Goal: Task Accomplishment & Management: Use online tool/utility

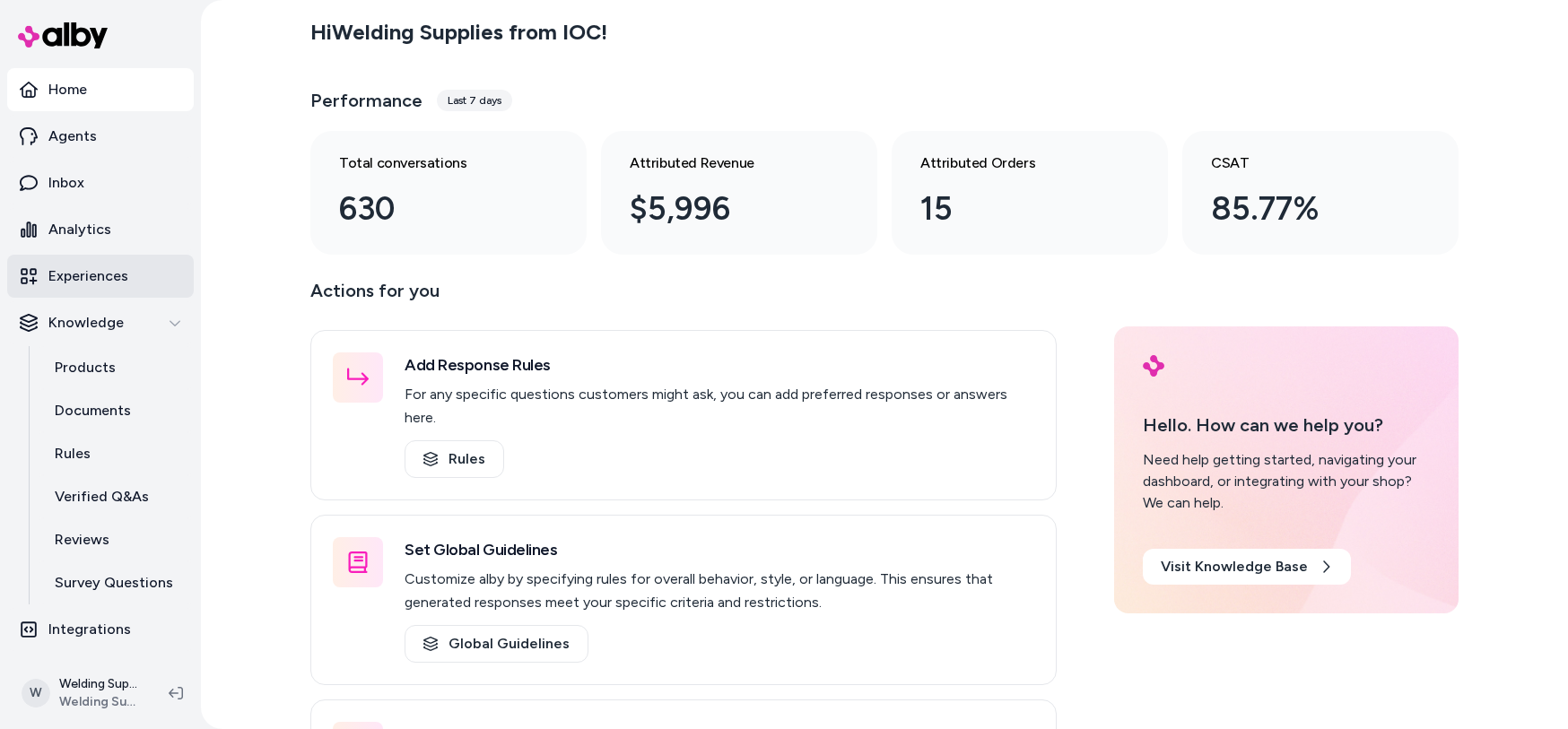
click at [88, 276] on p "Experiences" at bounding box center [88, 276] width 80 height 21
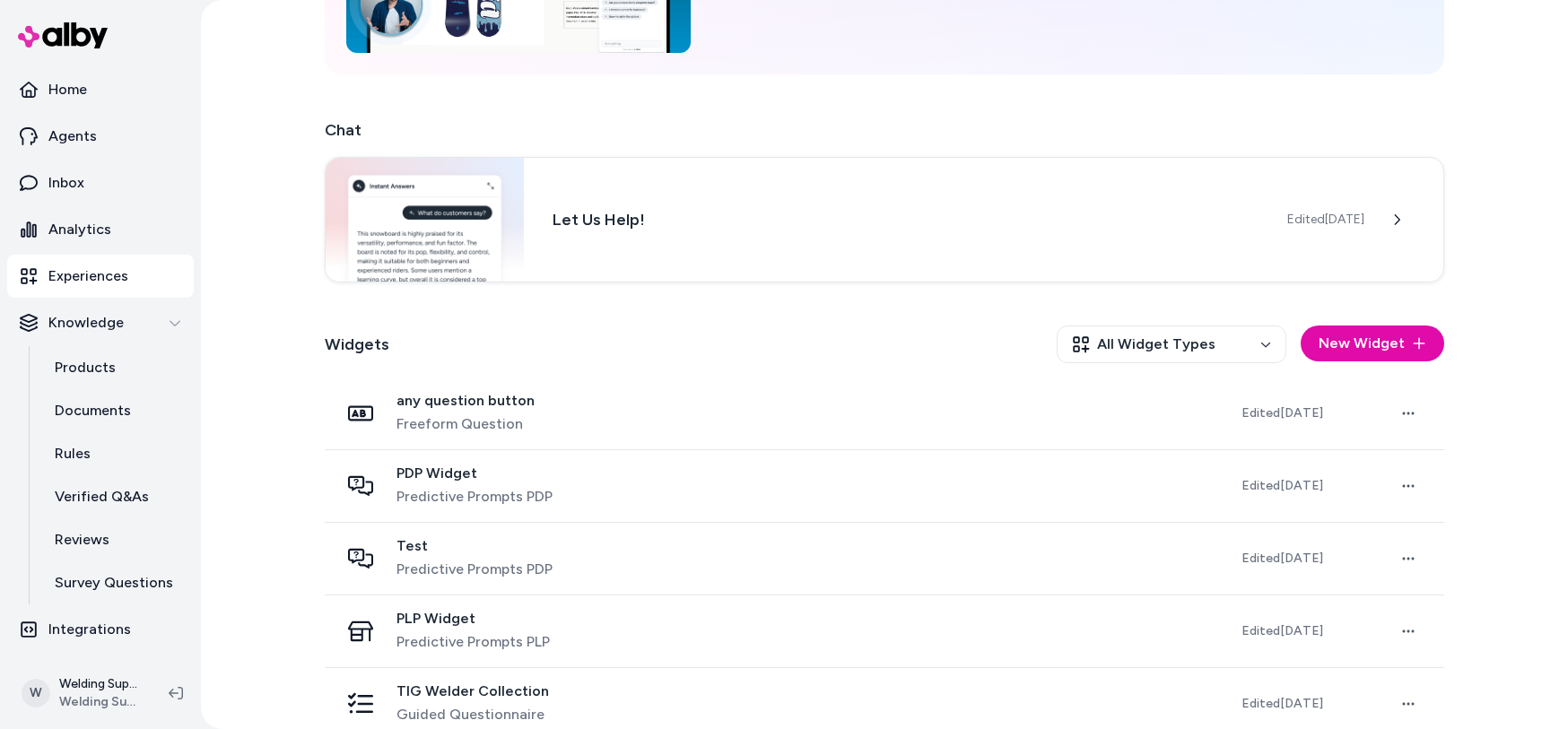
scroll to position [252, 0]
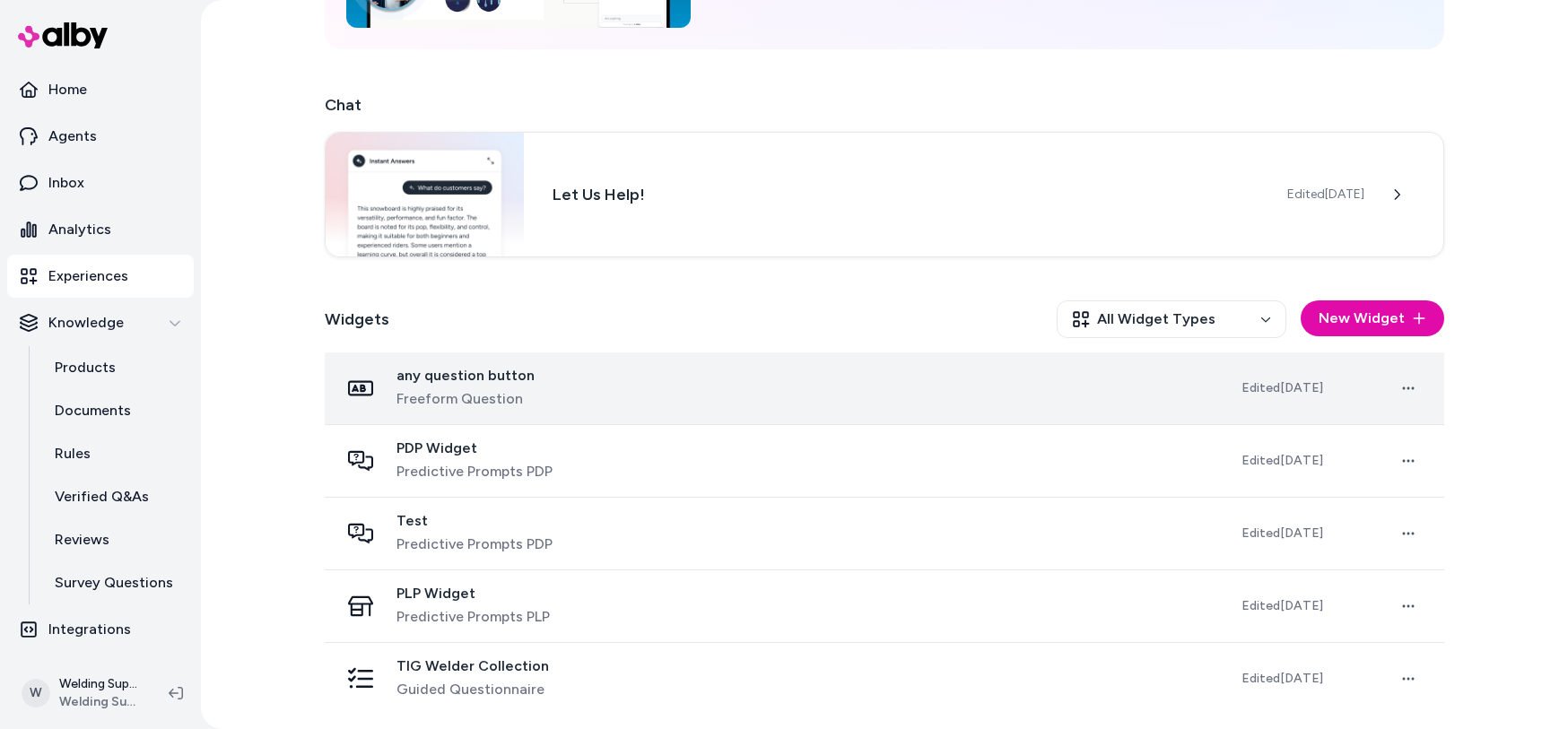
click at [821, 391] on div "any question button Freeform Question" at bounding box center [776, 389] width 874 height 43
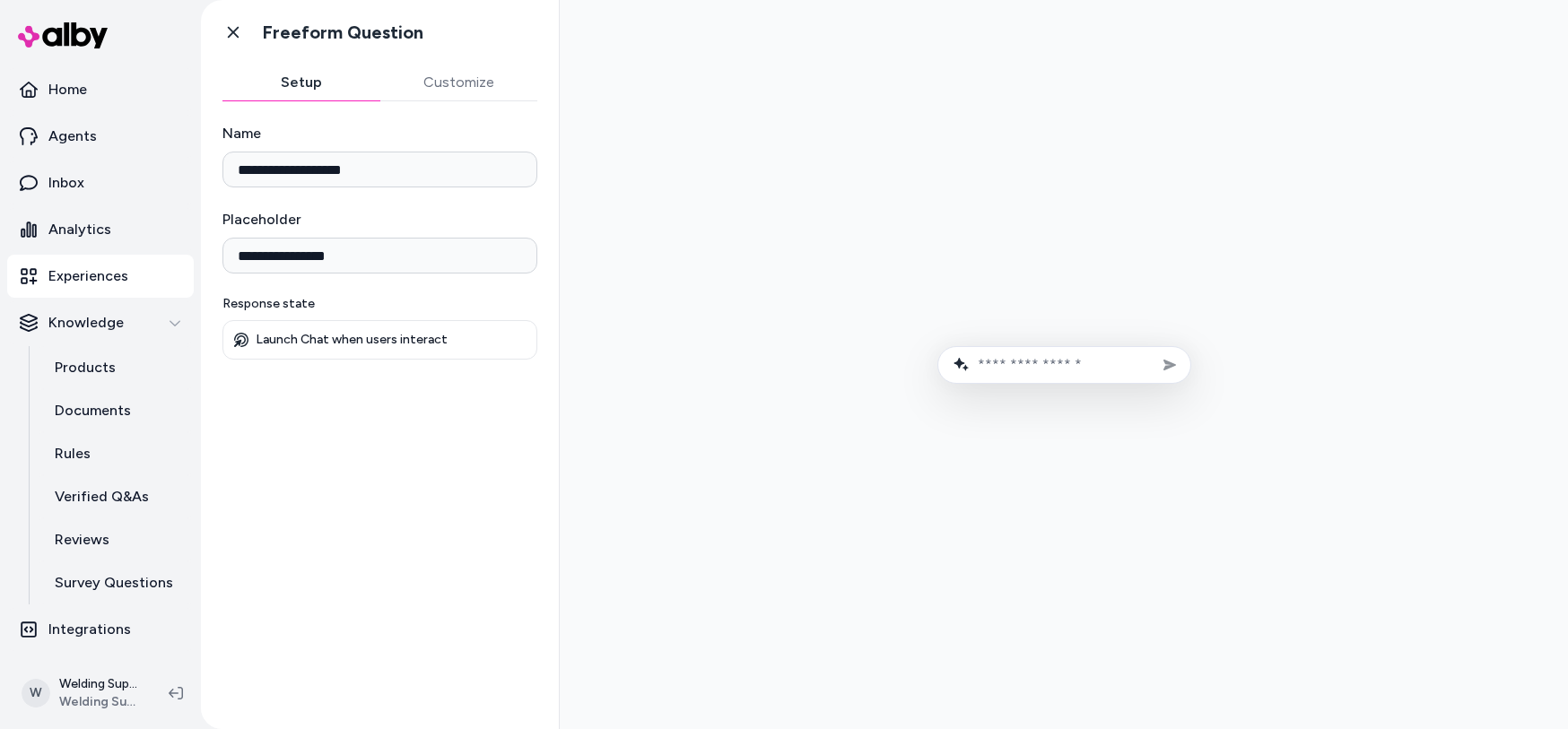
click at [456, 77] on button "Customize" at bounding box center [459, 82] width 158 height 36
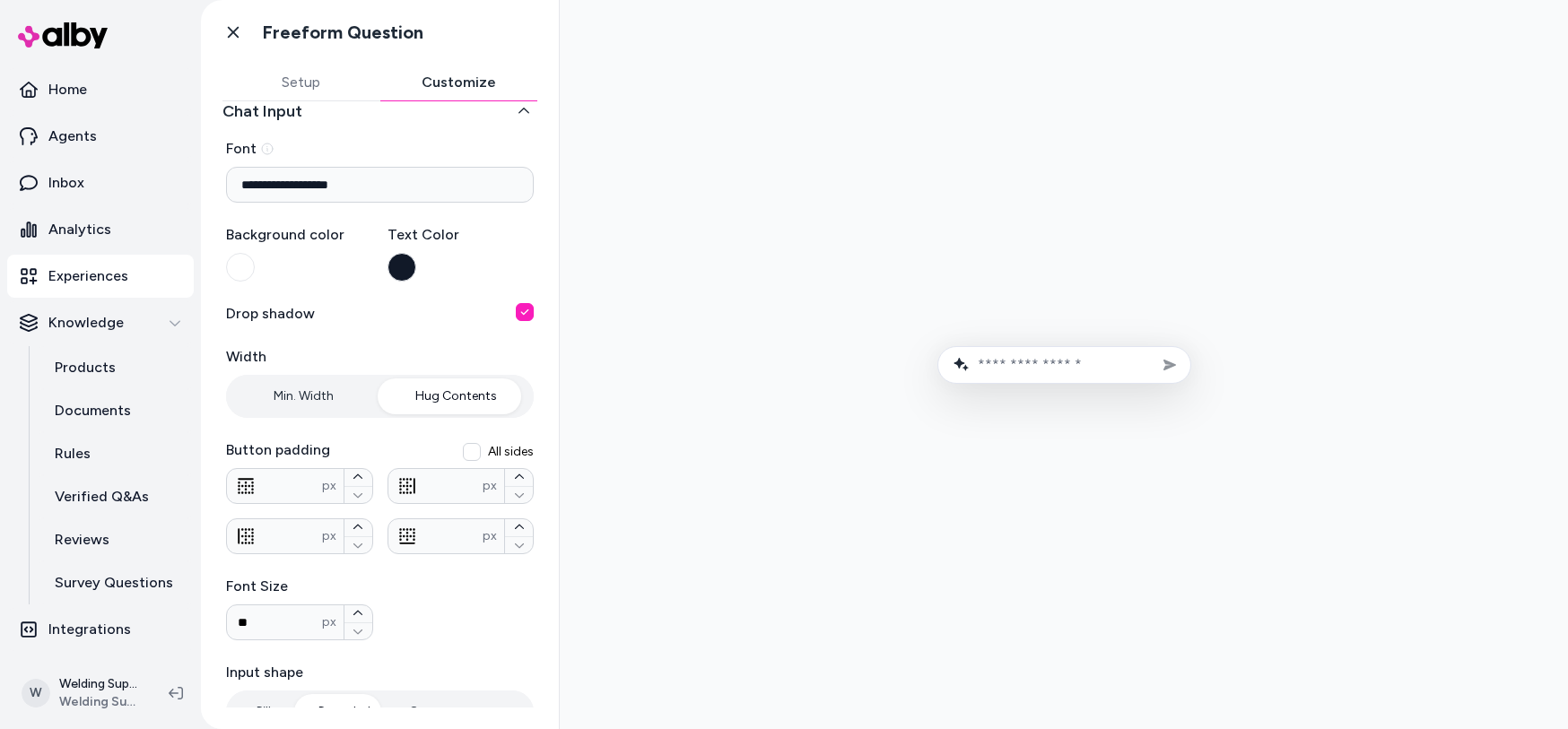
scroll to position [9, 0]
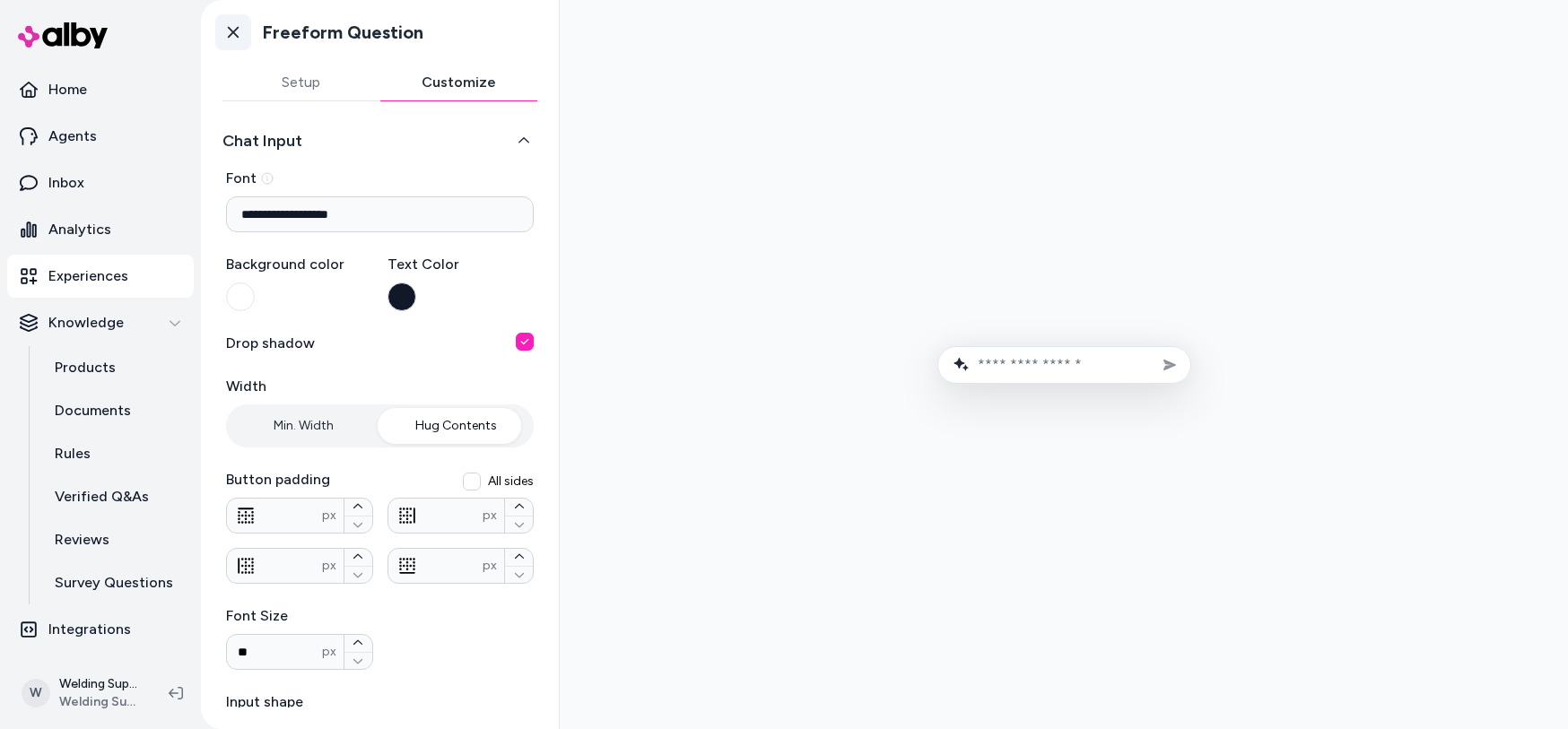
click at [231, 32] on icon at bounding box center [232, 32] width 18 height 18
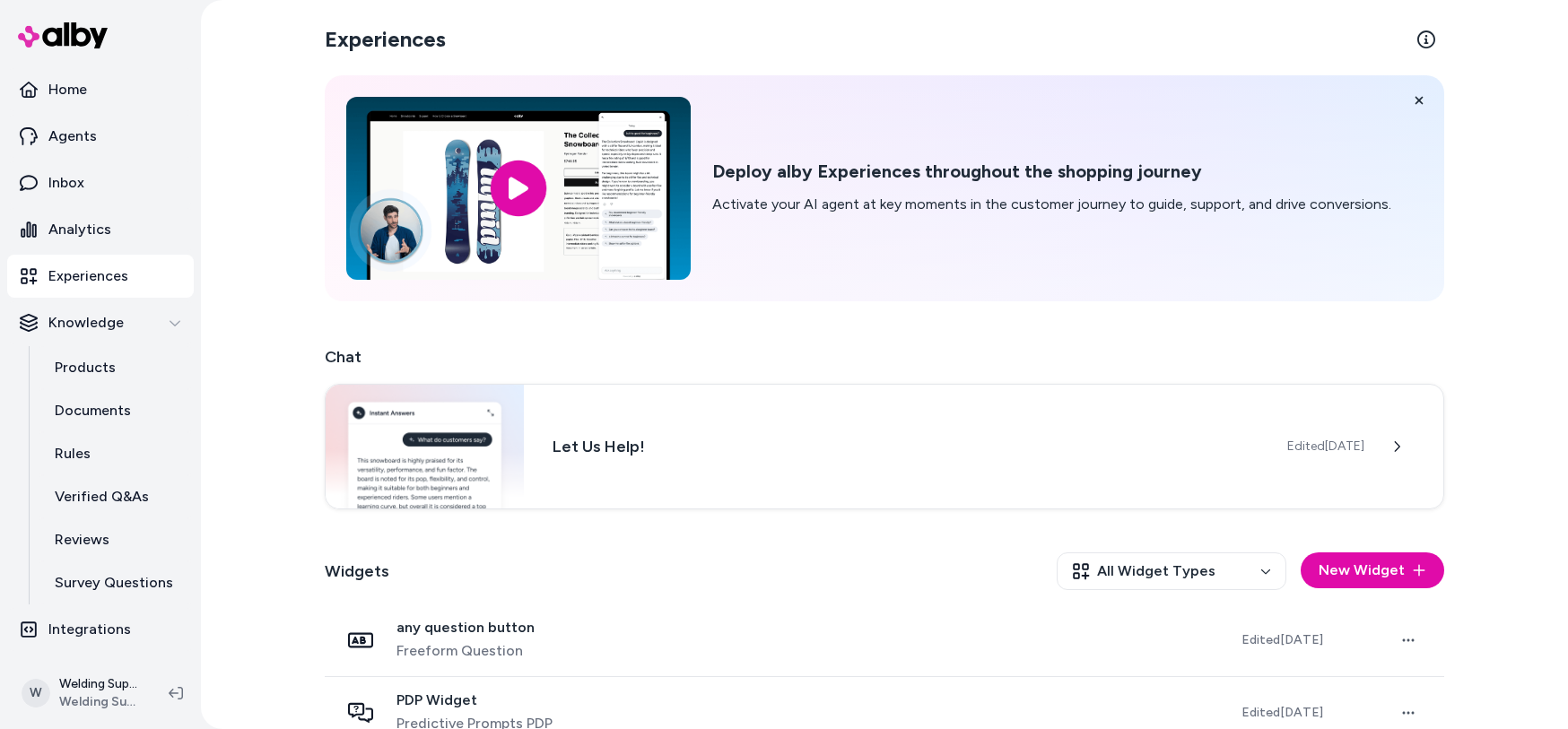
scroll to position [252, 0]
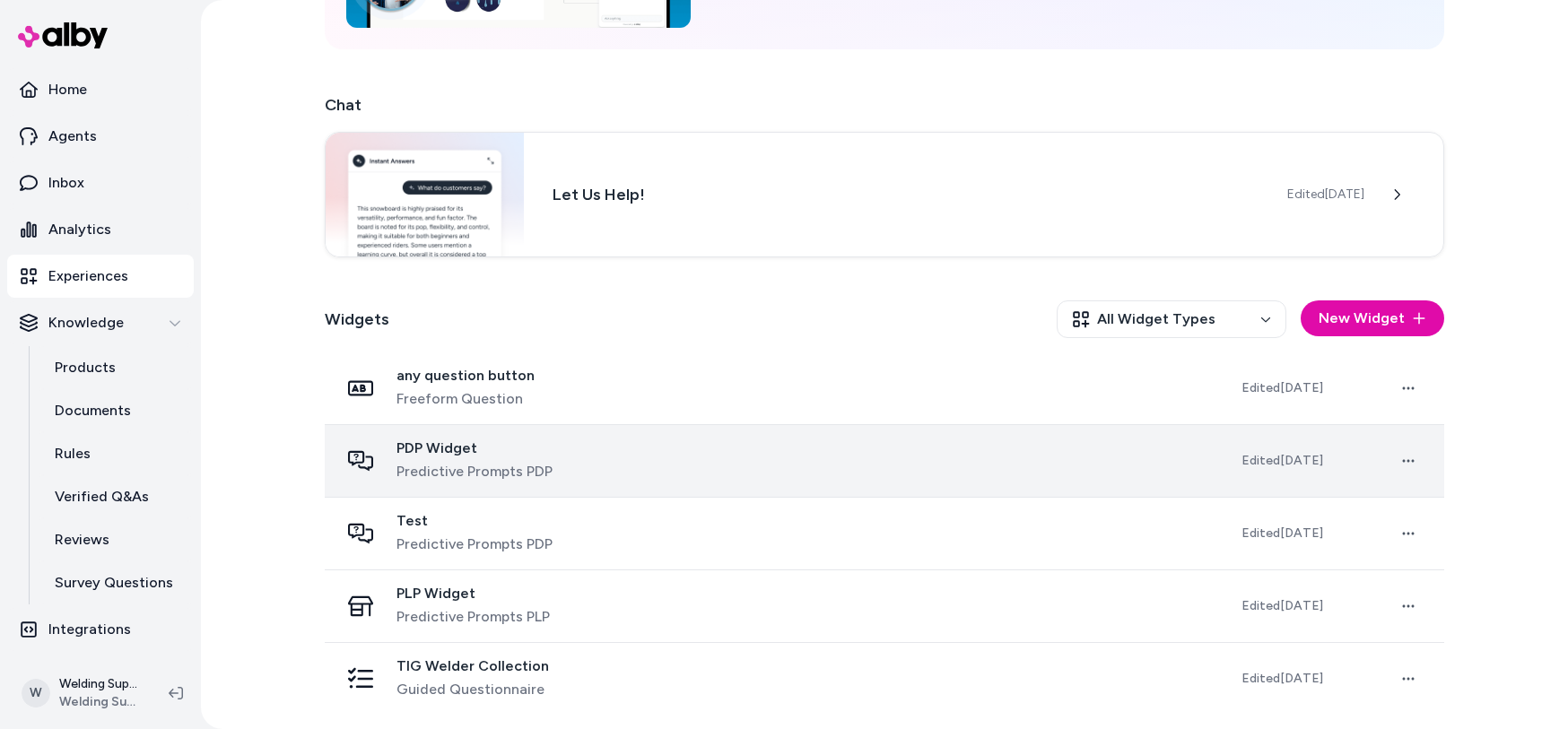
click at [774, 467] on div "PDP Widget Predictive Prompts PDP" at bounding box center [776, 461] width 874 height 43
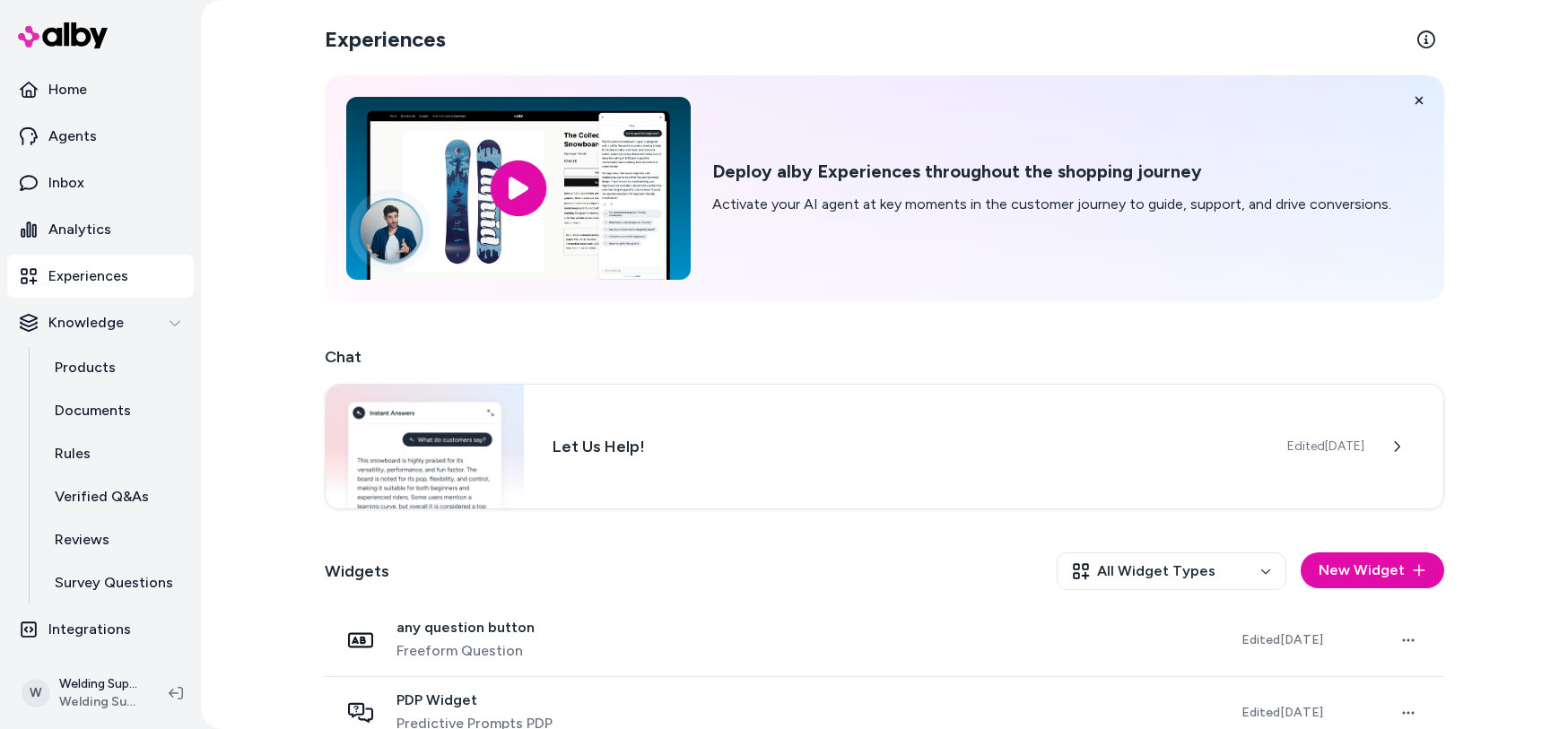
scroll to position [252, 0]
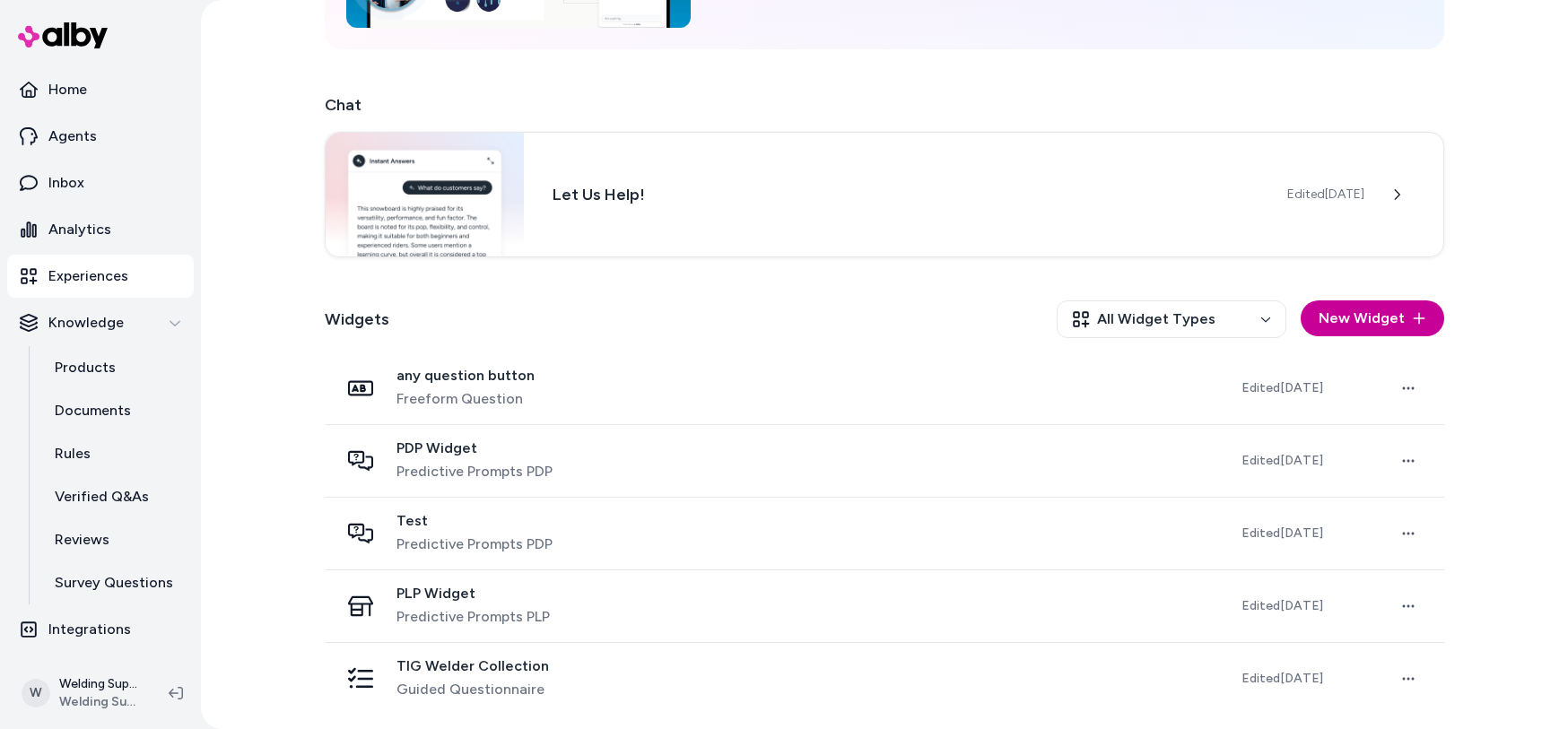
click at [1383, 308] on button "New Widget" at bounding box center [1372, 318] width 143 height 36
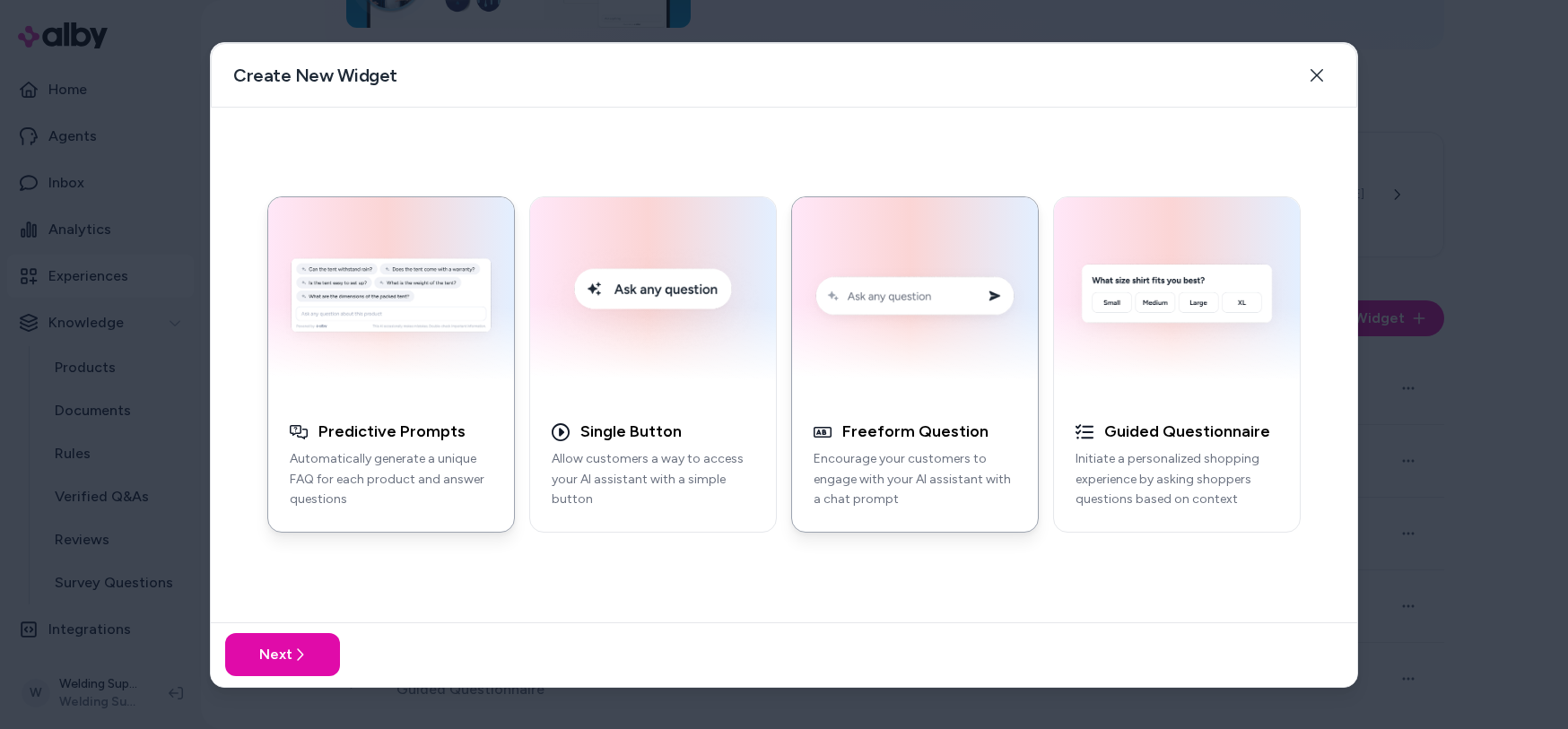
click at [898, 300] on img "button" at bounding box center [915, 298] width 224 height 181
click at [288, 655] on button "Next" at bounding box center [282, 655] width 114 height 43
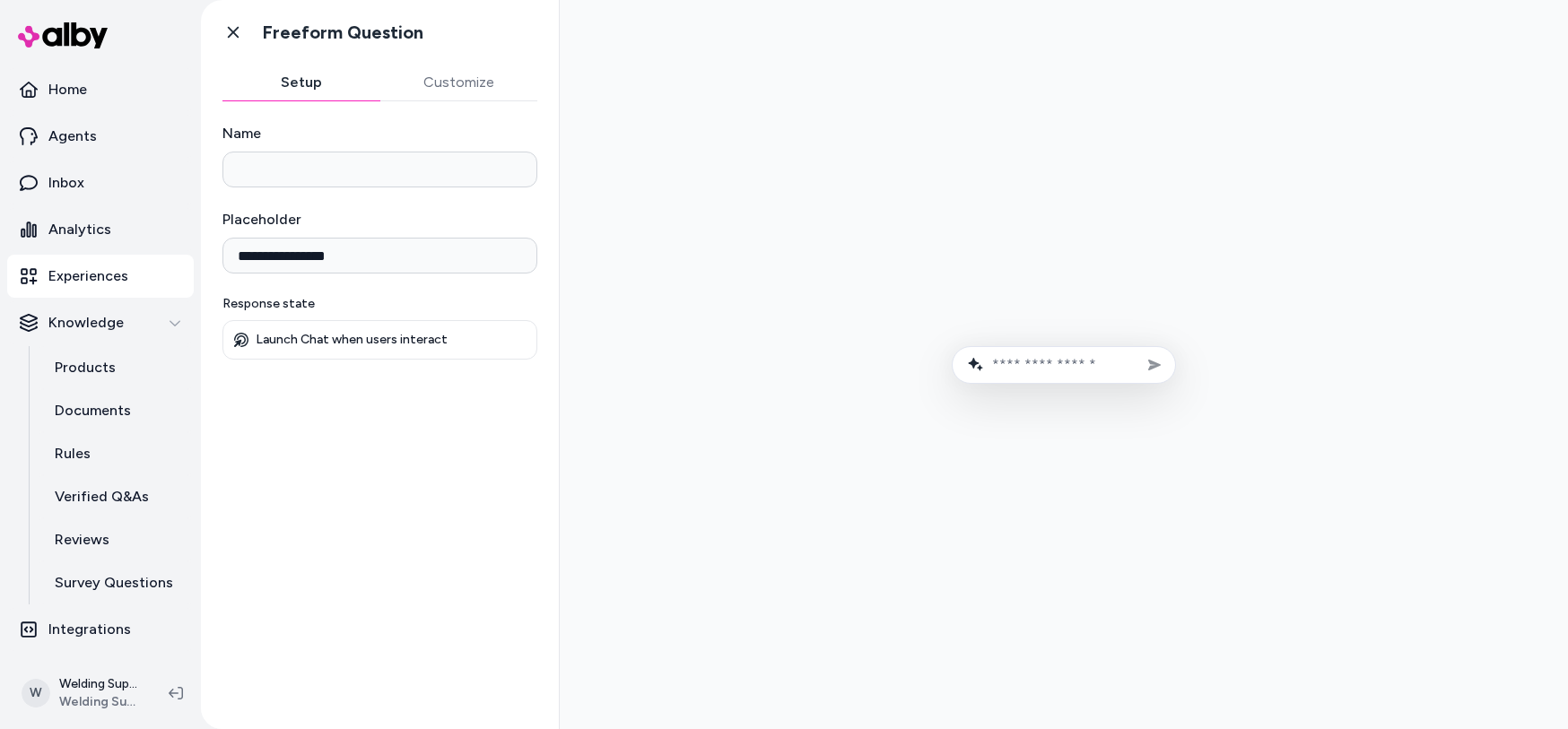
click at [305, 332] on p "Launch Chat when users interact" at bounding box center [351, 339] width 191 height 16
click at [440, 86] on button "Customize" at bounding box center [459, 82] width 158 height 36
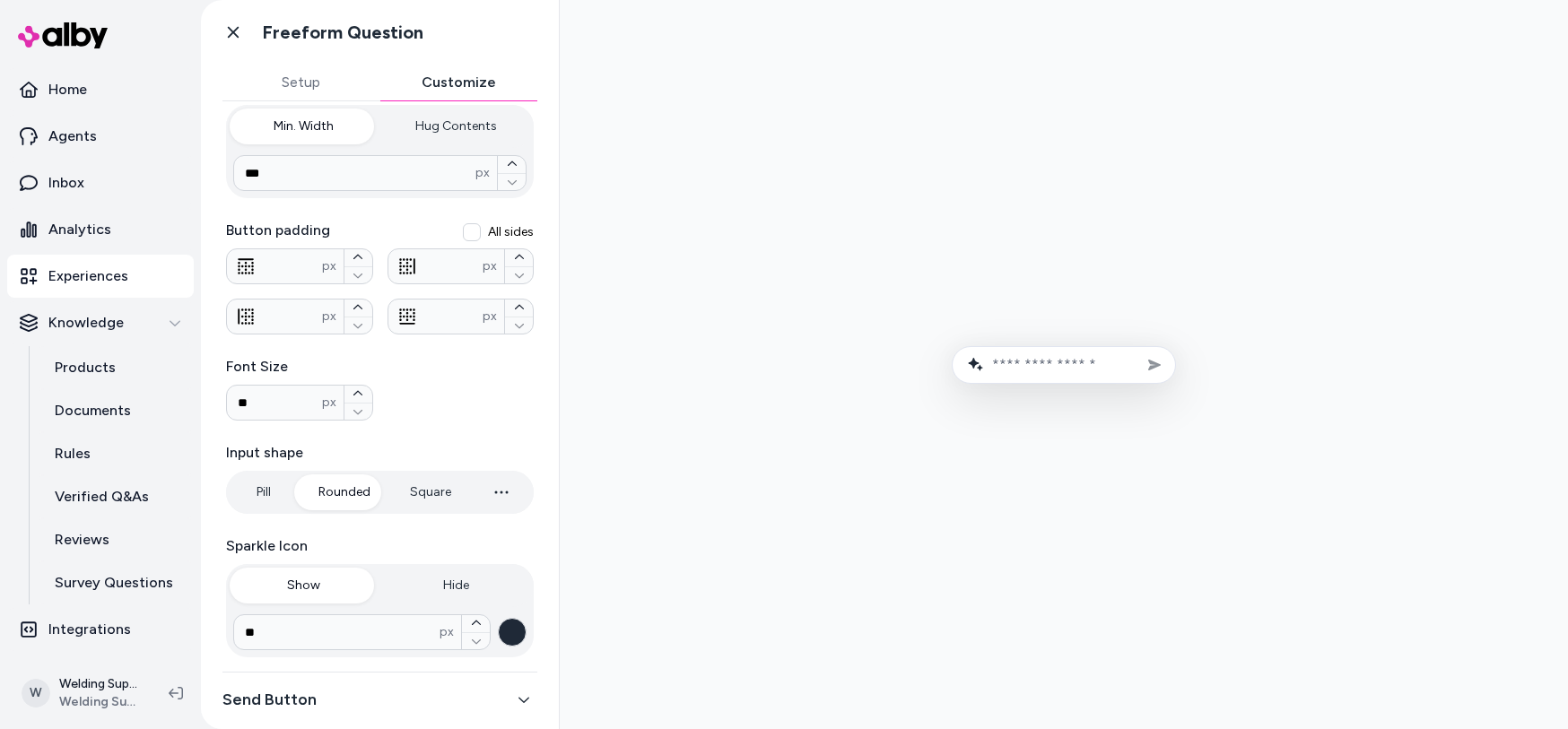
scroll to position [328, 0]
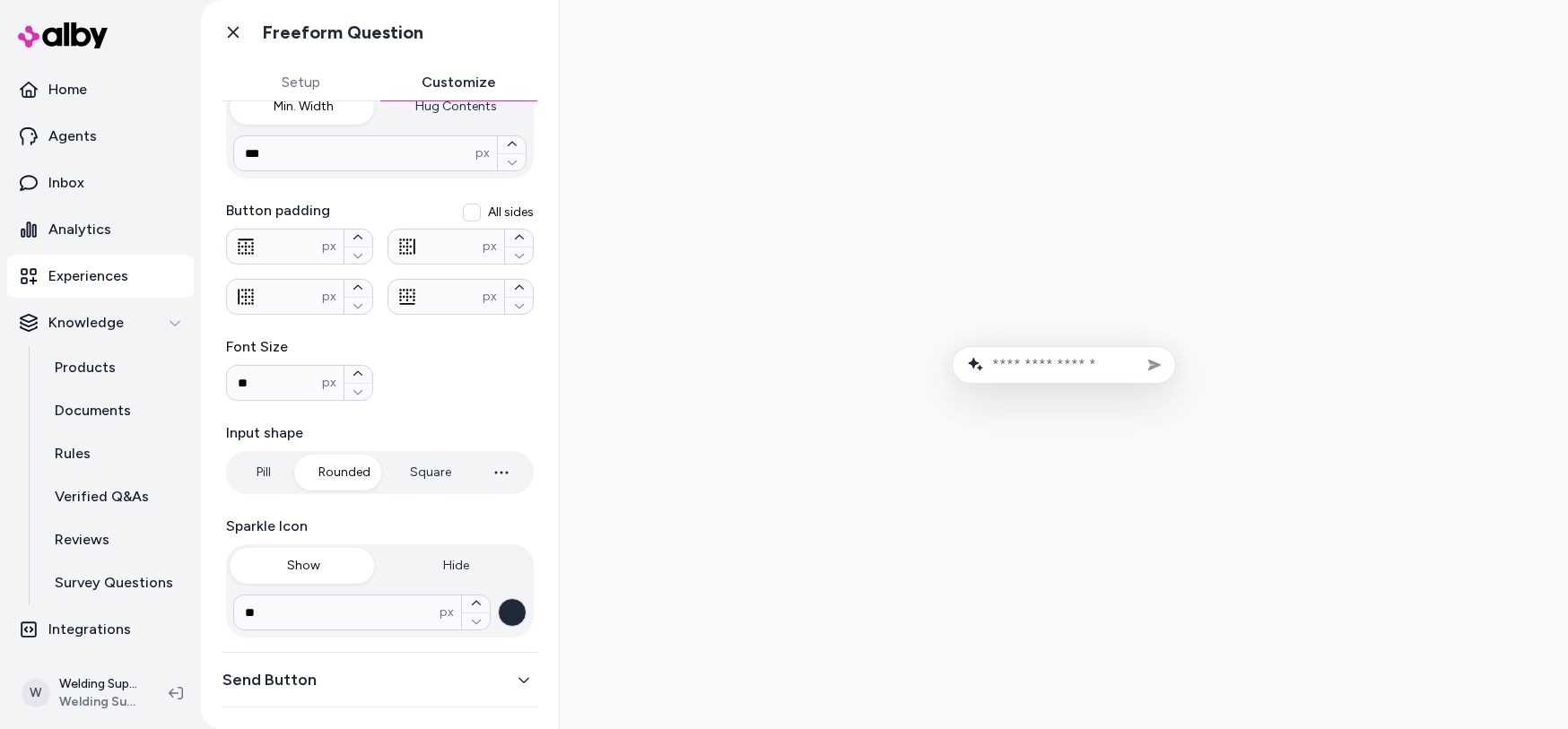
type input "*"
click at [498, 475] on icon "button" at bounding box center [501, 472] width 21 height 21
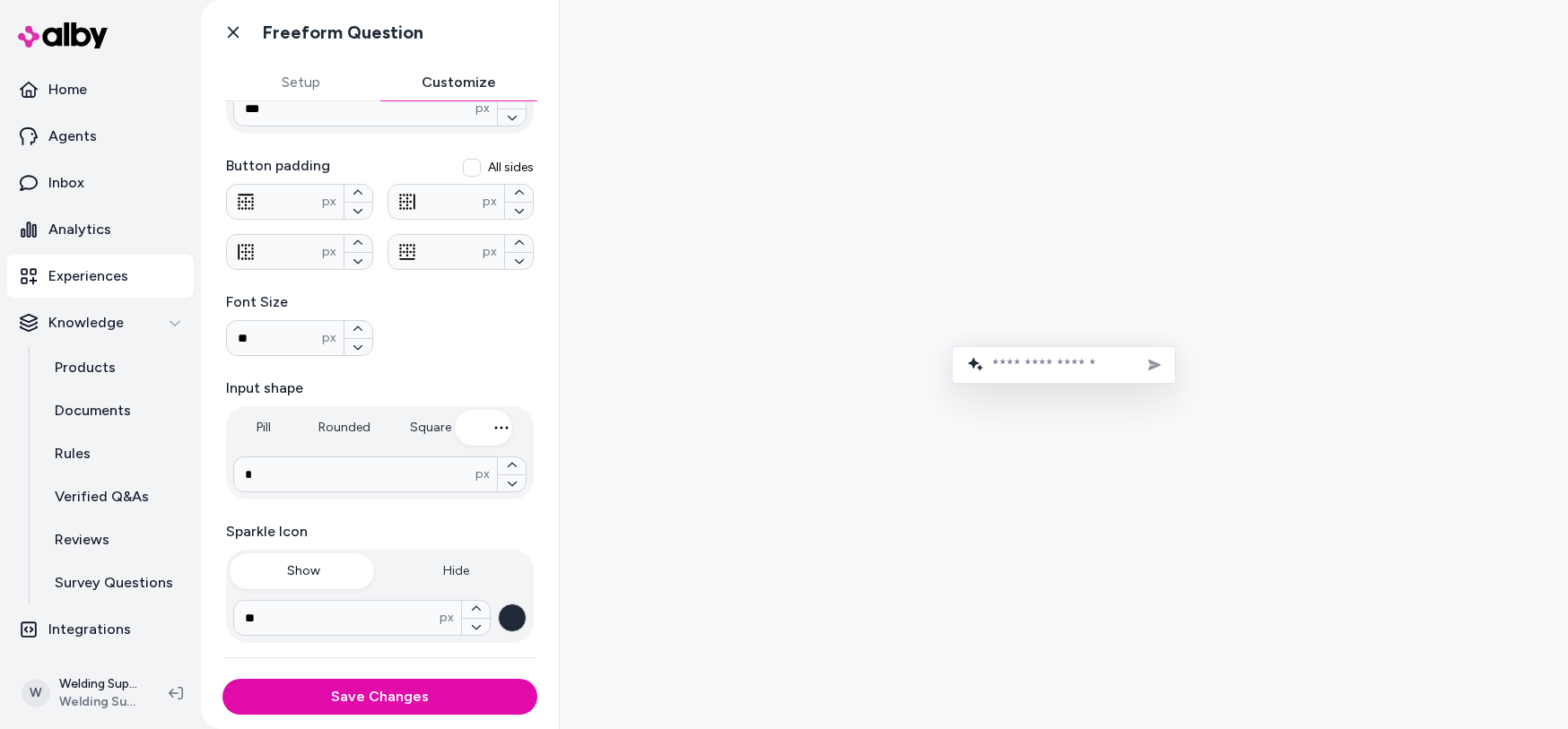
scroll to position [415, 0]
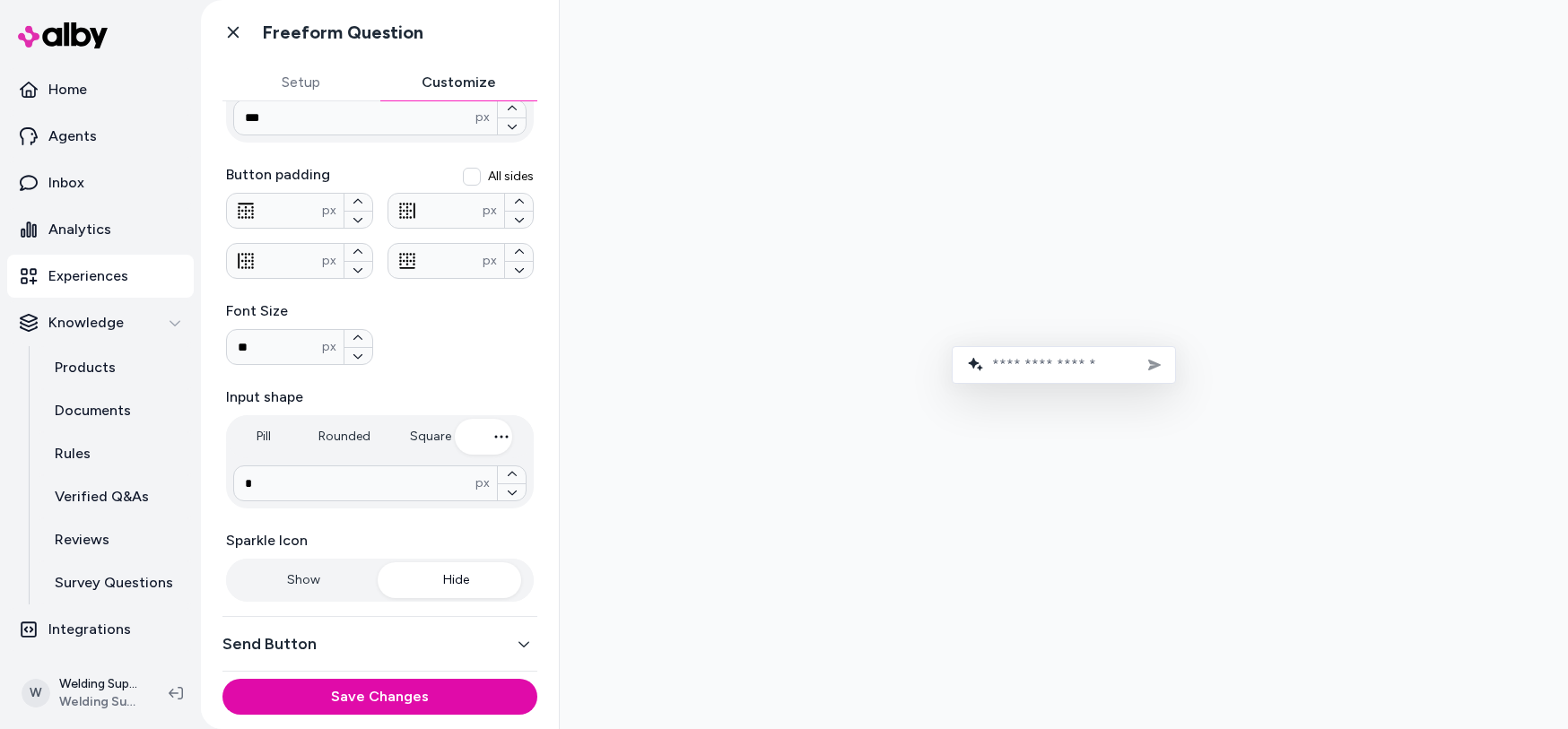
click at [436, 530] on div "Sparkle Icon Show Hide ** px" at bounding box center [379, 565] width 308 height 72
click at [303, 574] on button "Show" at bounding box center [304, 580] width 149 height 36
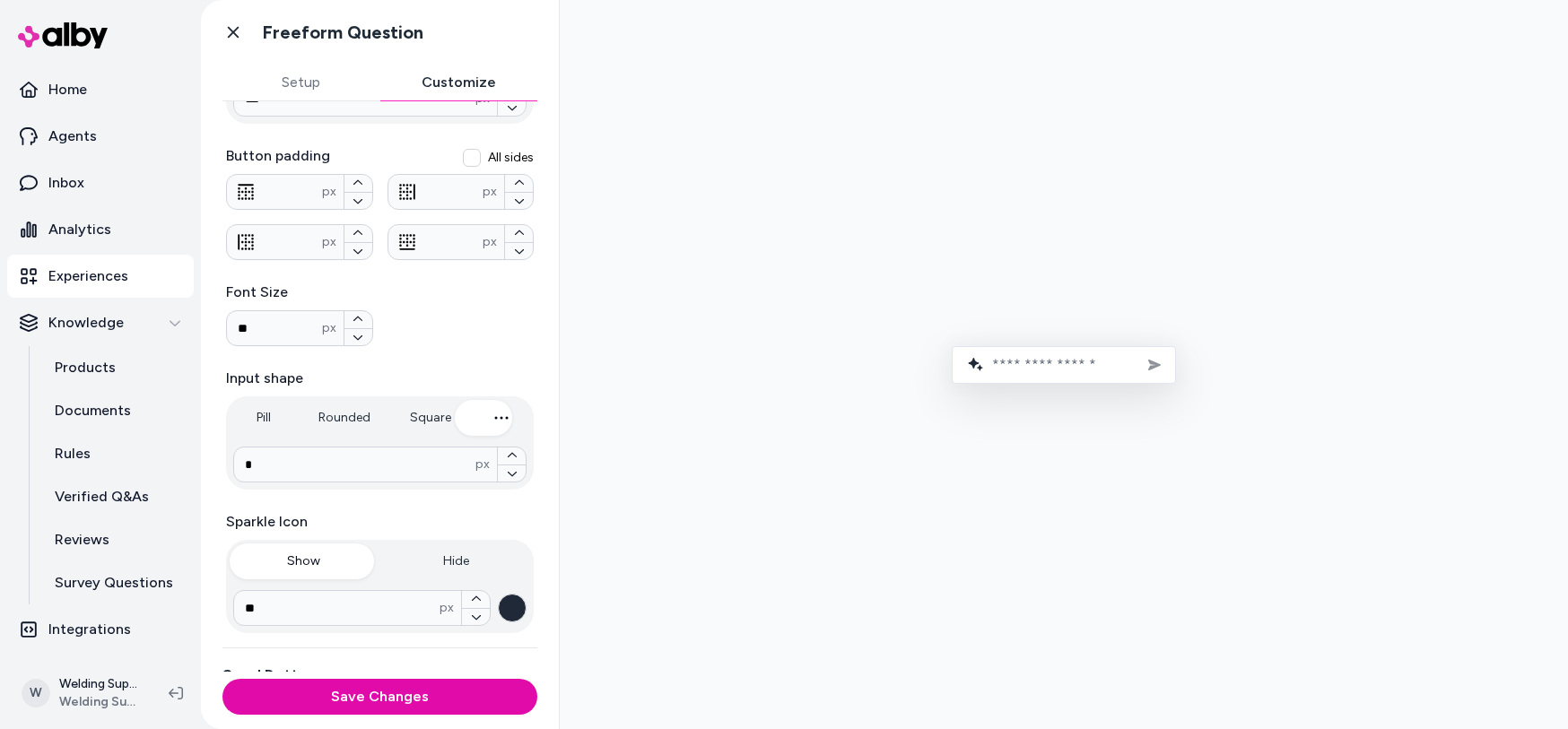
scroll to position [415, 0]
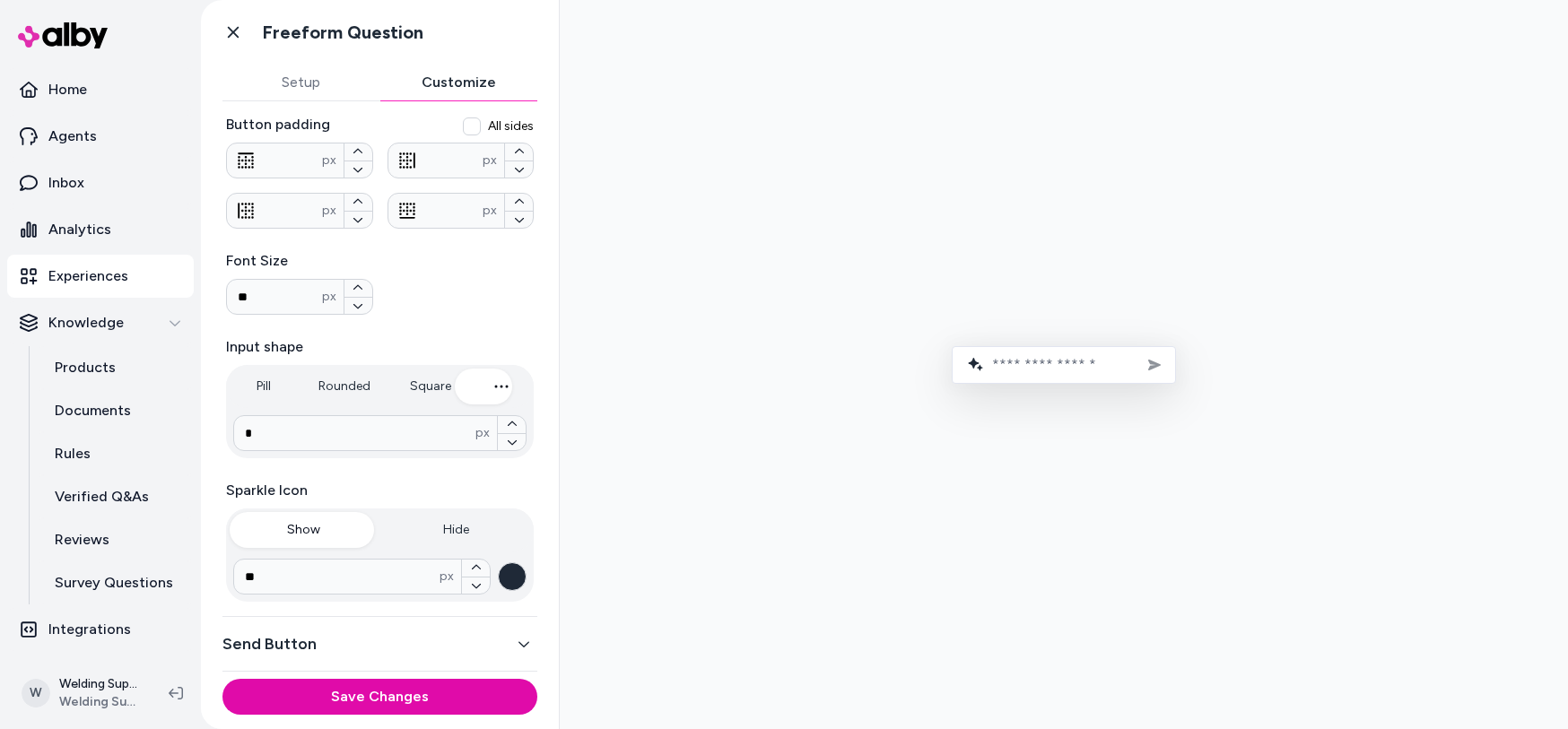
click at [470, 654] on button "Send Button" at bounding box center [379, 643] width 315 height 25
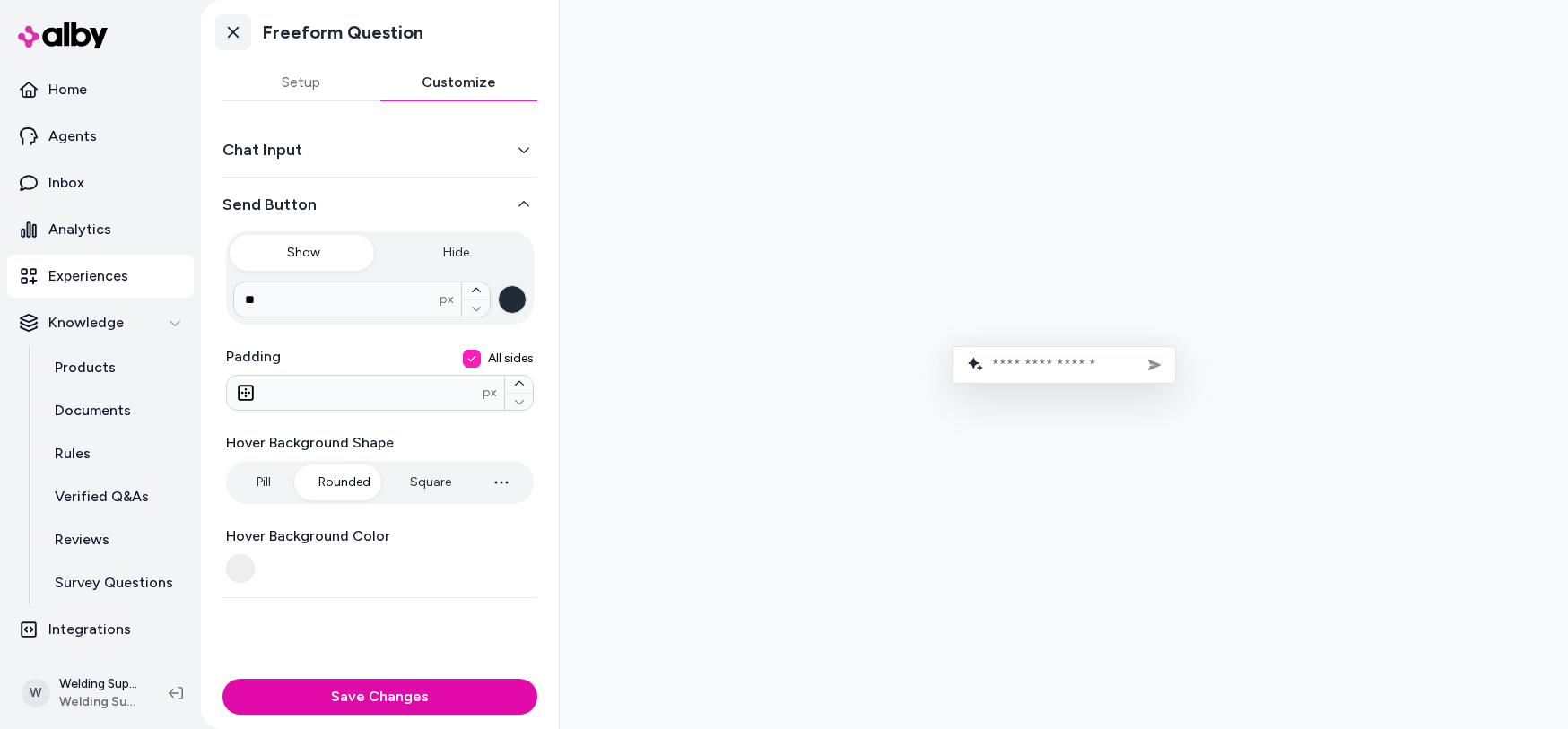
drag, startPoint x: 227, startPoint y: 26, endPoint x: 243, endPoint y: 39, distance: 20.6
click at [227, 26] on icon at bounding box center [232, 32] width 18 height 18
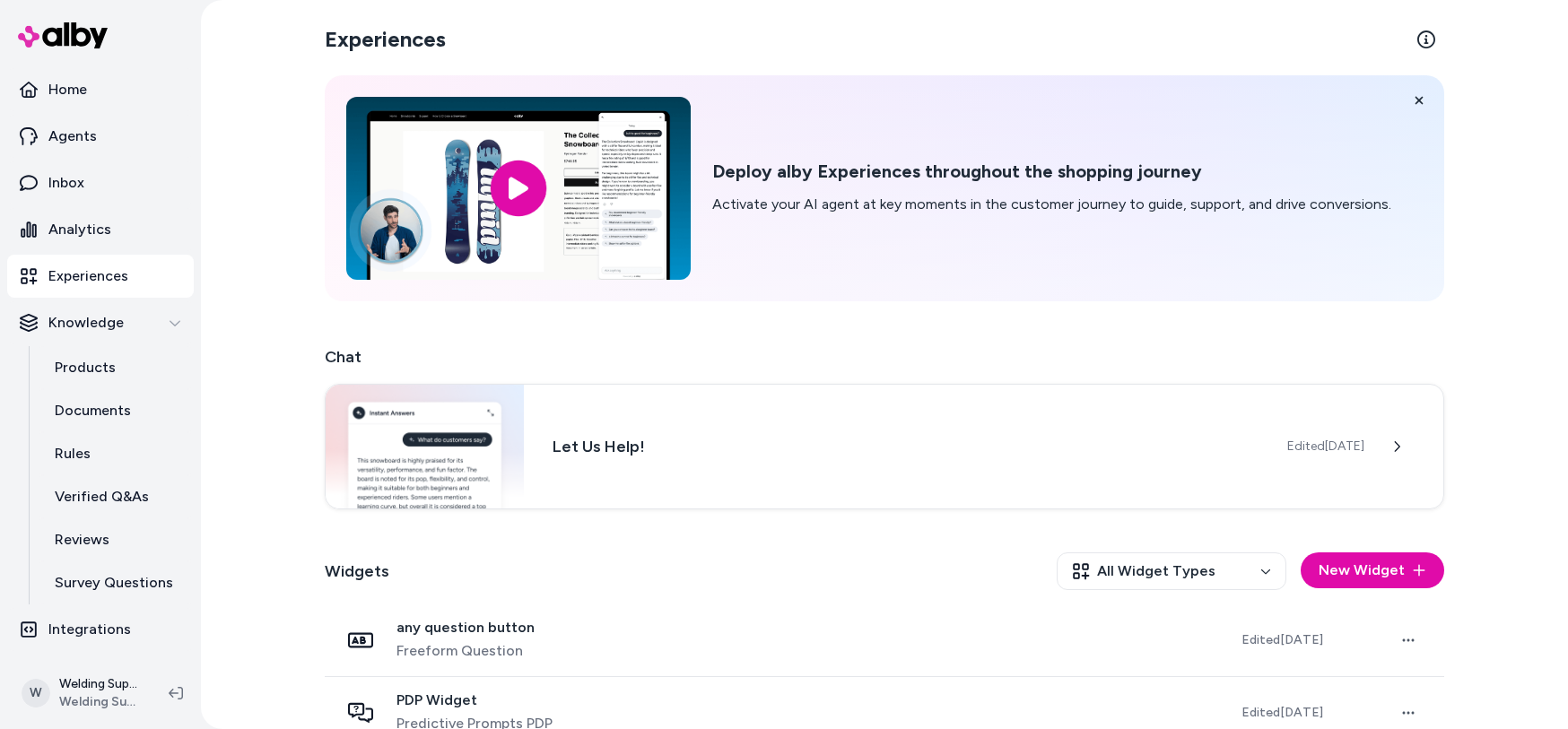
scroll to position [252, 0]
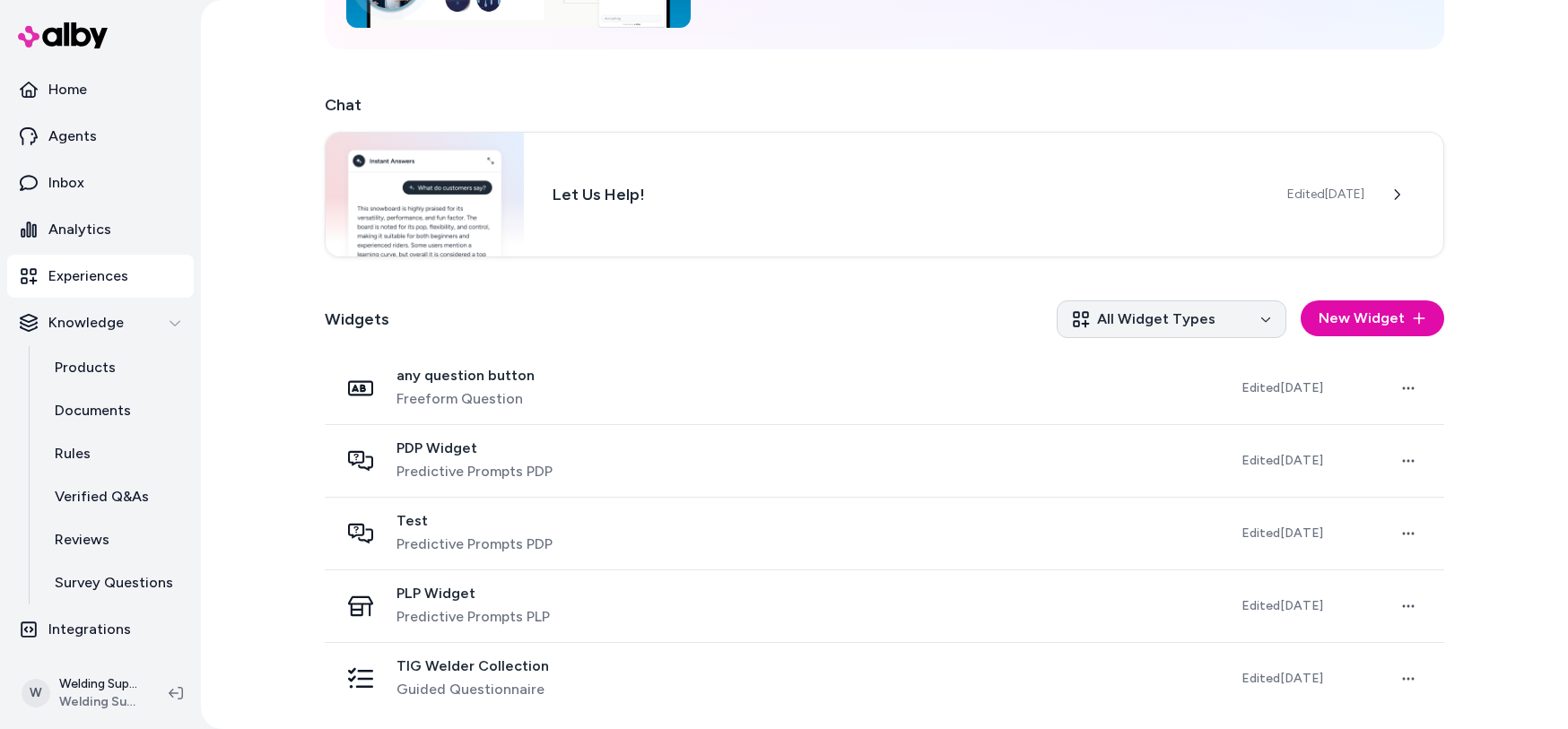
click at [1260, 320] on html "Home Agents Inbox Analytics Experiences Knowledge Products Documents Rules Veri…" at bounding box center [784, 364] width 1568 height 729
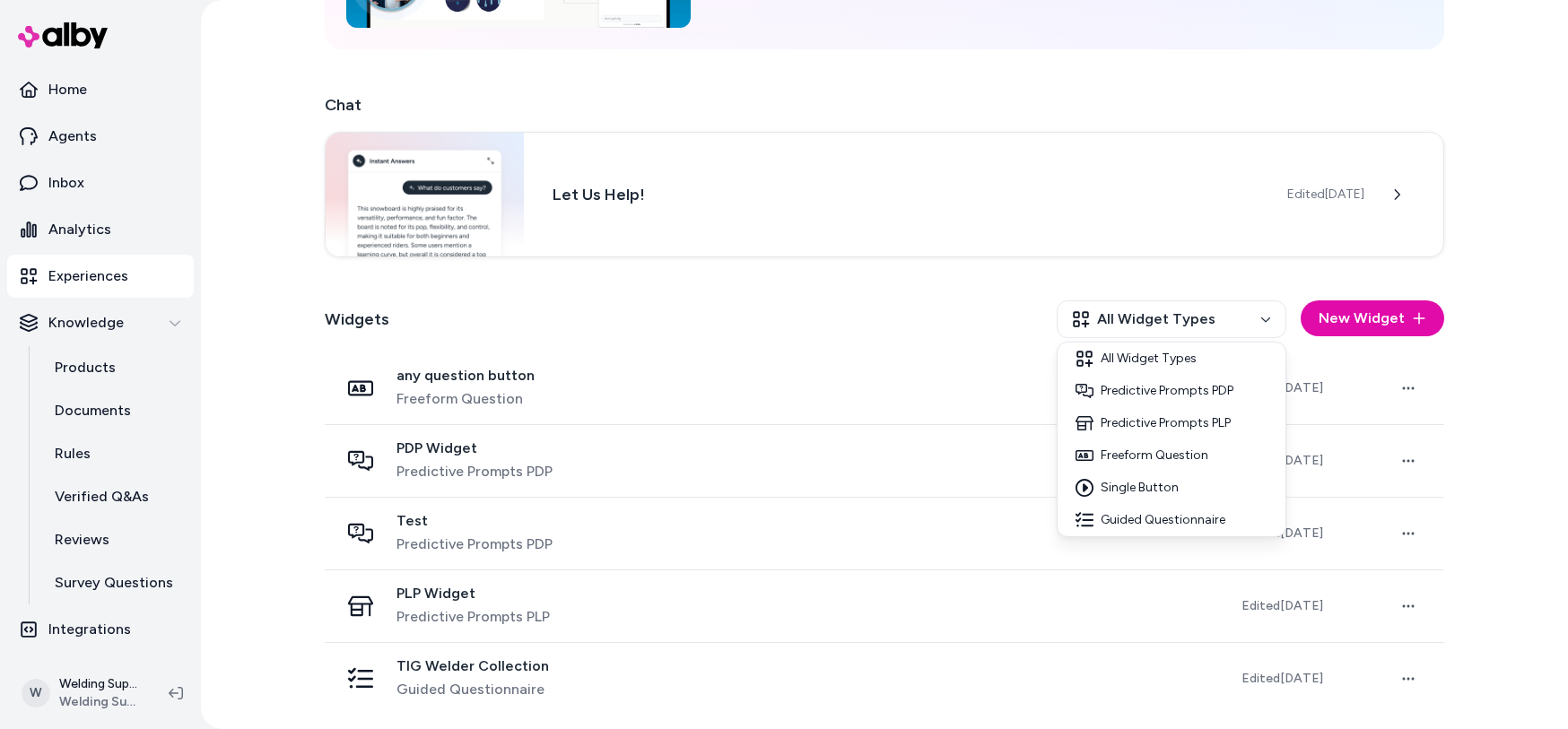
click at [1510, 186] on html "Home Agents Inbox Analytics Experiences Knowledge Products Documents Rules Veri…" at bounding box center [784, 364] width 1568 height 729
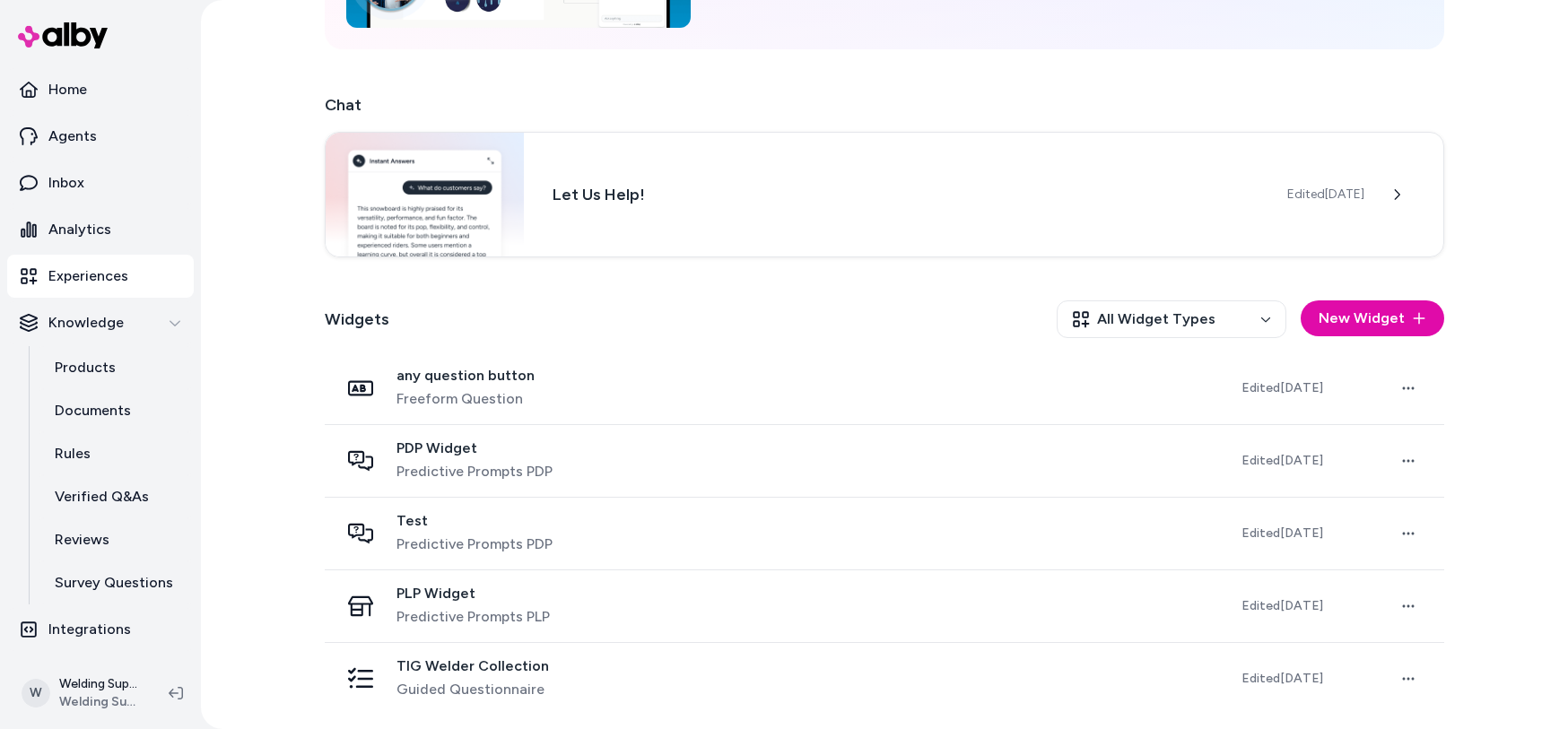
scroll to position [0, 0]
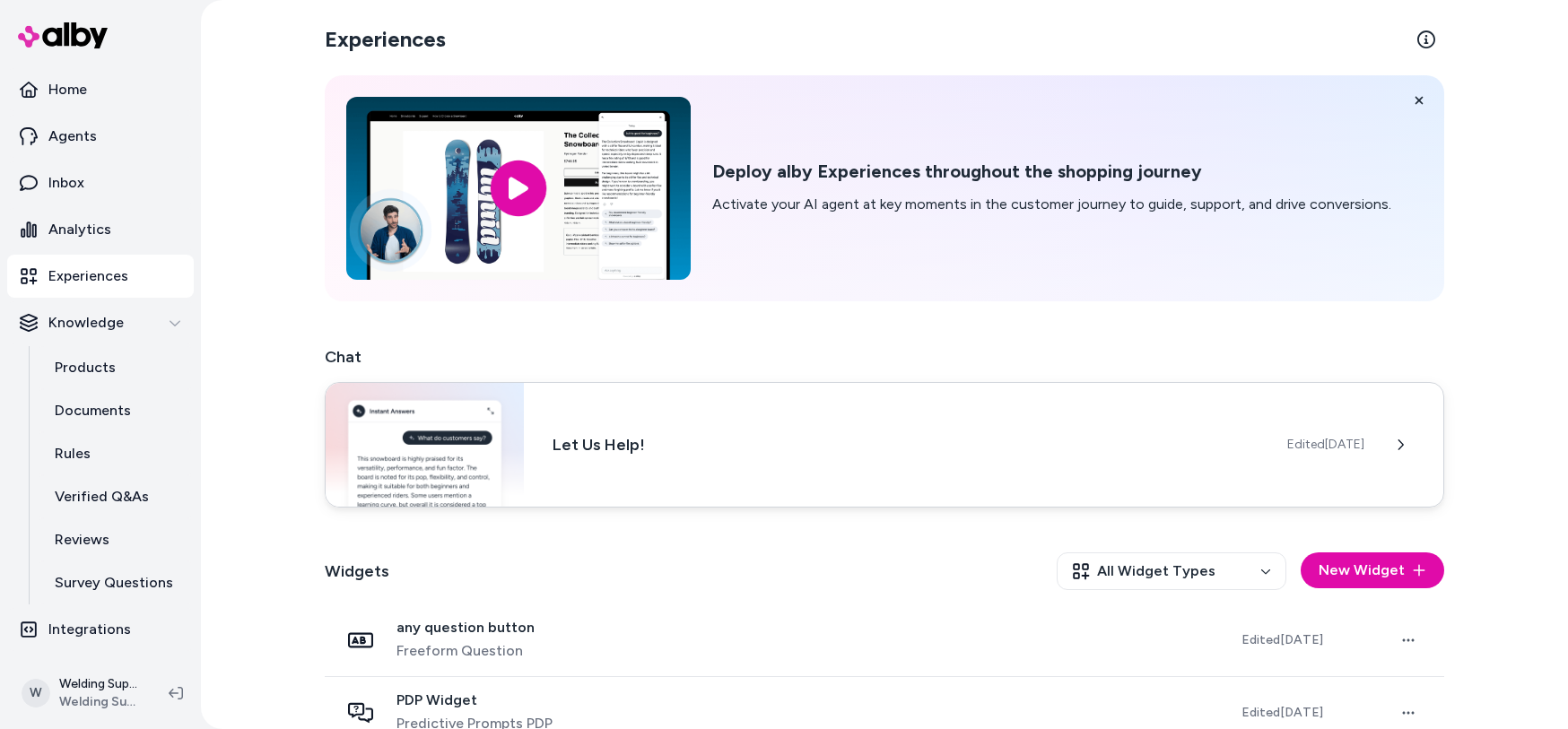
click at [1156, 459] on div "Let Us Help! Edited [DATE]" at bounding box center [884, 444] width 1119 height 126
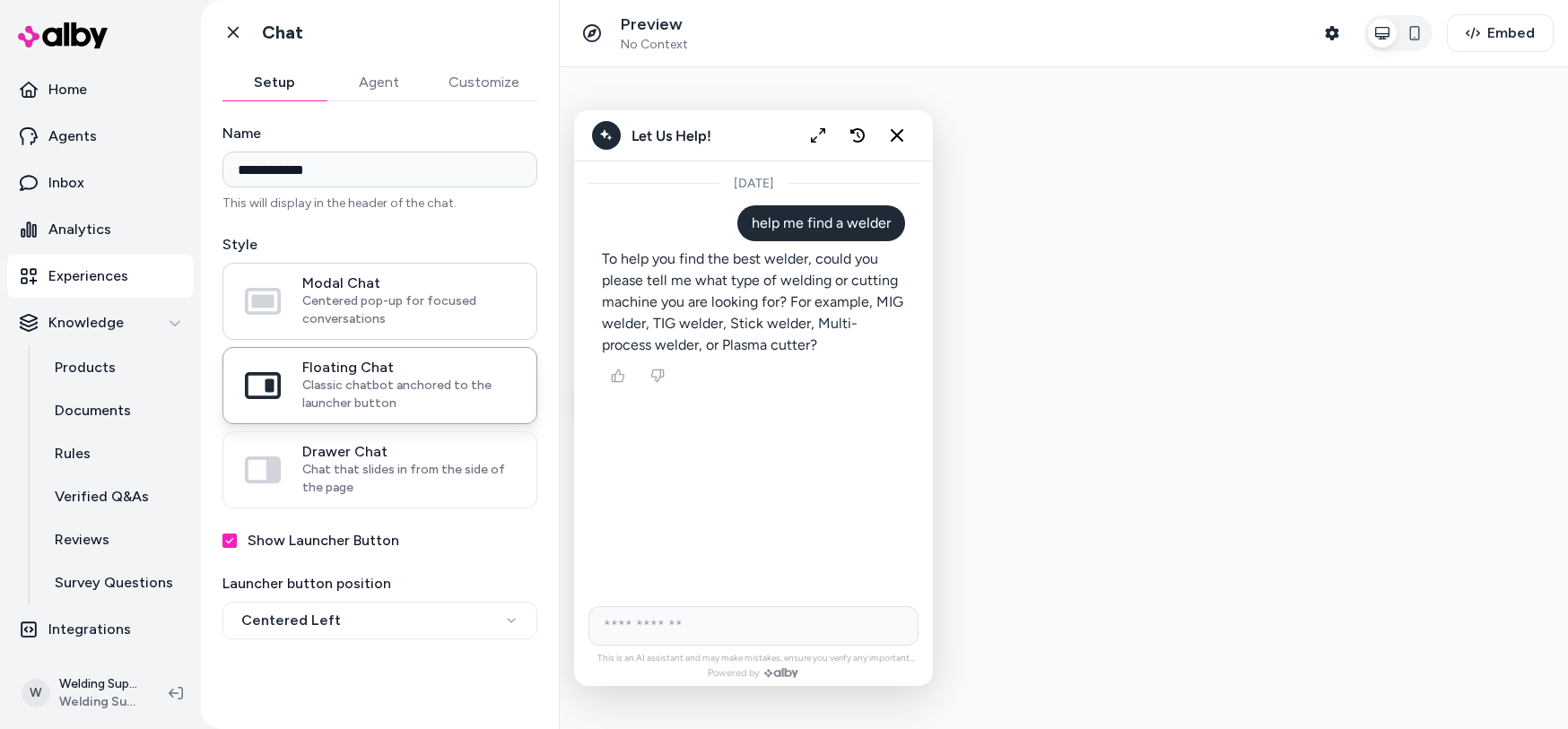
click at [353, 289] on span "Modal Chat" at bounding box center [408, 283] width 213 height 18
click at [0, 0] on button "Modal Chat Centered pop-up for focused conversations" at bounding box center [0, 0] width 0 height 0
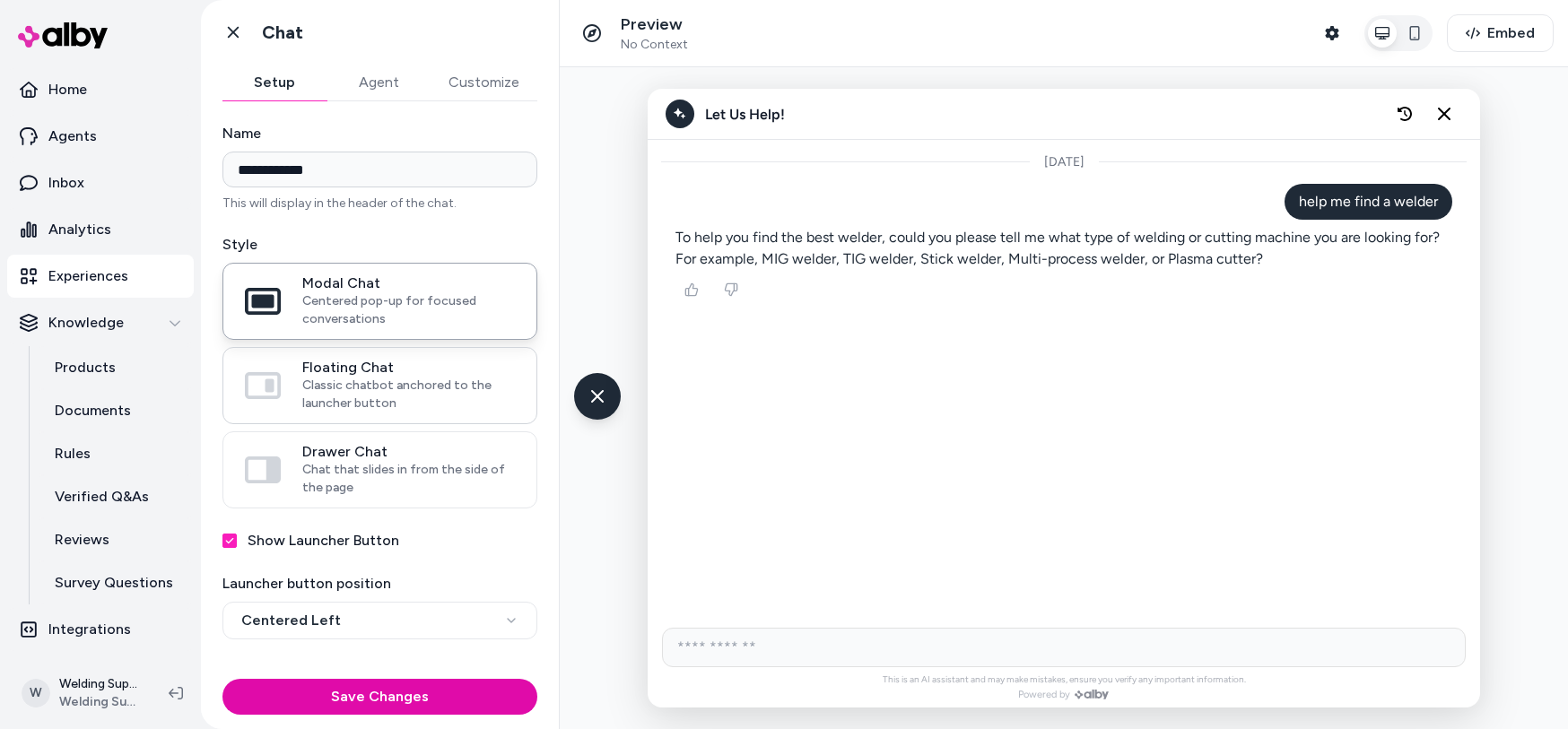
click at [371, 373] on span "Floating Chat" at bounding box center [408, 367] width 213 height 18
click at [0, 0] on button "Floating Chat Classic chatbot anchored to the launcher button" at bounding box center [0, 0] width 0 height 0
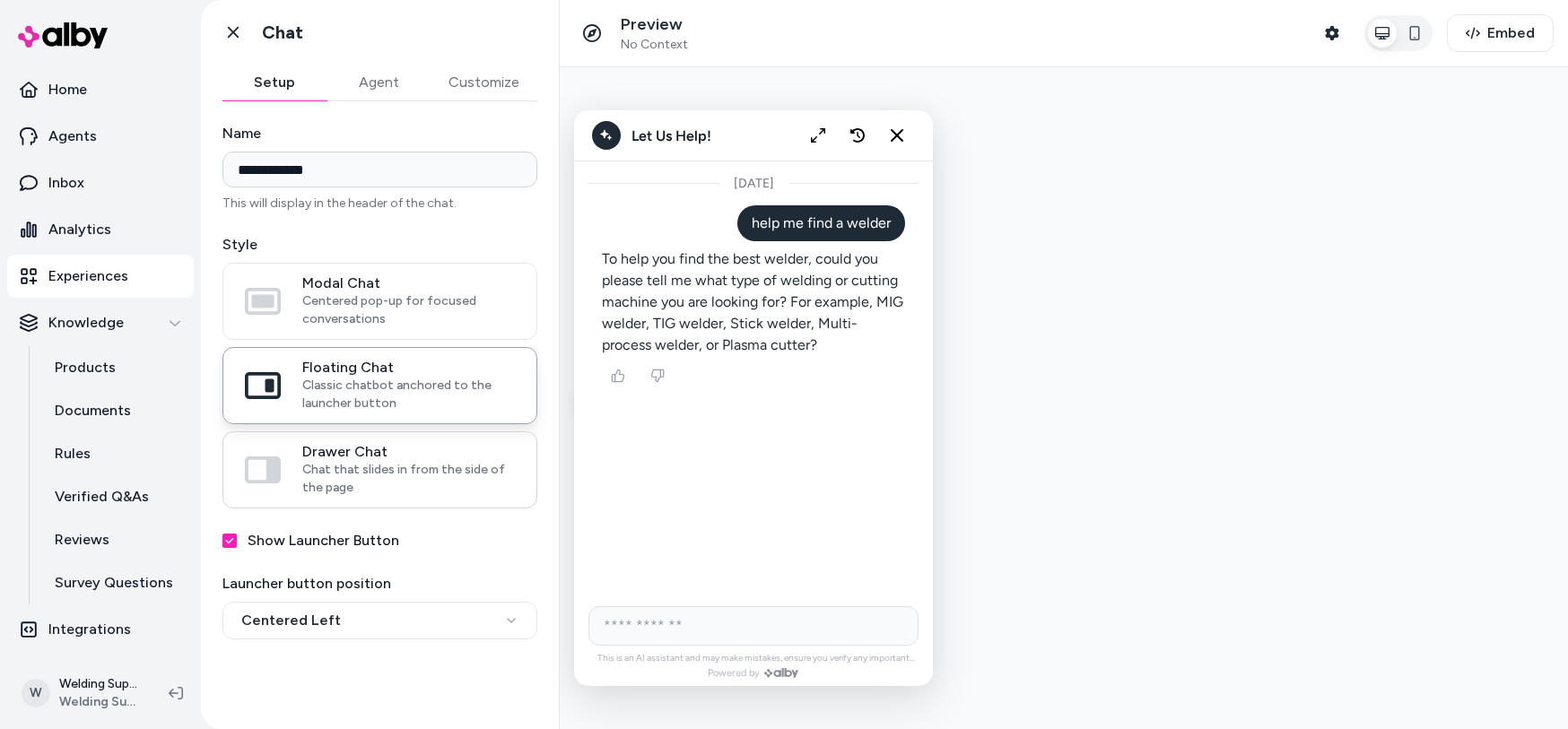
click at [390, 467] on span "Chat that slides in from the side of the page" at bounding box center [408, 479] width 213 height 36
click at [0, 0] on button "Drawer Chat Chat that slides in from the side of the page" at bounding box center [0, 0] width 0 height 0
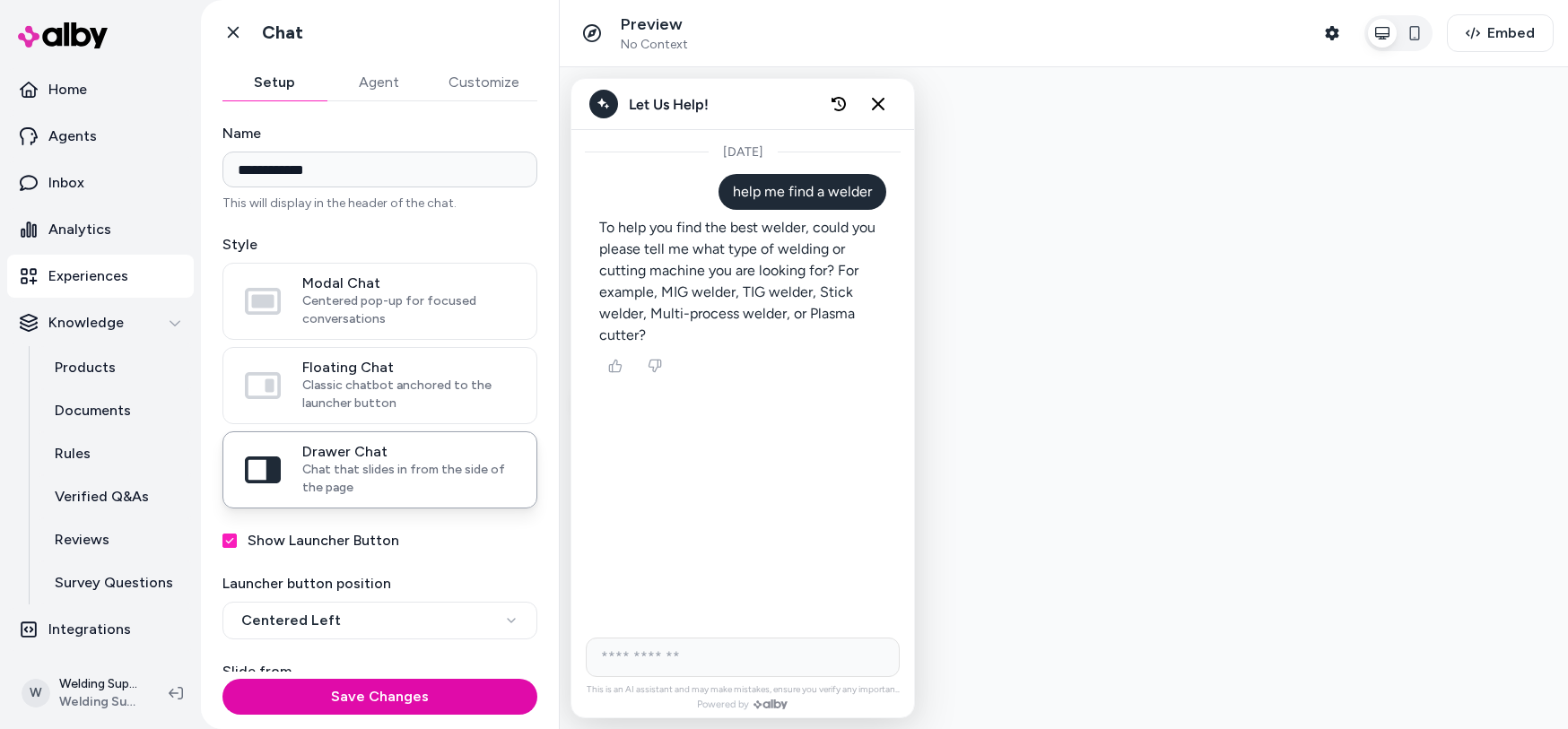
click at [362, 342] on div "Modal Chat Centered pop-up for focused conversations Floating Chat Classic chat…" at bounding box center [379, 386] width 315 height 245
click at [343, 309] on span "Centered pop-up for focused conversations" at bounding box center [408, 311] width 213 height 36
click at [0, 0] on button "Modal Chat Centered pop-up for focused conversations" at bounding box center [0, 0] width 0 height 0
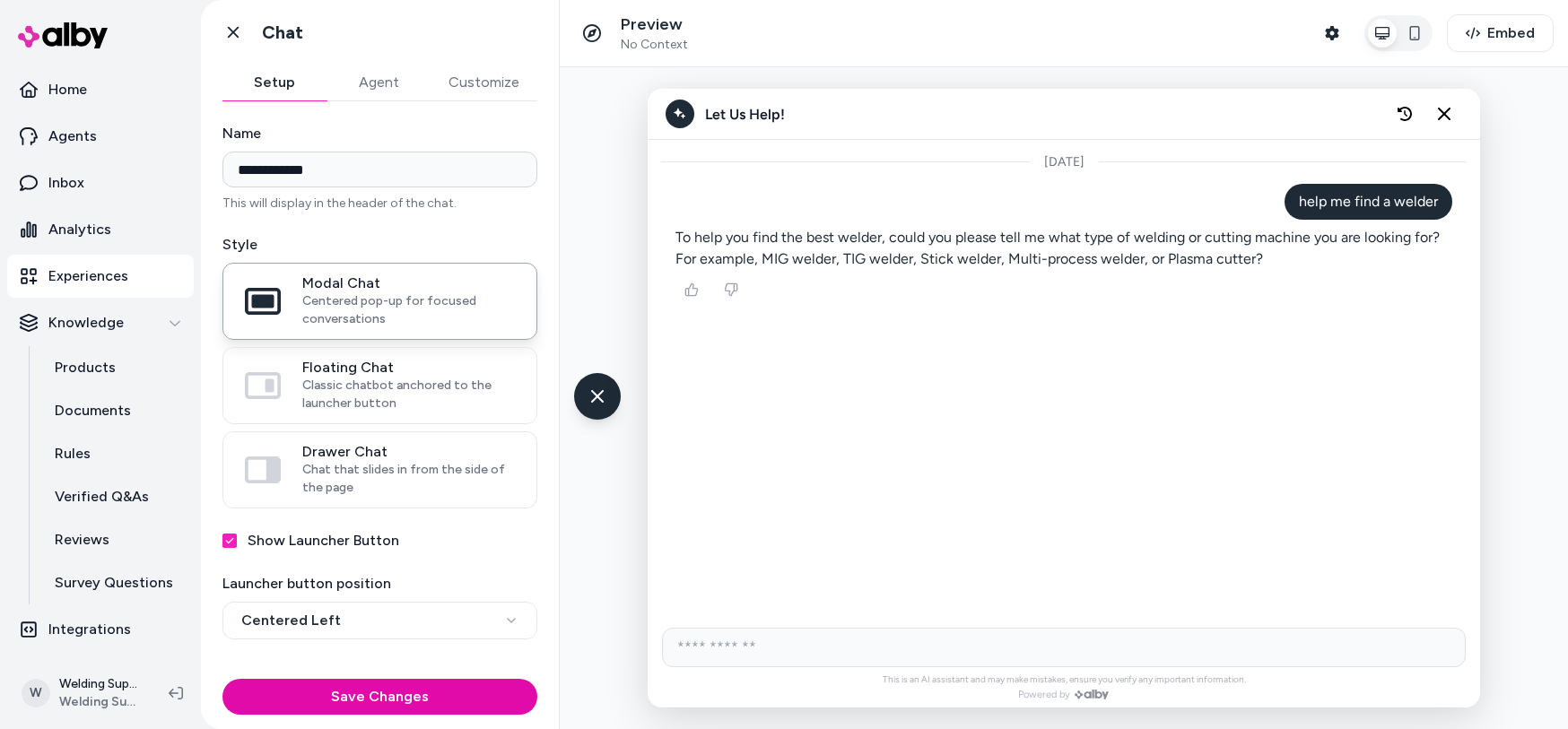
click at [380, 87] on button "Agent" at bounding box center [378, 82] width 104 height 36
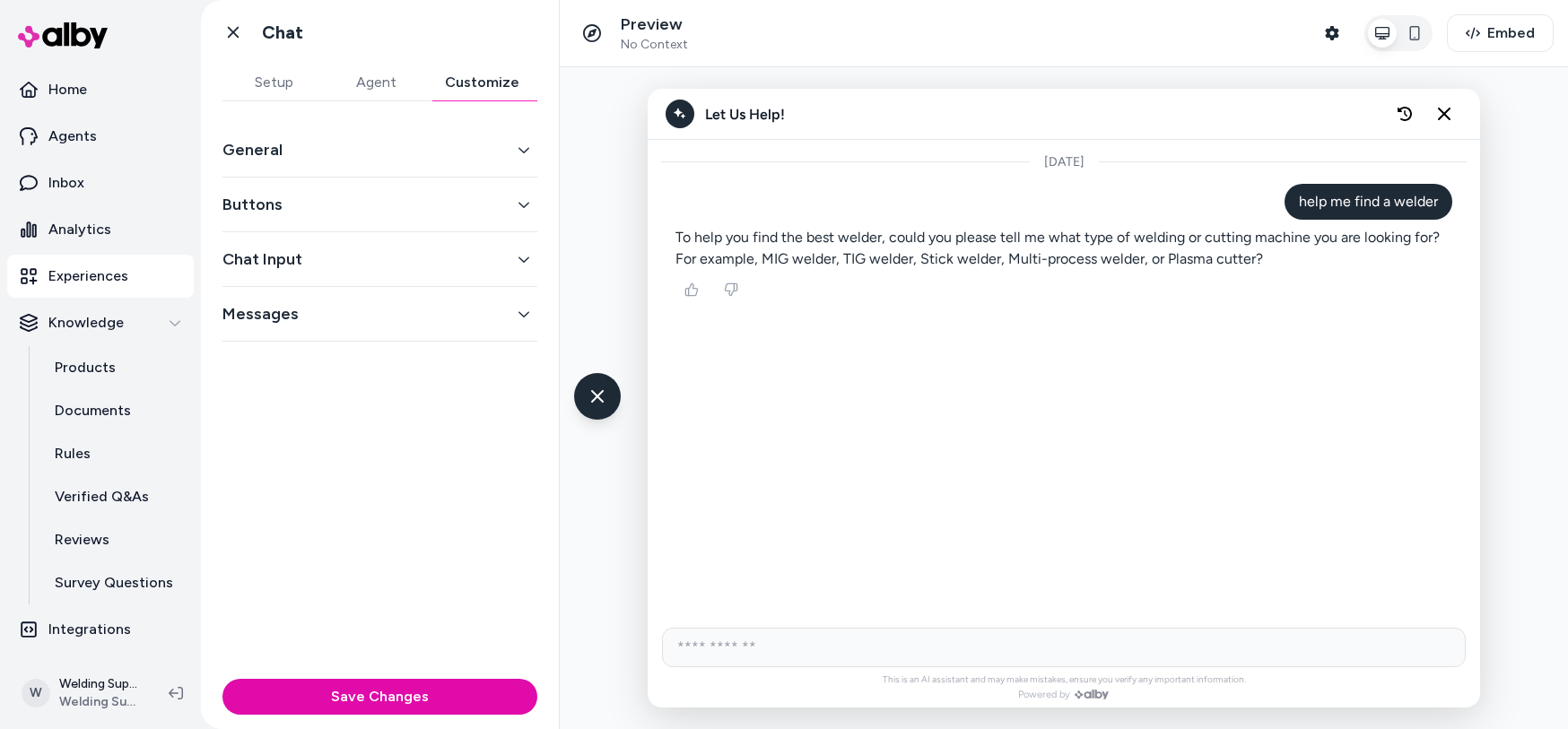
click at [487, 80] on button "Customize" at bounding box center [481, 82] width 111 height 36
click at [274, 83] on button "Setup" at bounding box center [273, 82] width 102 height 36
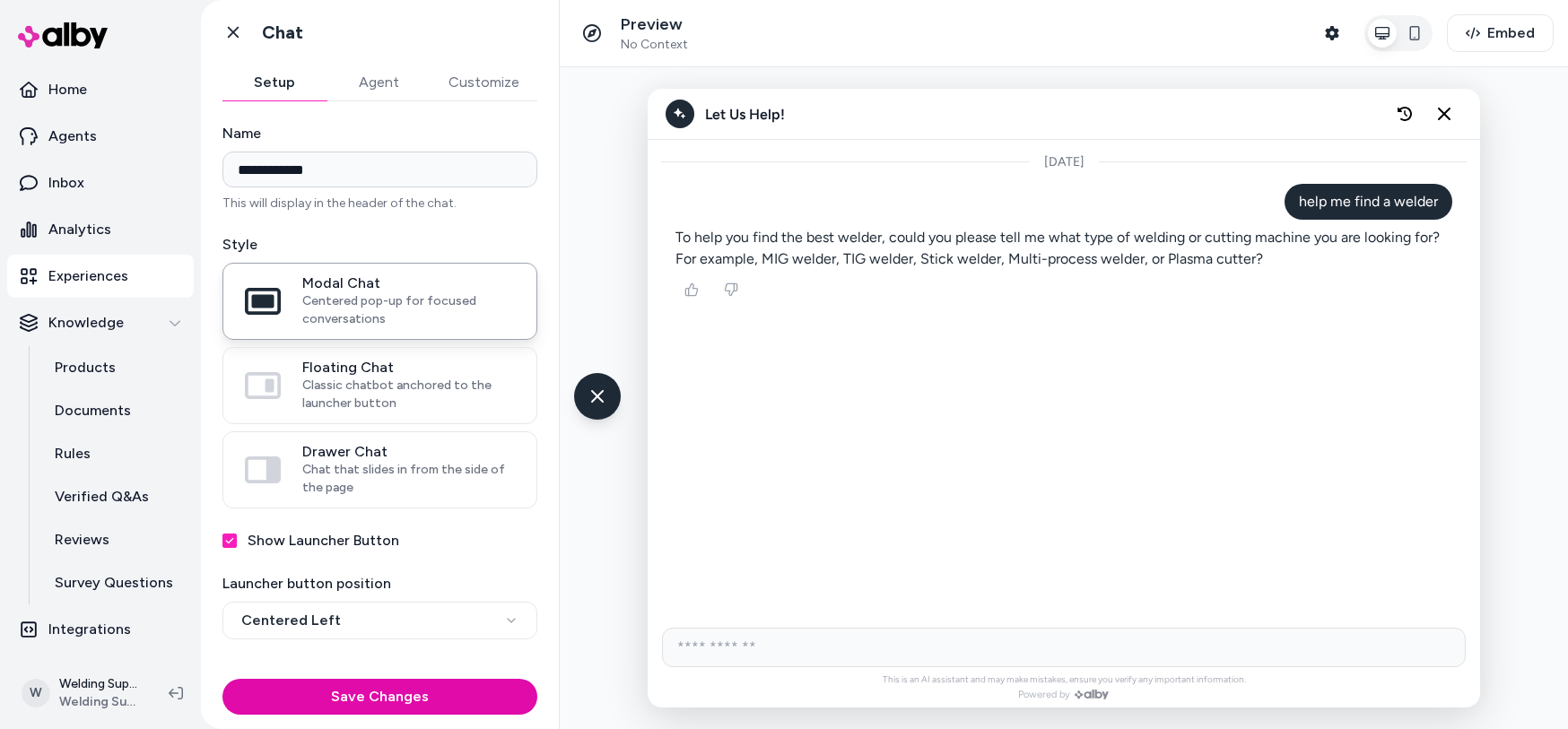
click at [362, 701] on button "Save Changes" at bounding box center [379, 696] width 315 height 36
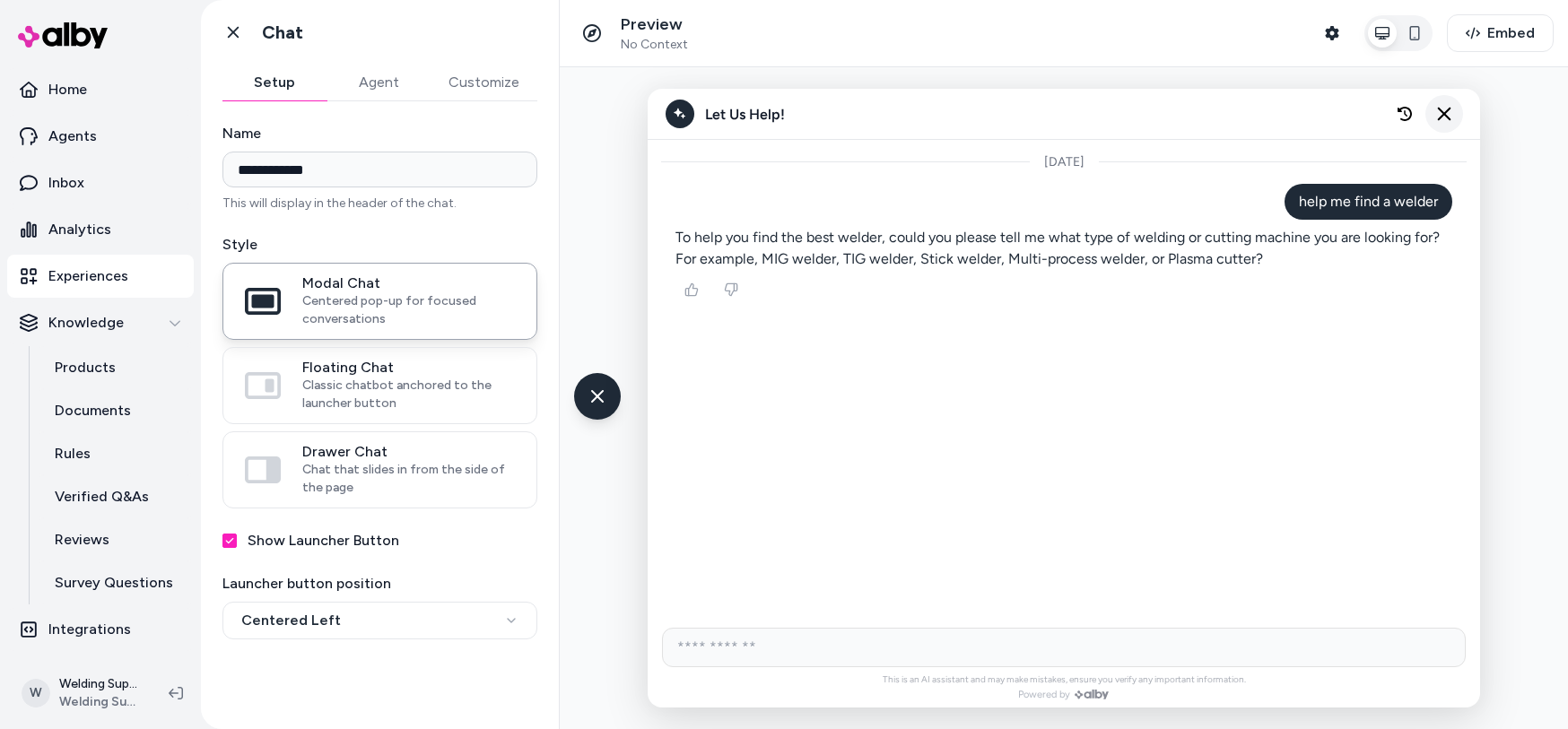
click at [1453, 109] on button "Close chat" at bounding box center [1443, 113] width 38 height 38
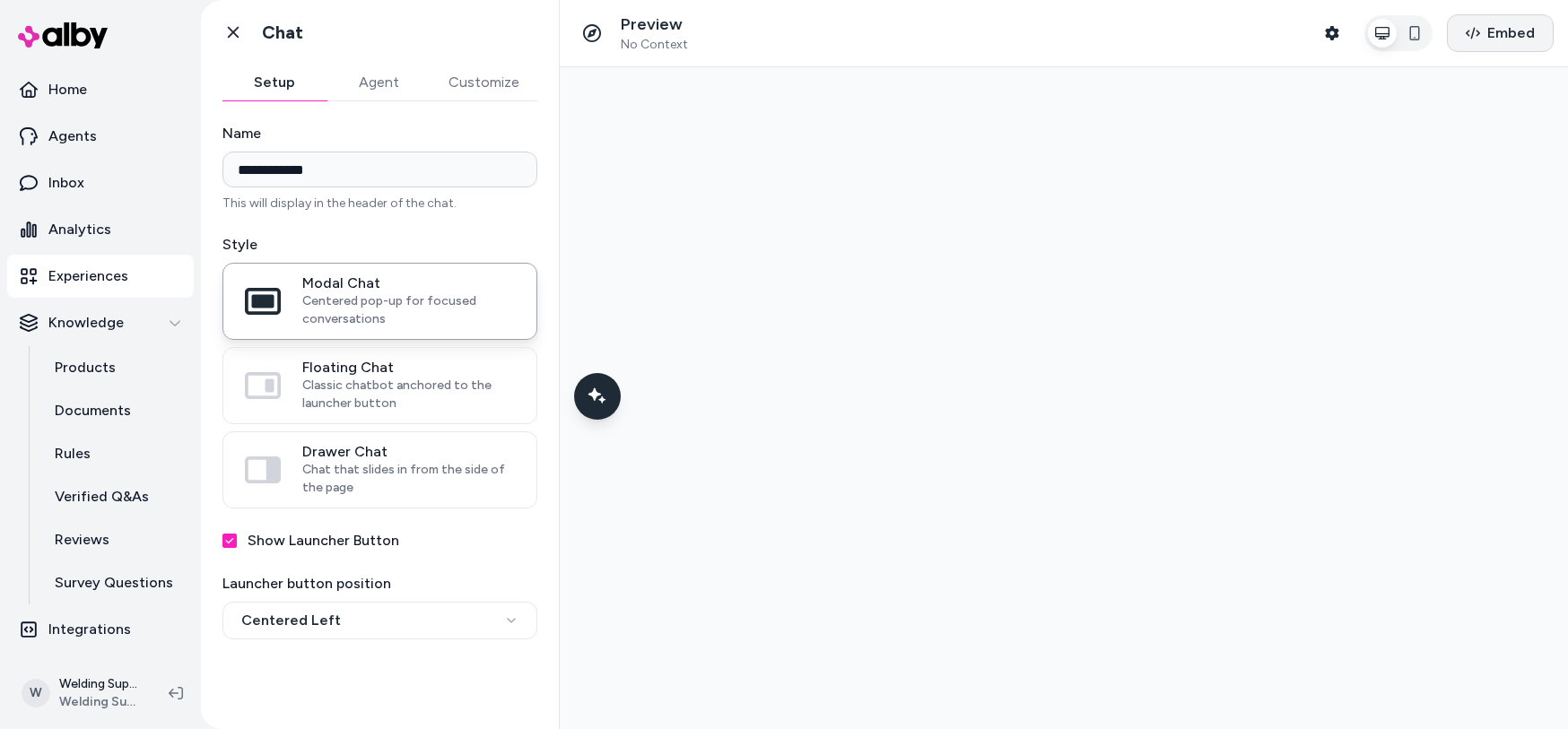
click at [1517, 30] on span "Embed" at bounding box center [1510, 33] width 47 height 21
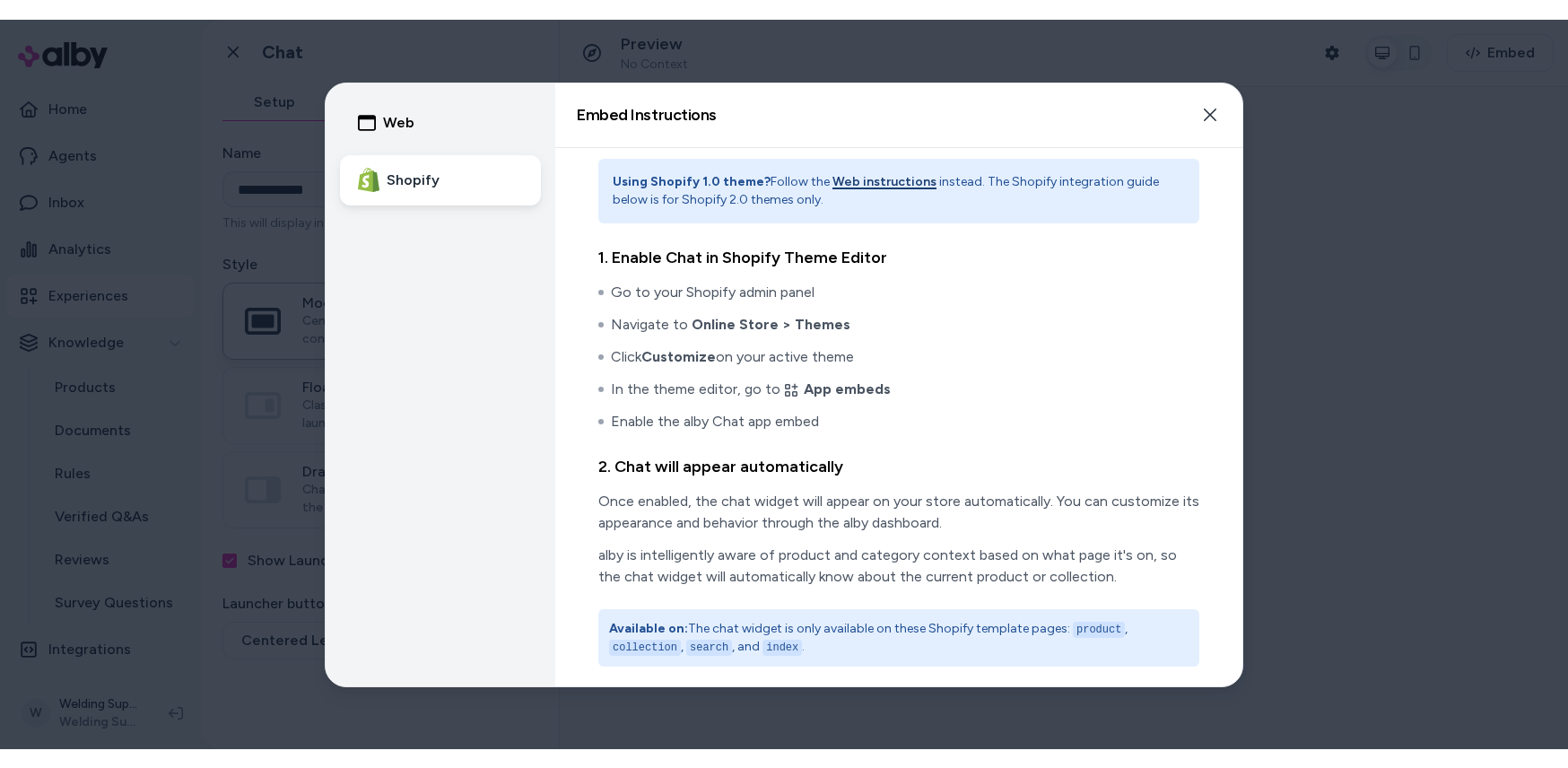
scroll to position [13, 0]
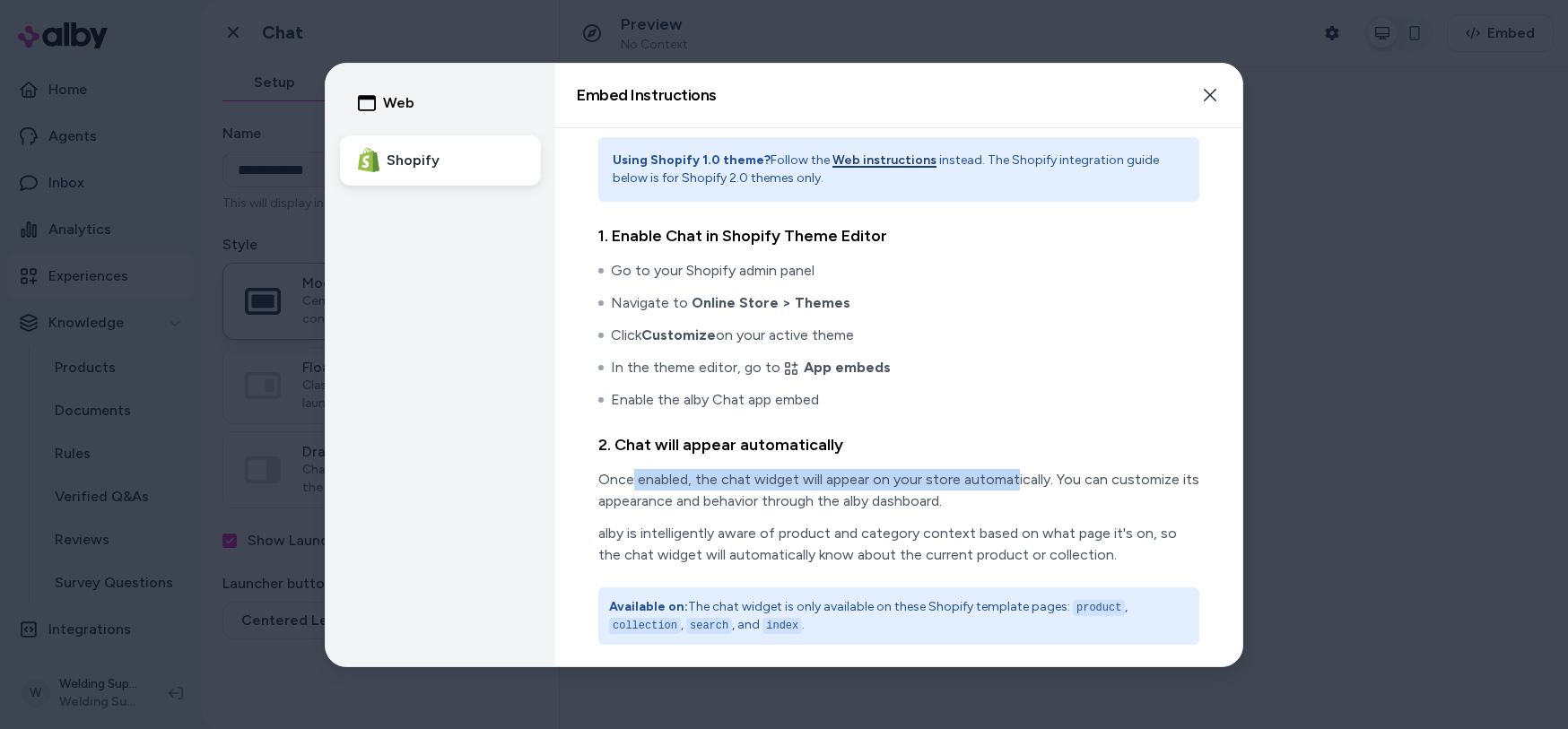
drag, startPoint x: 634, startPoint y: 479, endPoint x: 1011, endPoint y: 471, distance: 377.1
click at [1011, 471] on p "Once enabled, the chat widget will appear on your store automatically. You can …" at bounding box center [899, 491] width 600 height 43
click at [446, 164] on button "Shopify" at bounding box center [441, 161] width 201 height 50
click at [1207, 91] on icon "button" at bounding box center [1210, 96] width 13 height 13
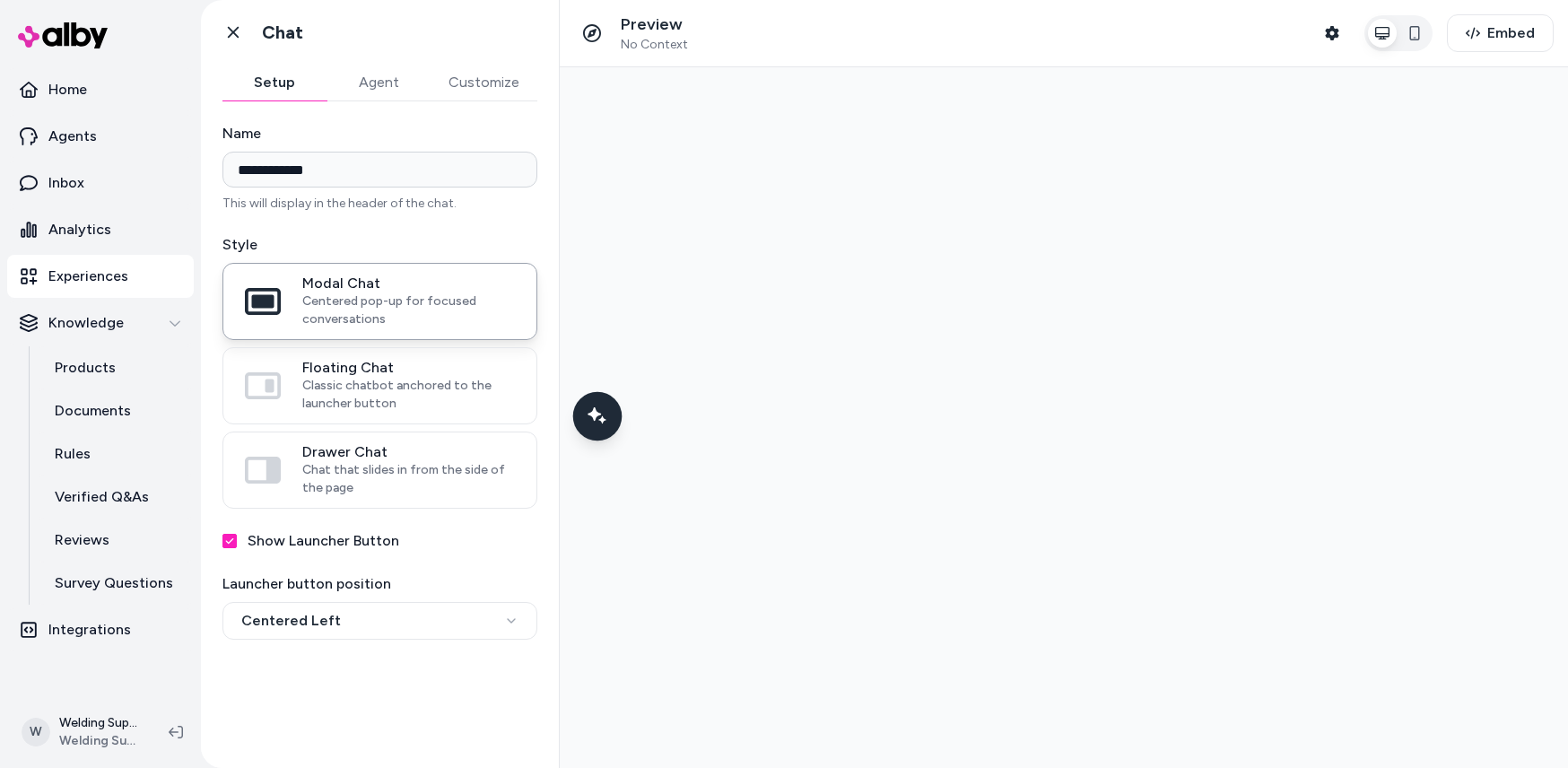
click at [596, 428] on div "Chat with our AI assistant" at bounding box center [598, 416] width 49 height 49
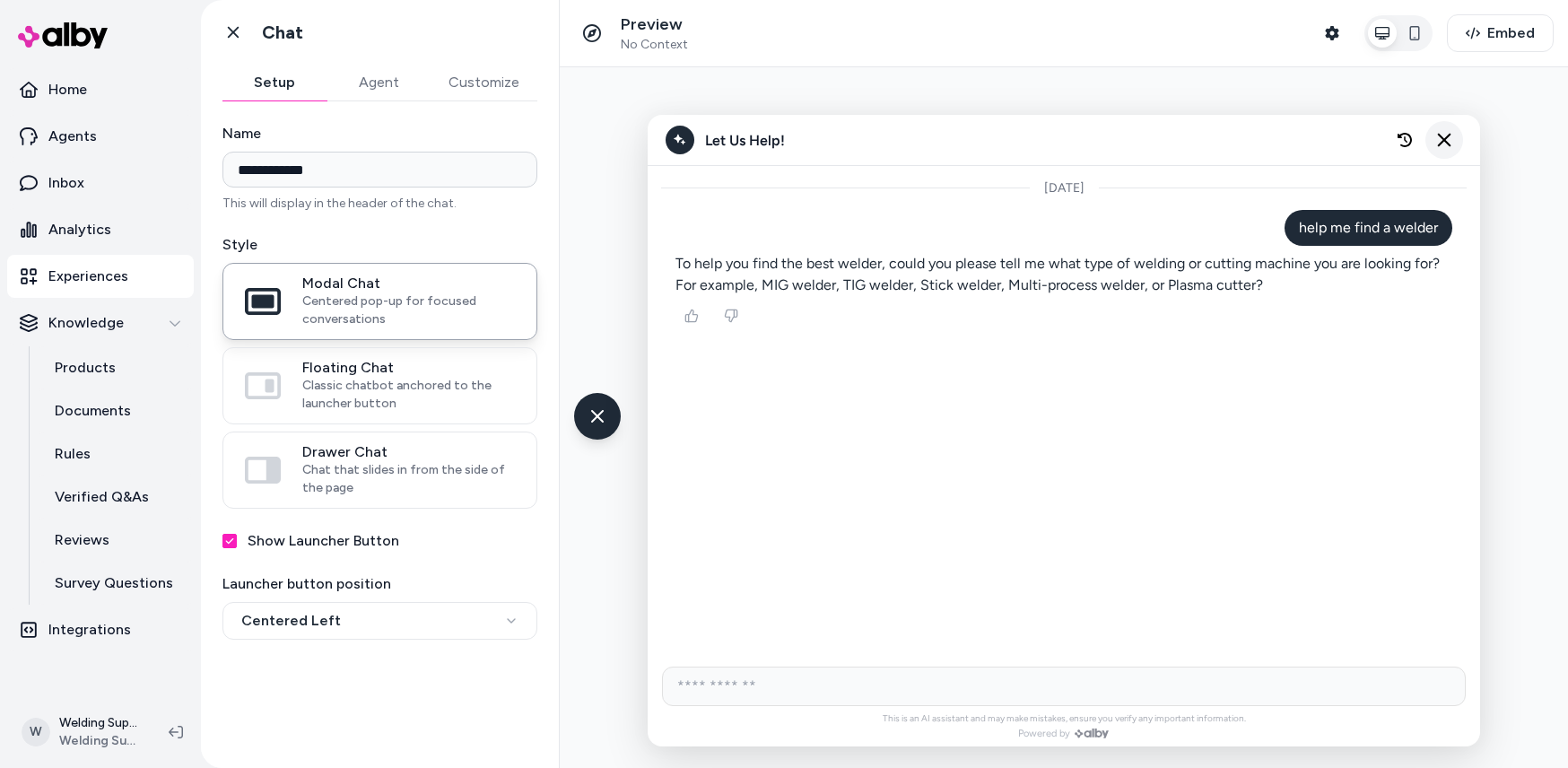
click at [1445, 142] on icon "Close chat" at bounding box center [1444, 140] width 13 height 13
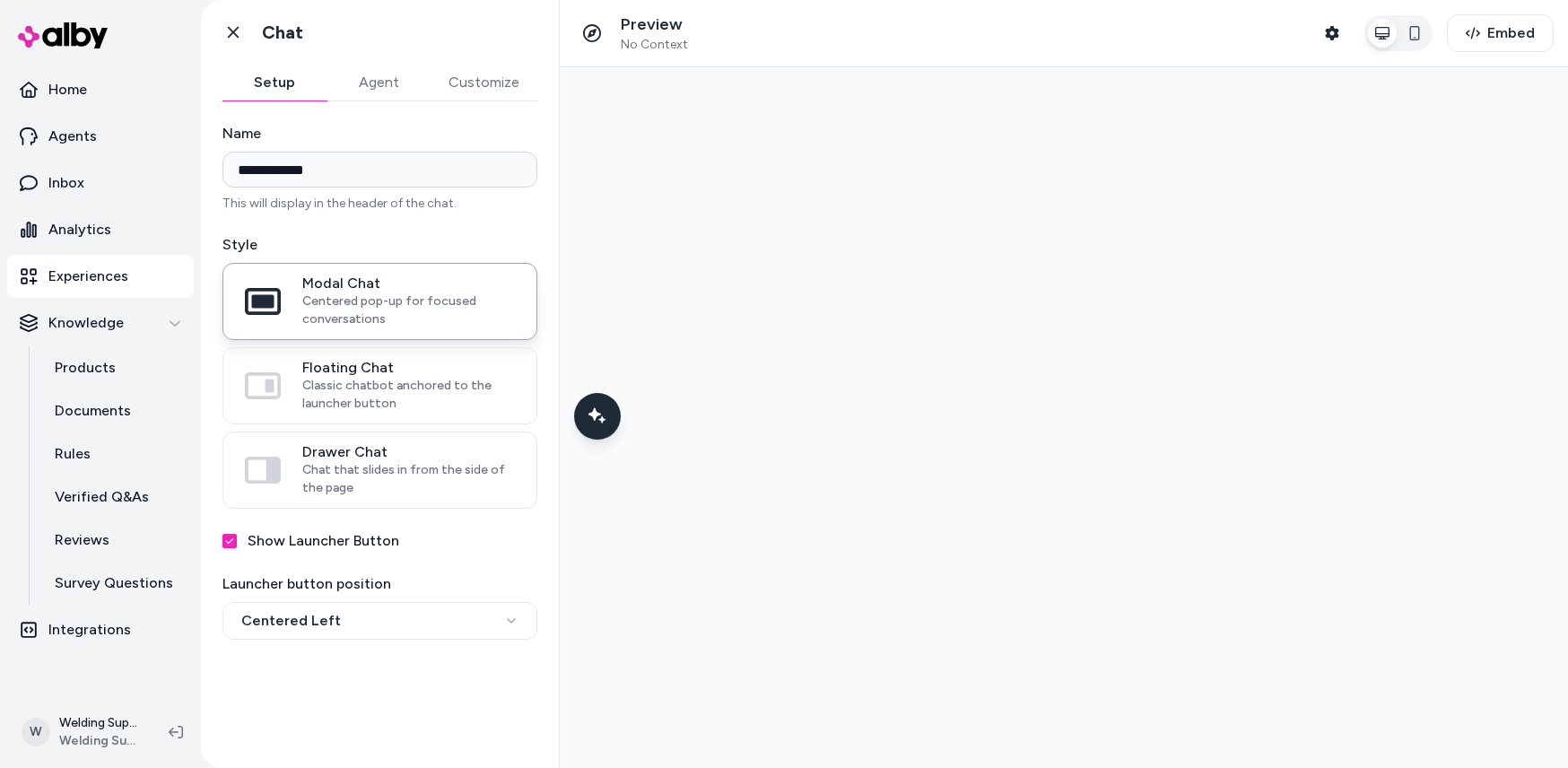
click at [373, 81] on button "Agent" at bounding box center [378, 82] width 104 height 36
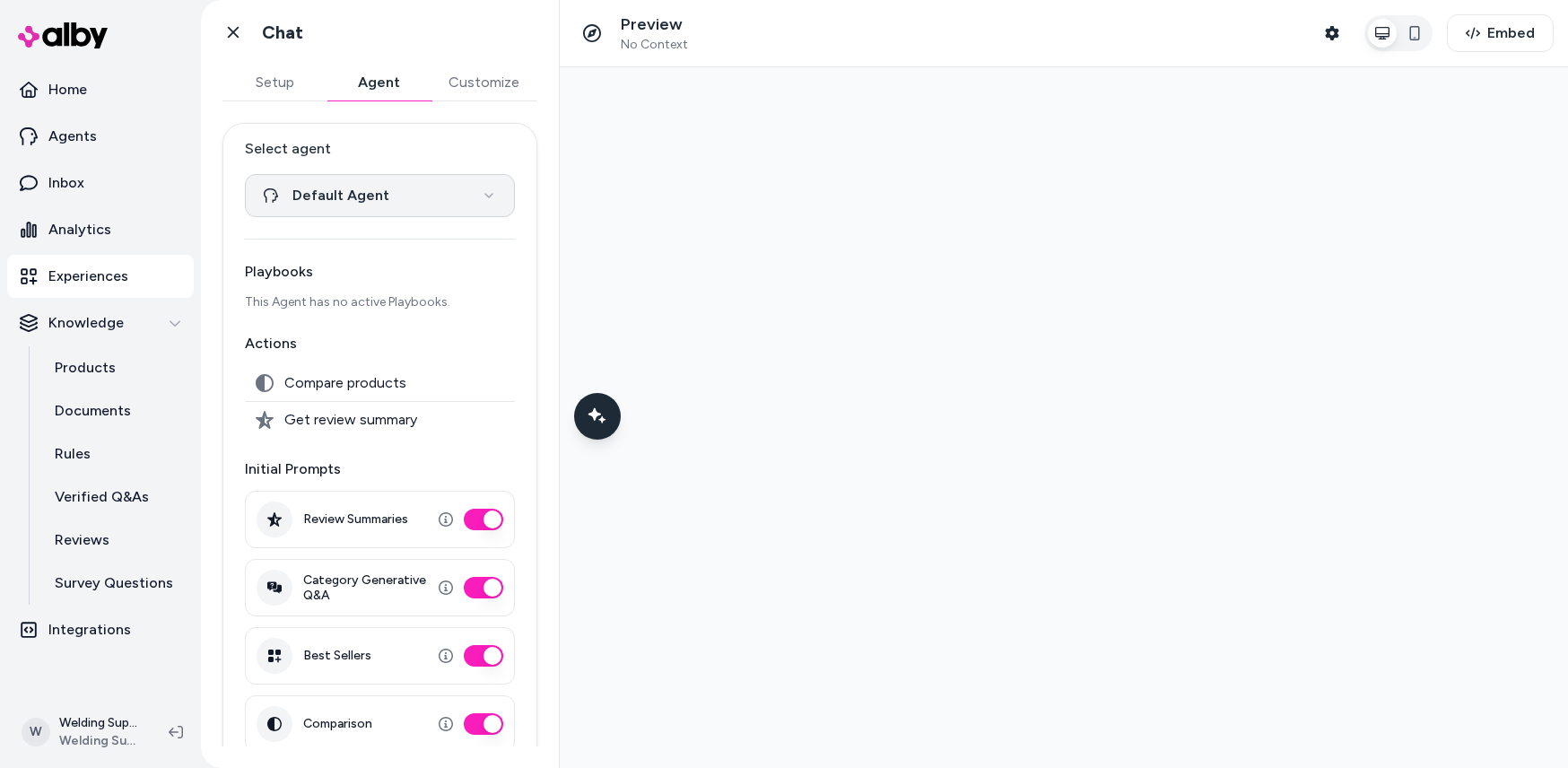
click at [461, 205] on html "**********" at bounding box center [784, 384] width 1568 height 768
click at [490, 149] on html "**********" at bounding box center [784, 384] width 1568 height 768
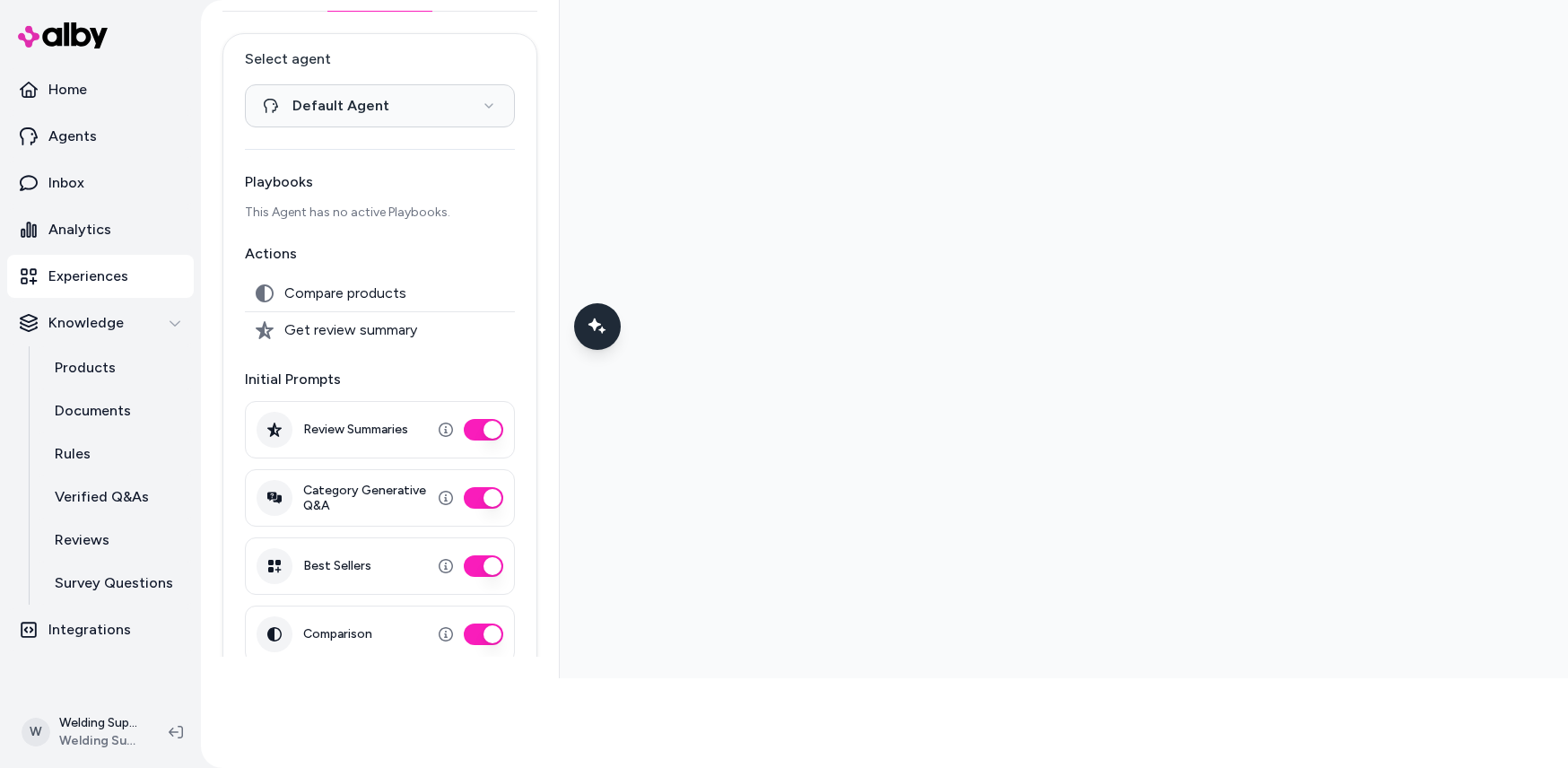
scroll to position [0, 0]
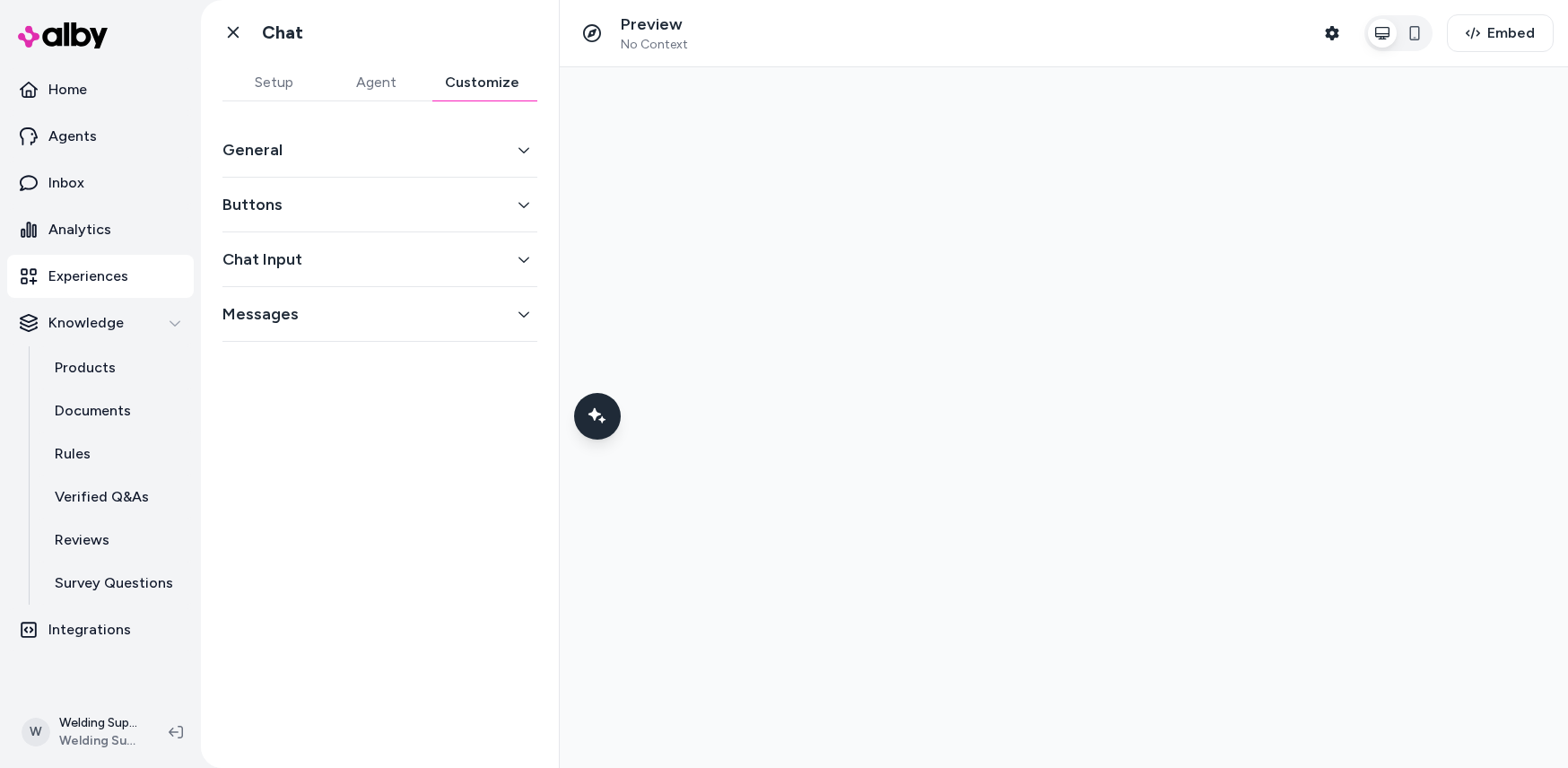
click at [482, 89] on button "Customize" at bounding box center [481, 82] width 111 height 36
click at [237, 33] on icon at bounding box center [232, 32] width 18 height 18
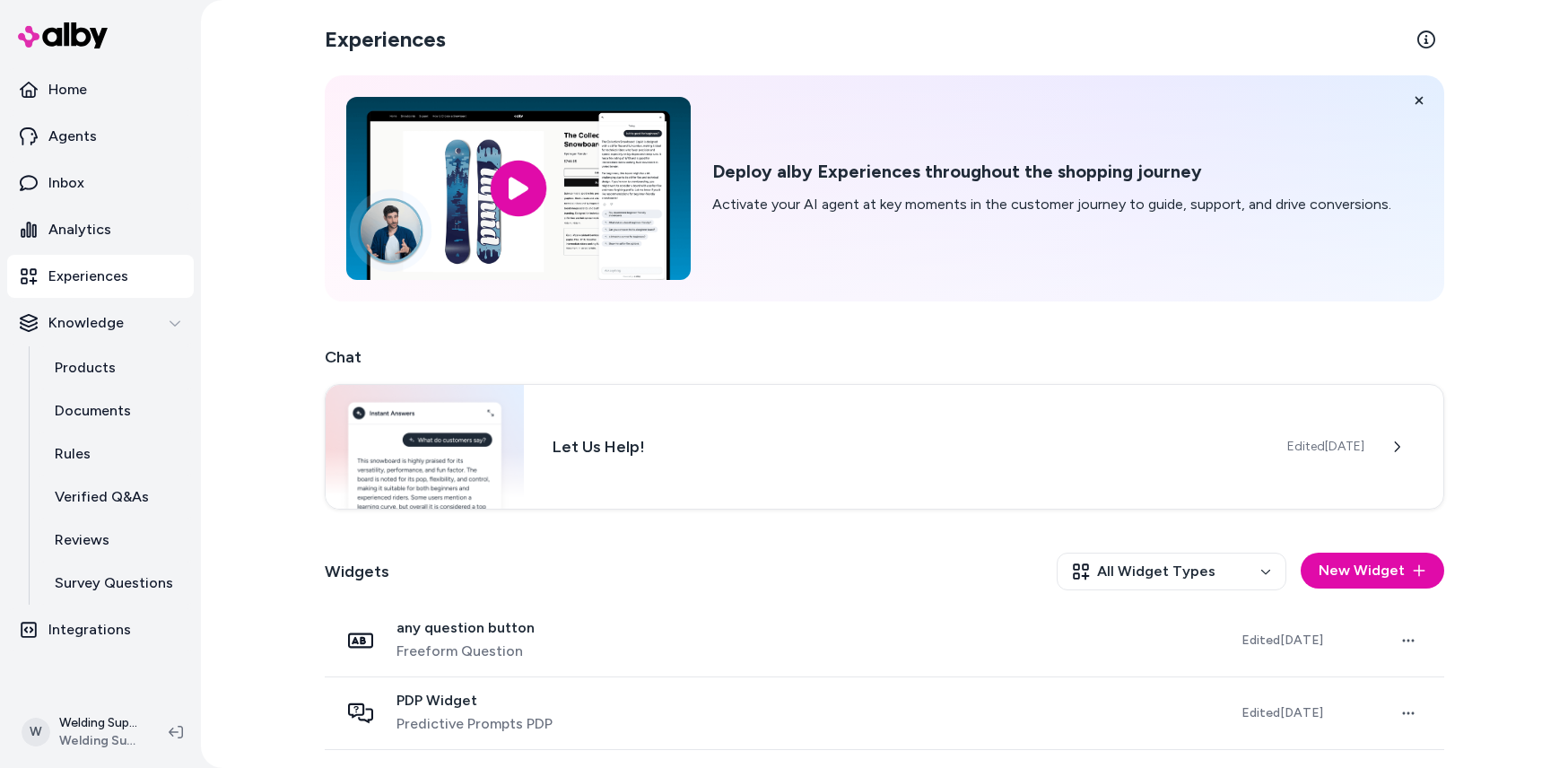
scroll to position [214, 0]
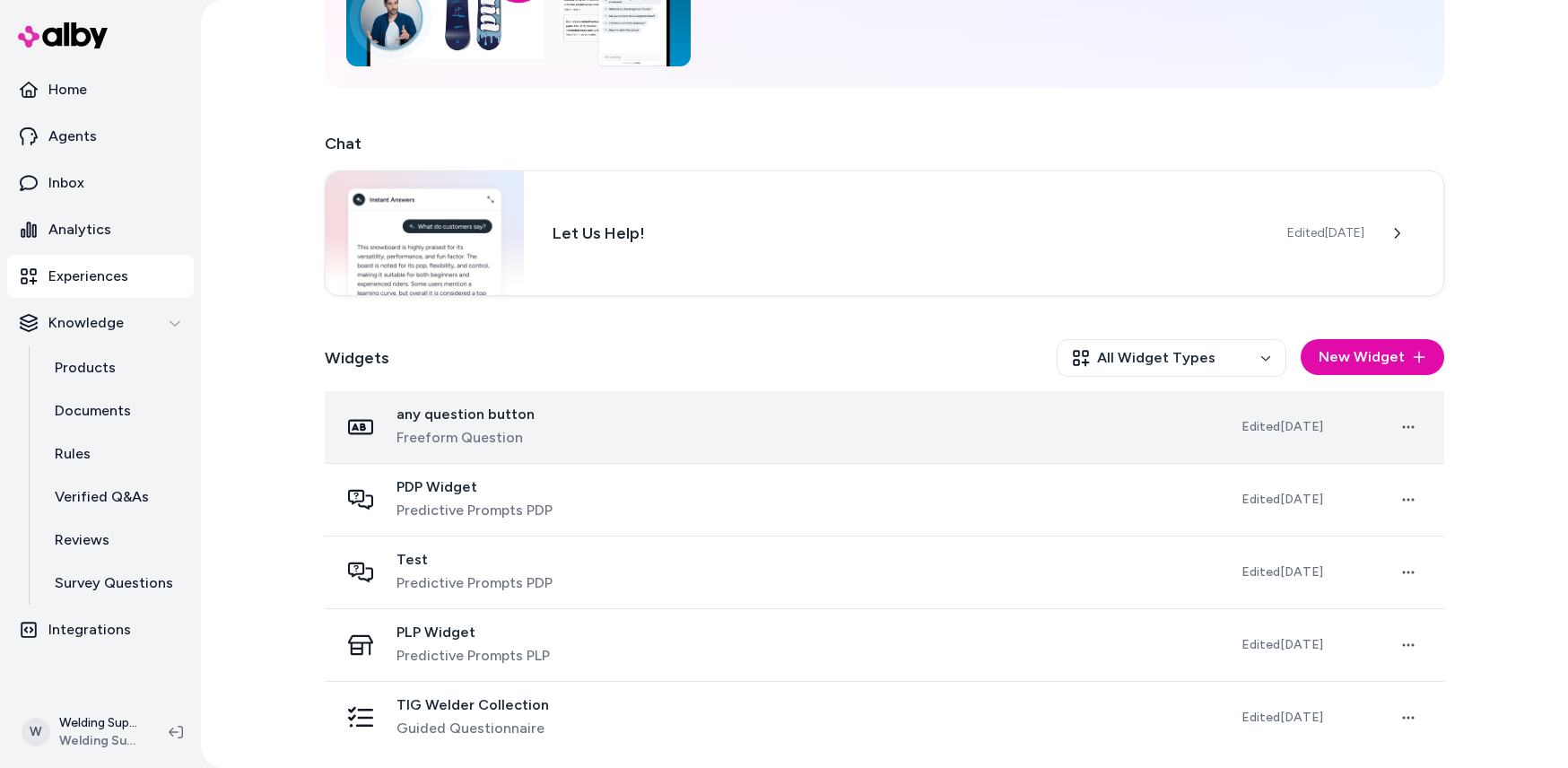
click at [596, 437] on div "any question button Freeform Question" at bounding box center [776, 427] width 874 height 43
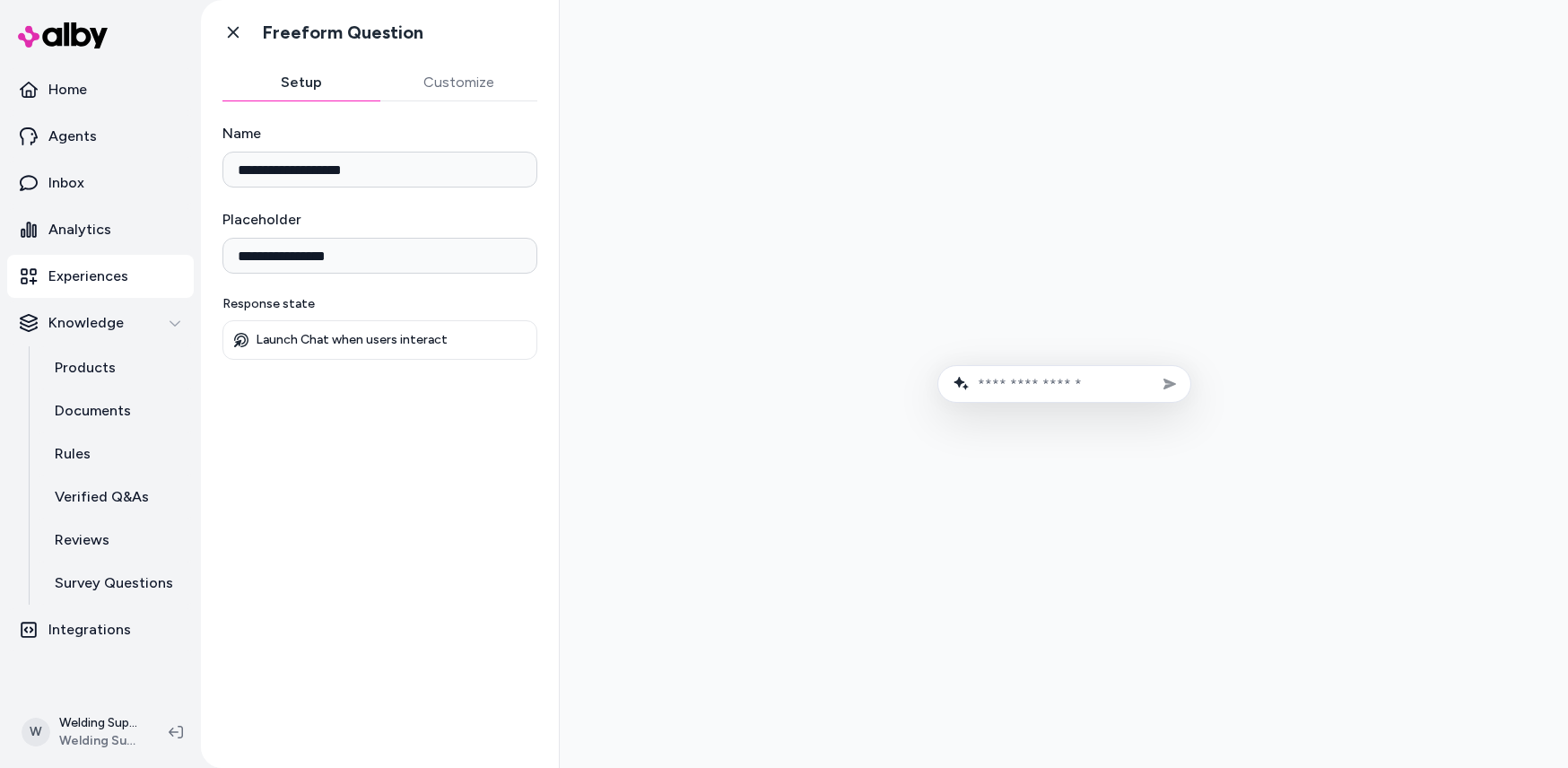
click at [447, 86] on button "Customize" at bounding box center [459, 82] width 158 height 36
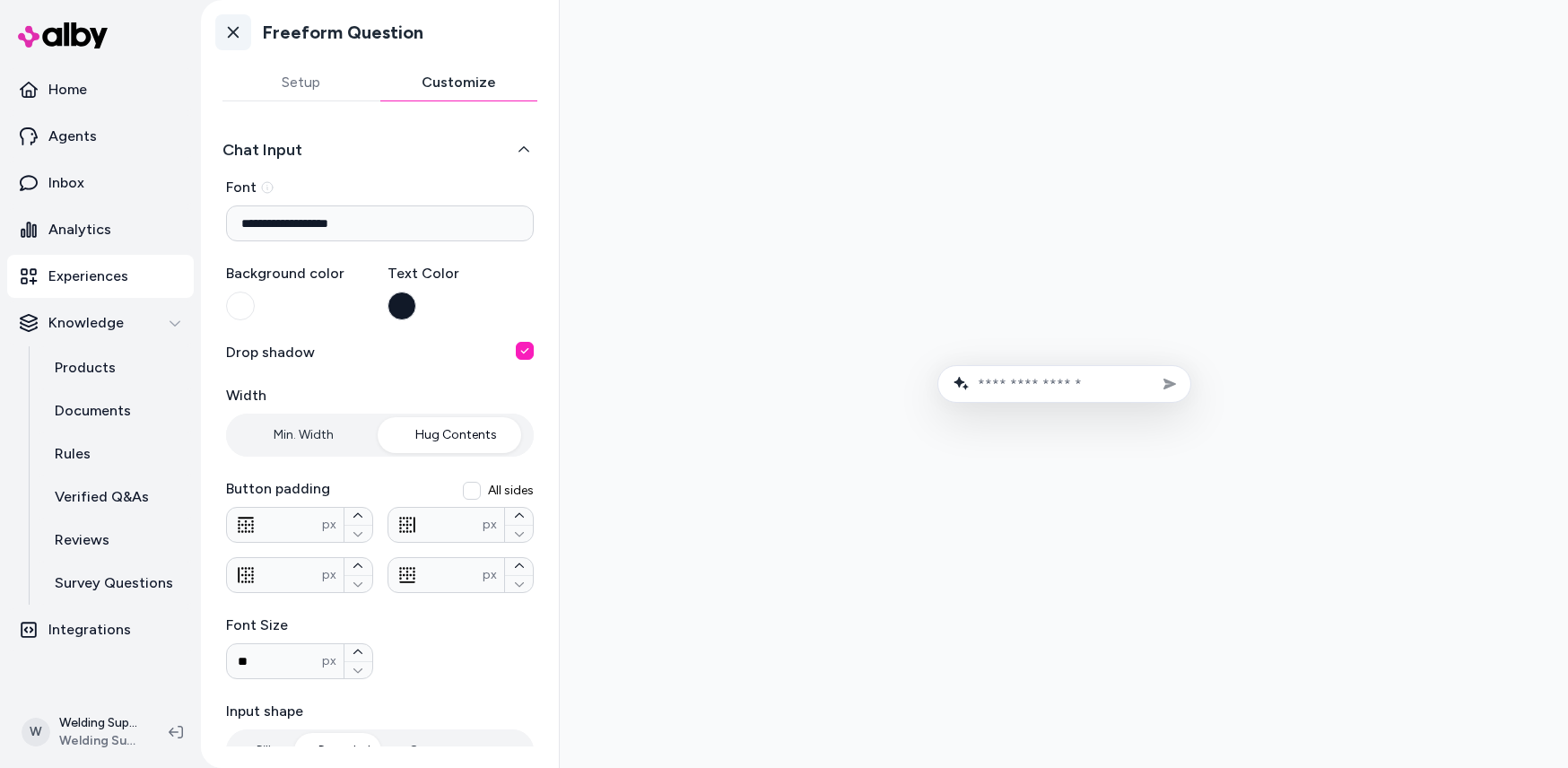
click at [233, 35] on icon at bounding box center [232, 32] width 18 height 18
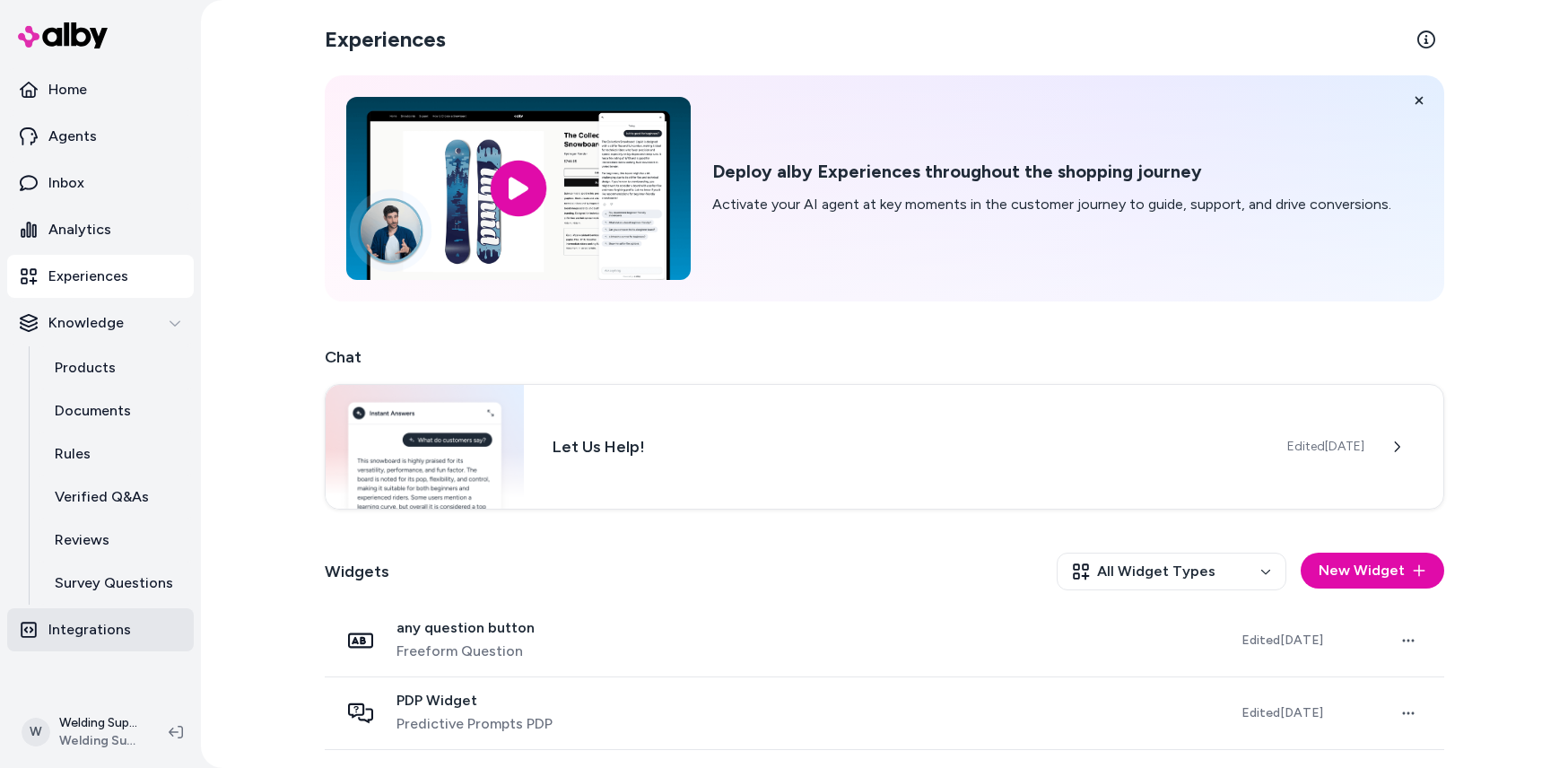
click at [79, 633] on p "Integrations" at bounding box center [89, 629] width 83 height 21
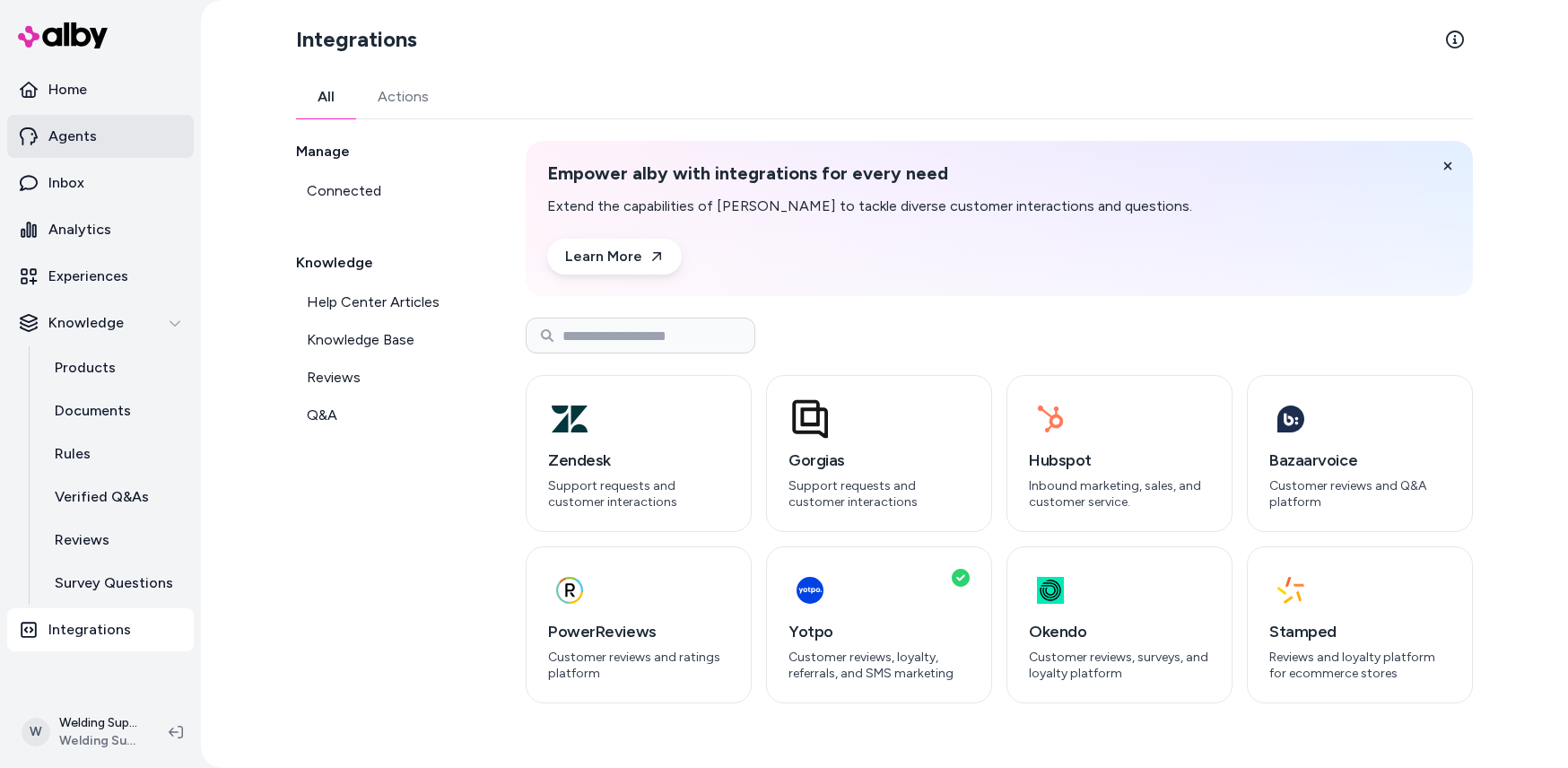
click at [59, 140] on p "Agents" at bounding box center [72, 136] width 48 height 21
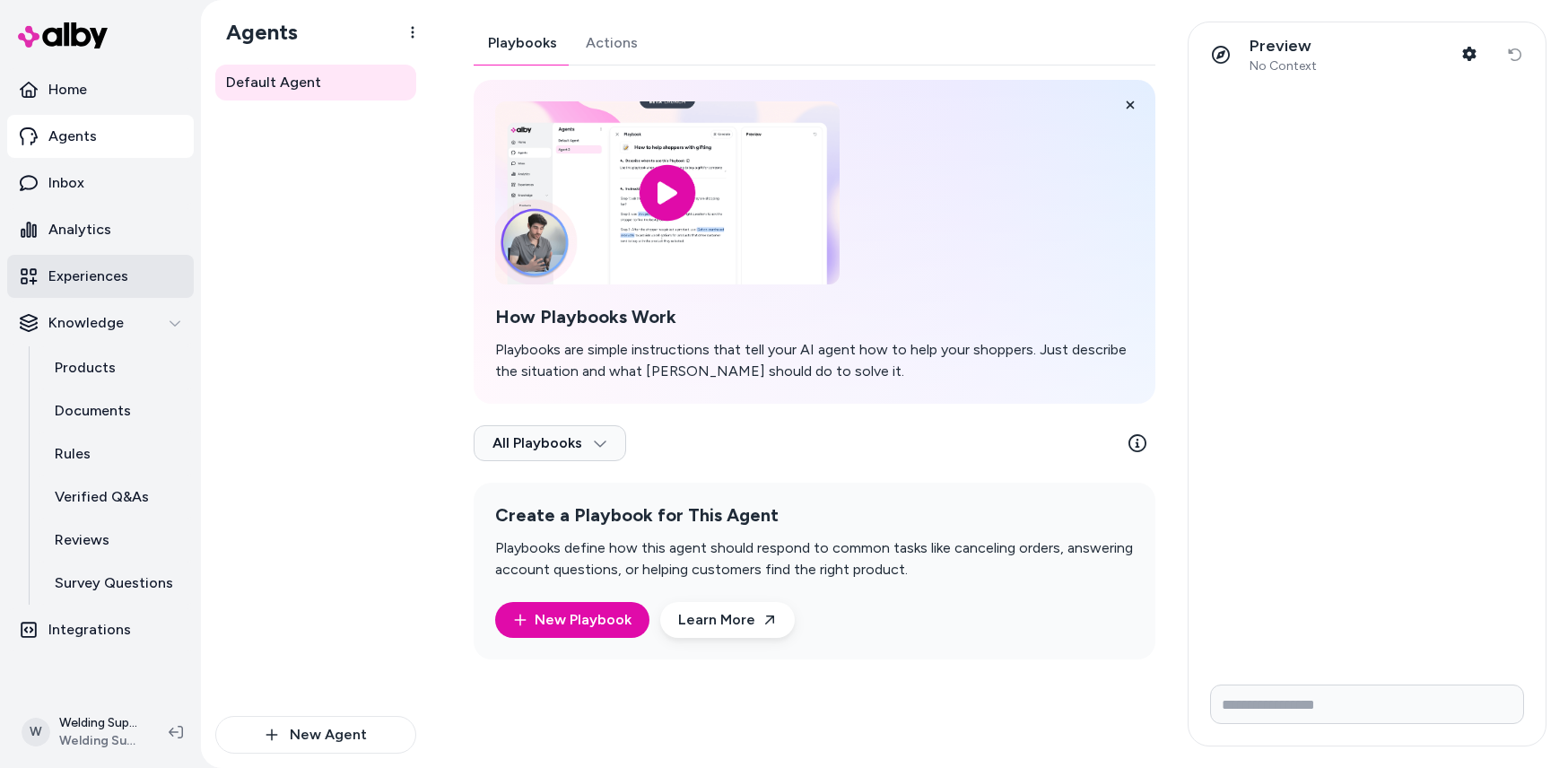
click at [93, 274] on p "Experiences" at bounding box center [88, 276] width 80 height 21
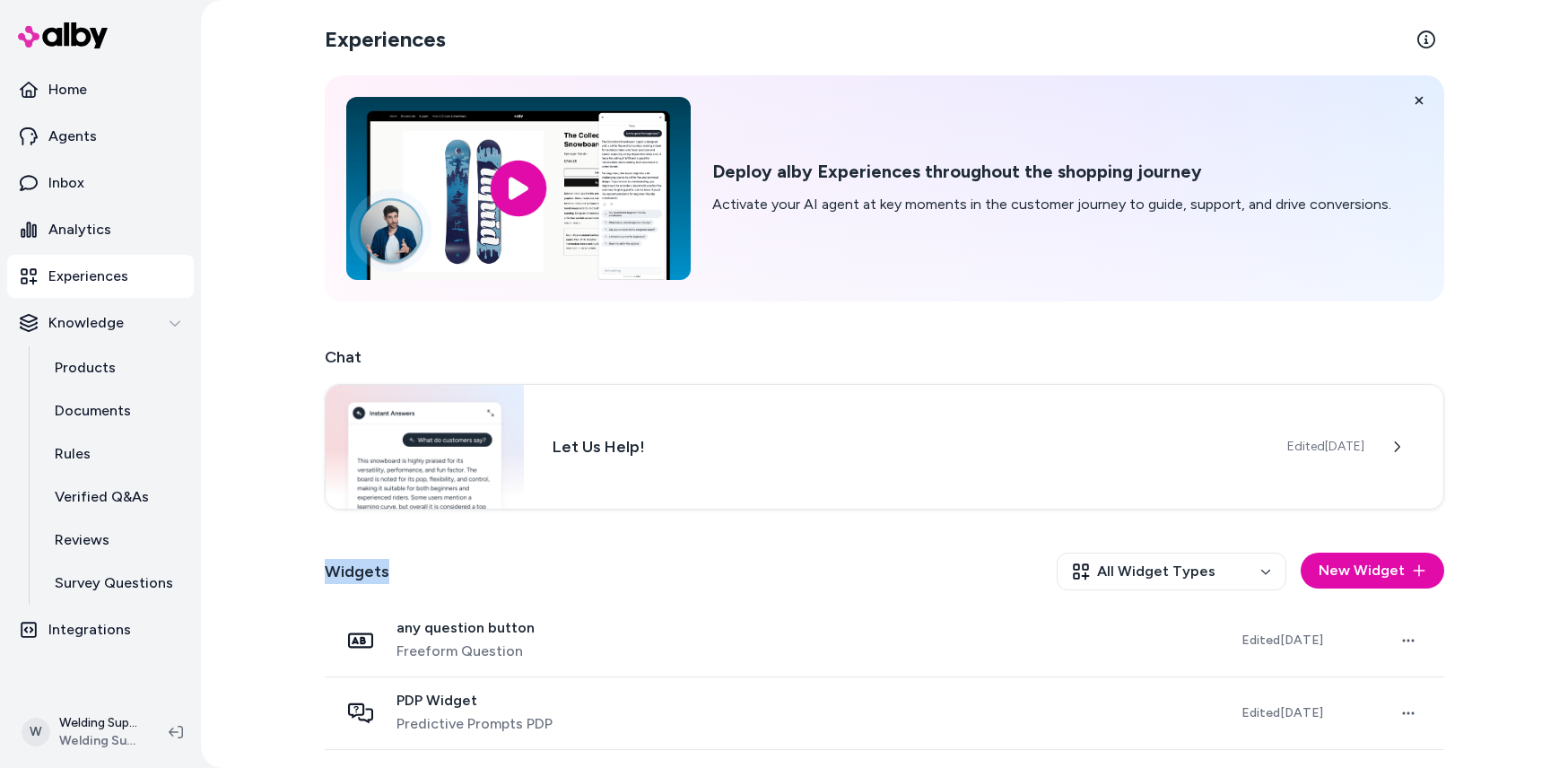
drag, startPoint x: 310, startPoint y: 574, endPoint x: 397, endPoint y: 575, distance: 87.0
click at [399, 578] on div "Experiences Deploy alby Experiences throughout the shopping journey Activate yo…" at bounding box center [884, 384] width 1366 height 768
drag, startPoint x: 303, startPoint y: 359, endPoint x: 385, endPoint y: 355, distance: 82.1
click at [385, 355] on div "Experiences Deploy alby Experiences throughout the shopping journey Activate yo…" at bounding box center [884, 384] width 1366 height 768
click at [447, 351] on h2 "Chat" at bounding box center [884, 356] width 1119 height 25
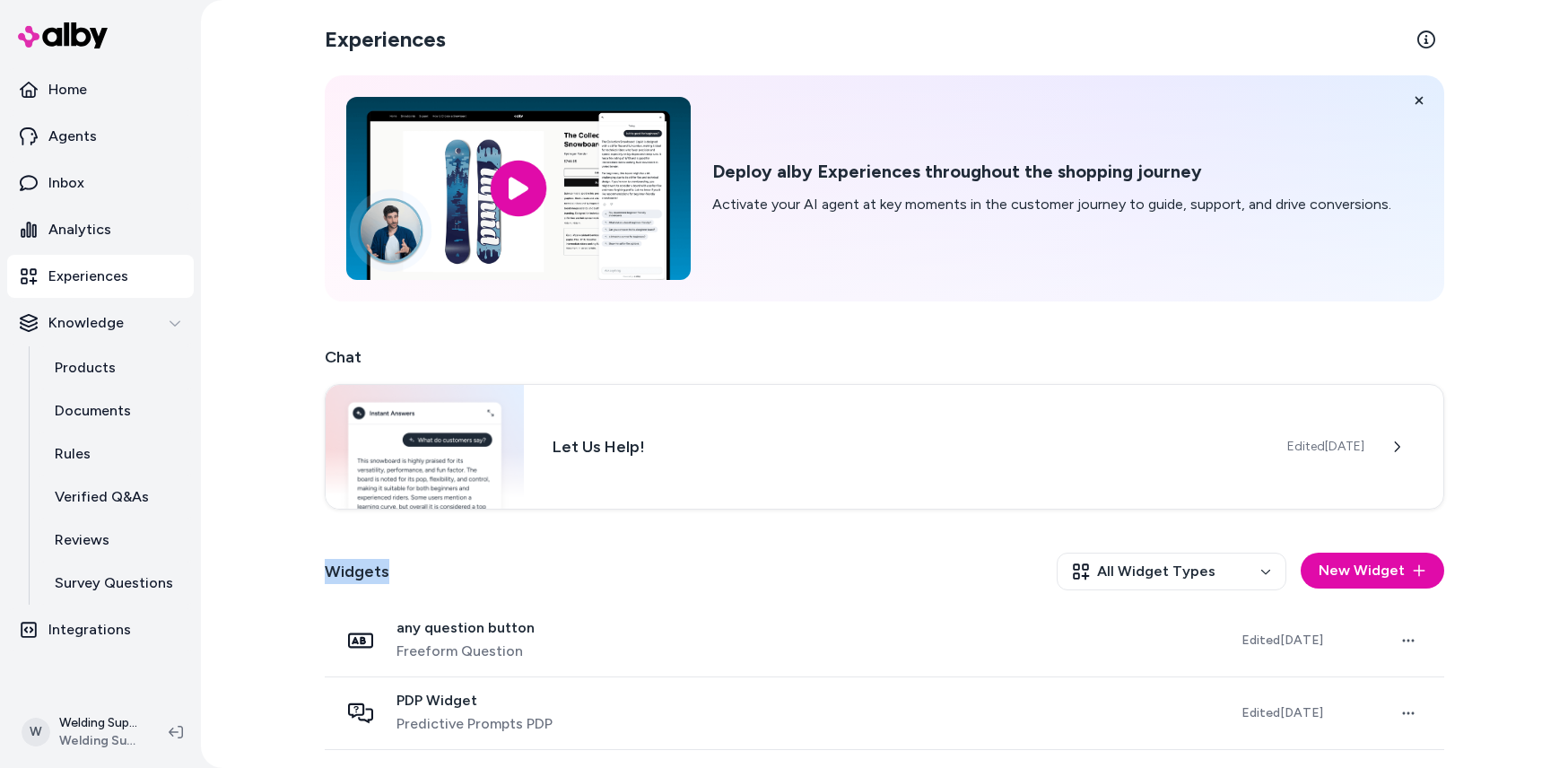
drag, startPoint x: 374, startPoint y: 587, endPoint x: 413, endPoint y: 584, distance: 39.1
click at [413, 584] on div "Experiences Deploy alby Experiences throughout the shopping journey Activate yo…" at bounding box center [884, 491] width 1148 height 982
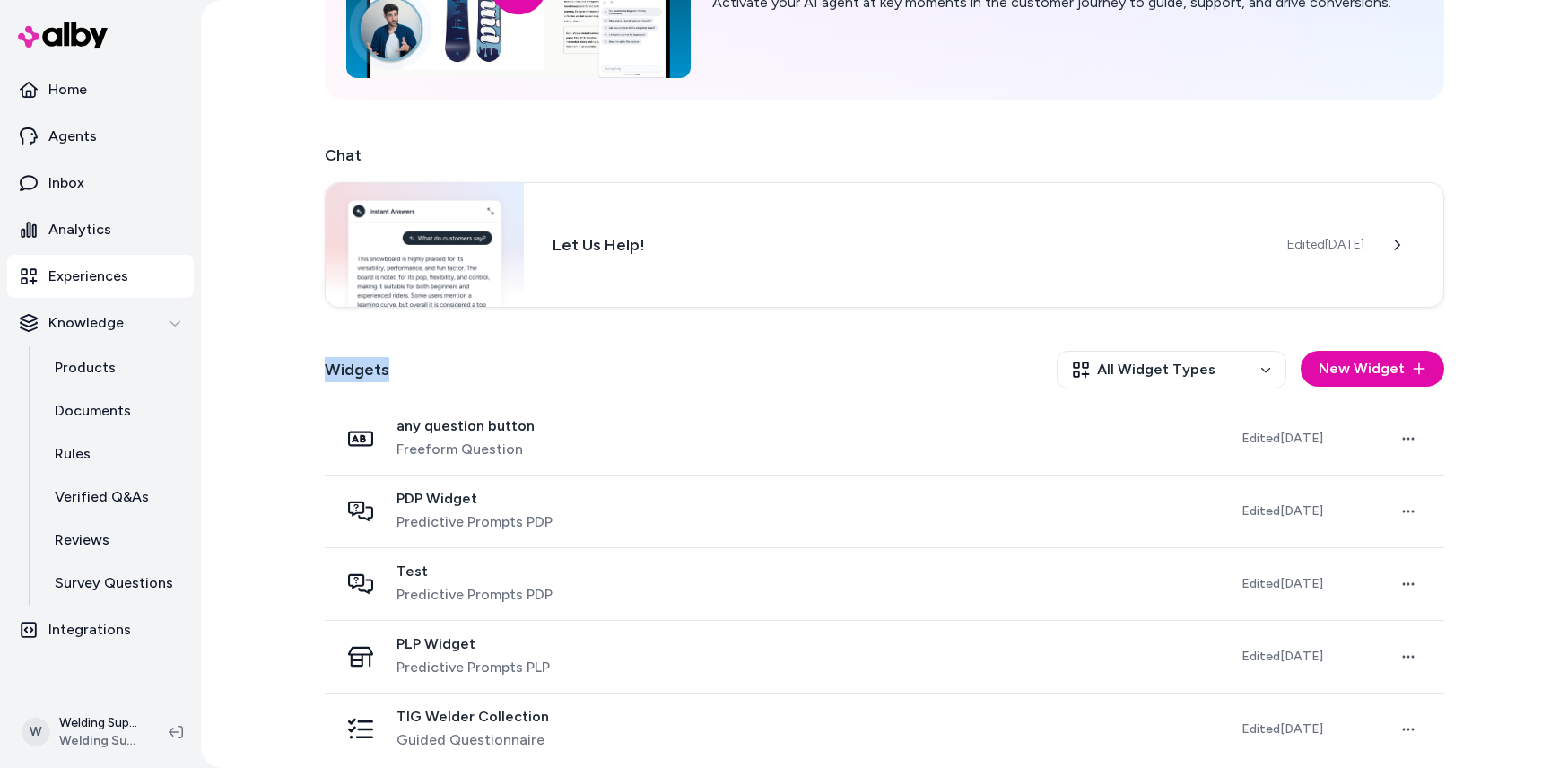
scroll to position [214, 0]
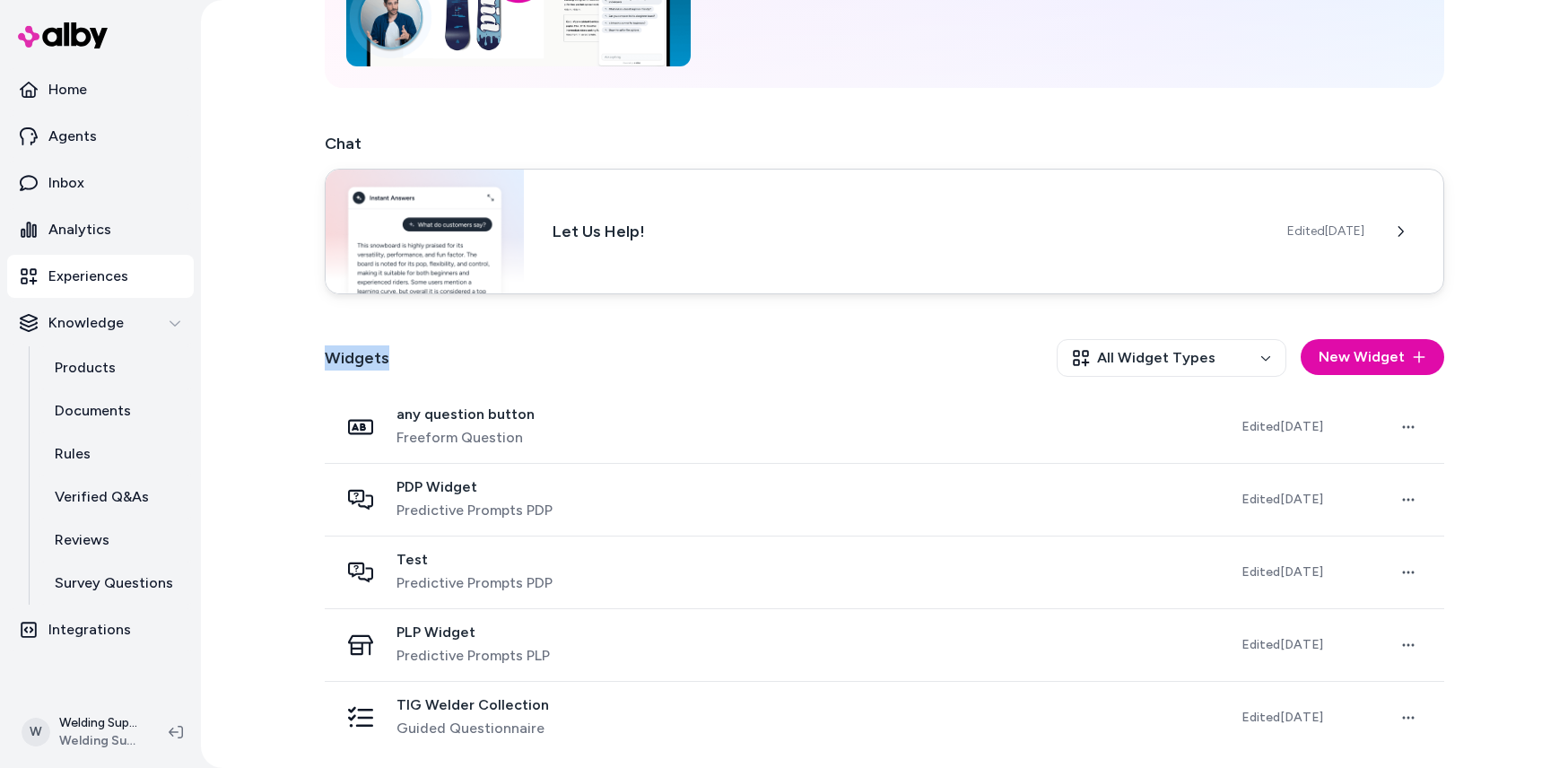
click at [1048, 235] on h3 "Let Us Help!" at bounding box center [904, 231] width 705 height 25
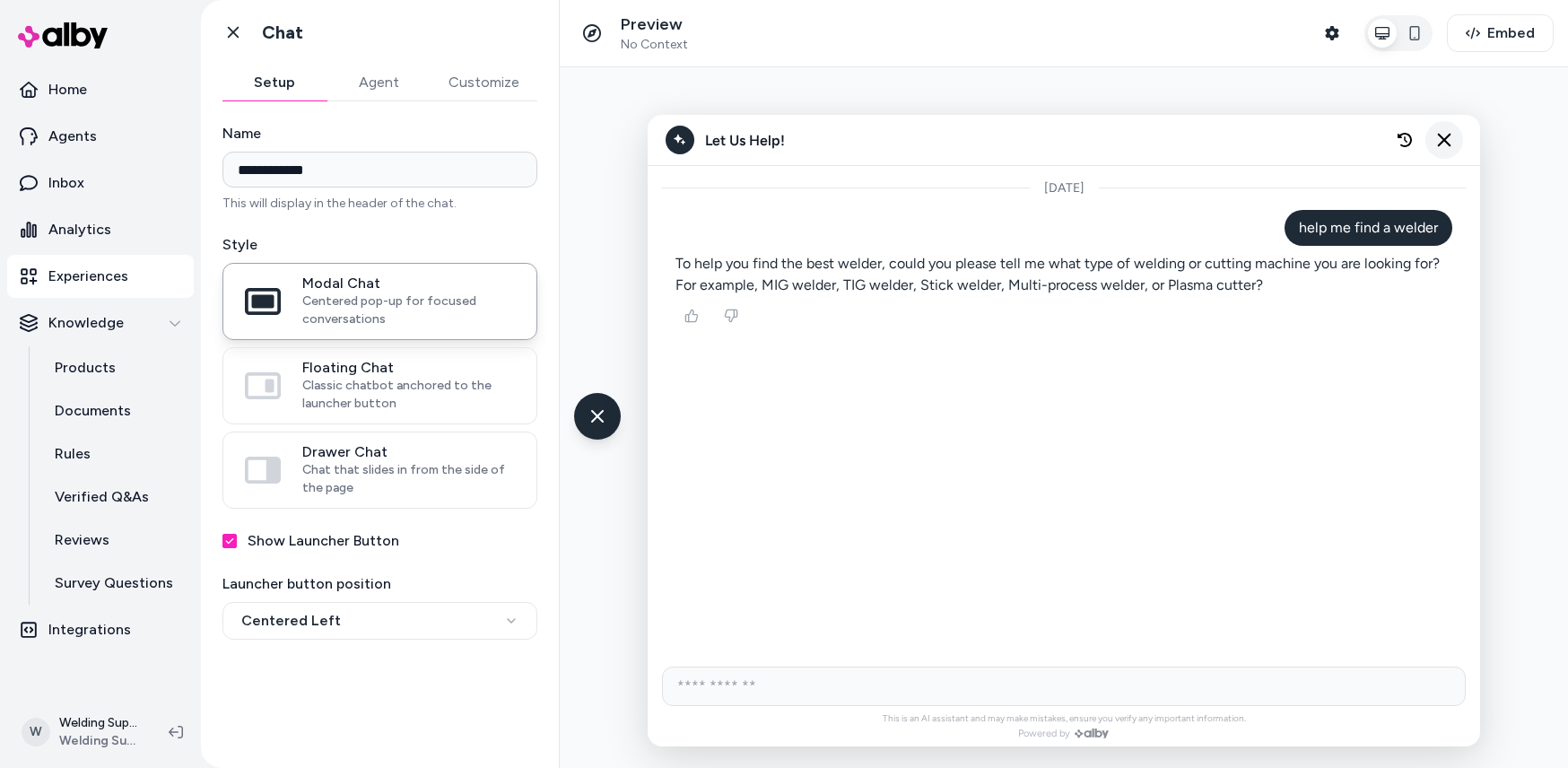
click at [1444, 135] on icon "Close chat" at bounding box center [1444, 140] width 15 height 15
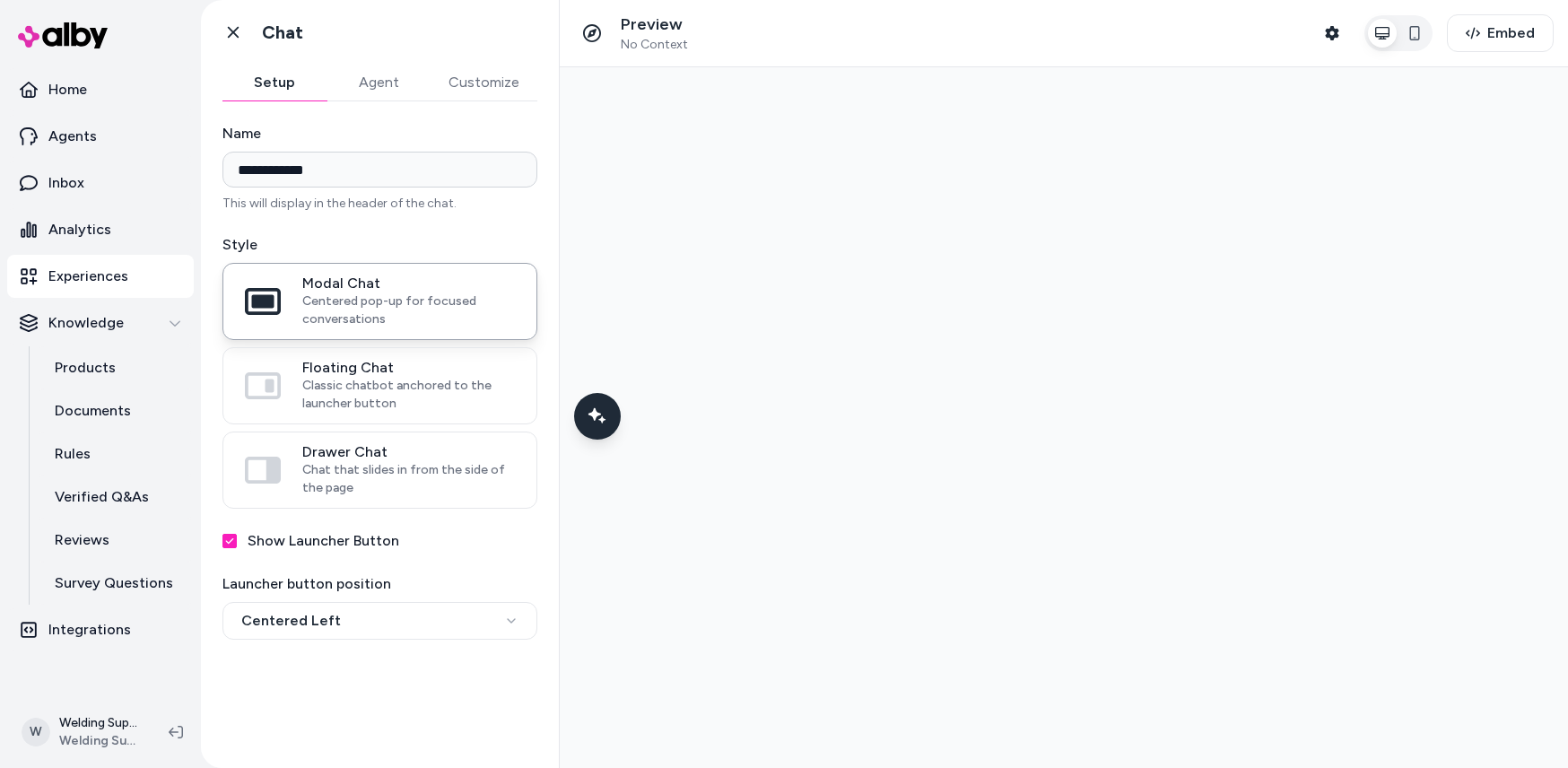
drag, startPoint x: 234, startPoint y: 34, endPoint x: 281, endPoint y: 89, distance: 72.3
click at [234, 34] on icon at bounding box center [233, 33] width 11 height 12
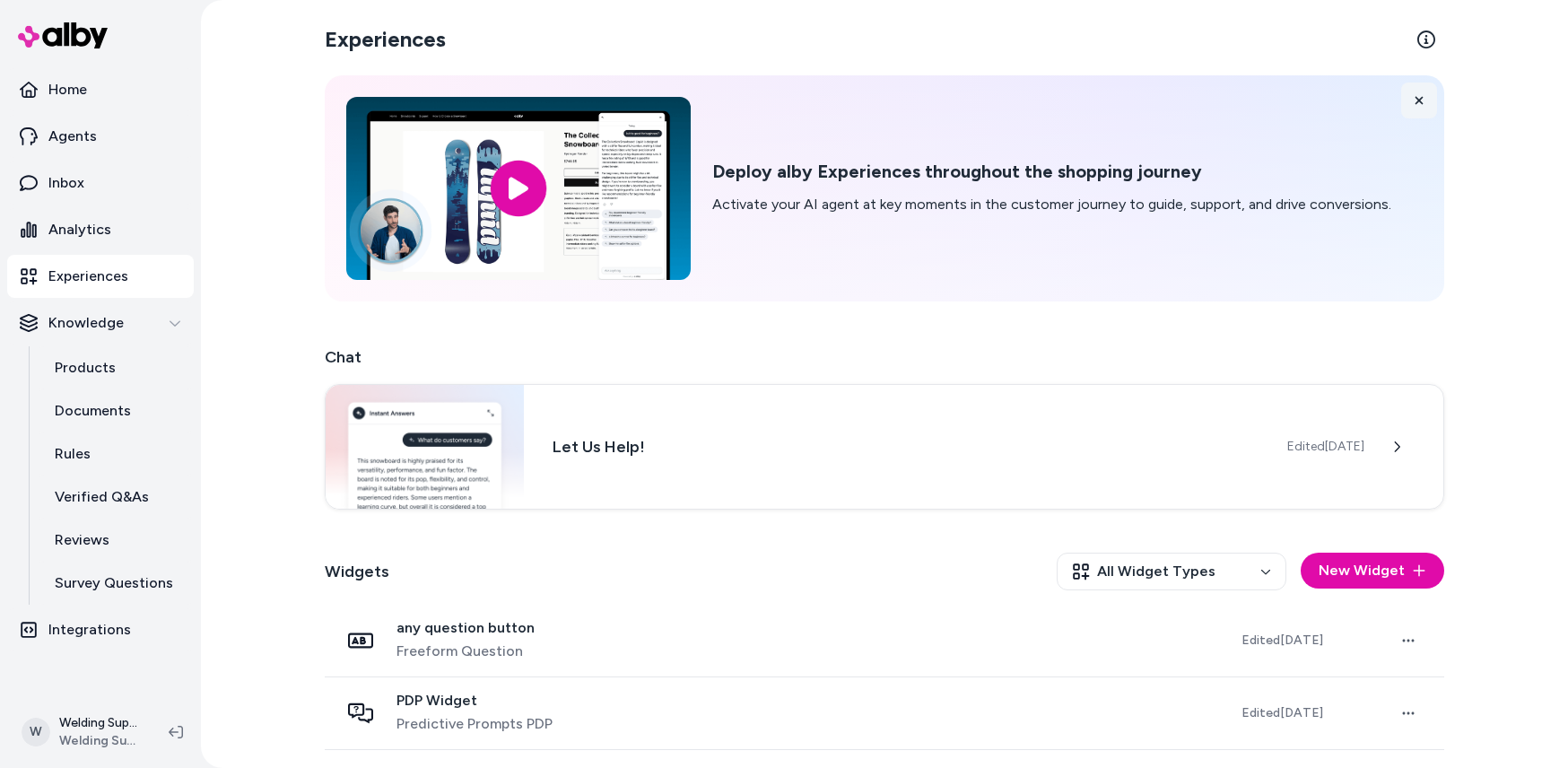
click at [1413, 96] on icon at bounding box center [1419, 100] width 13 height 13
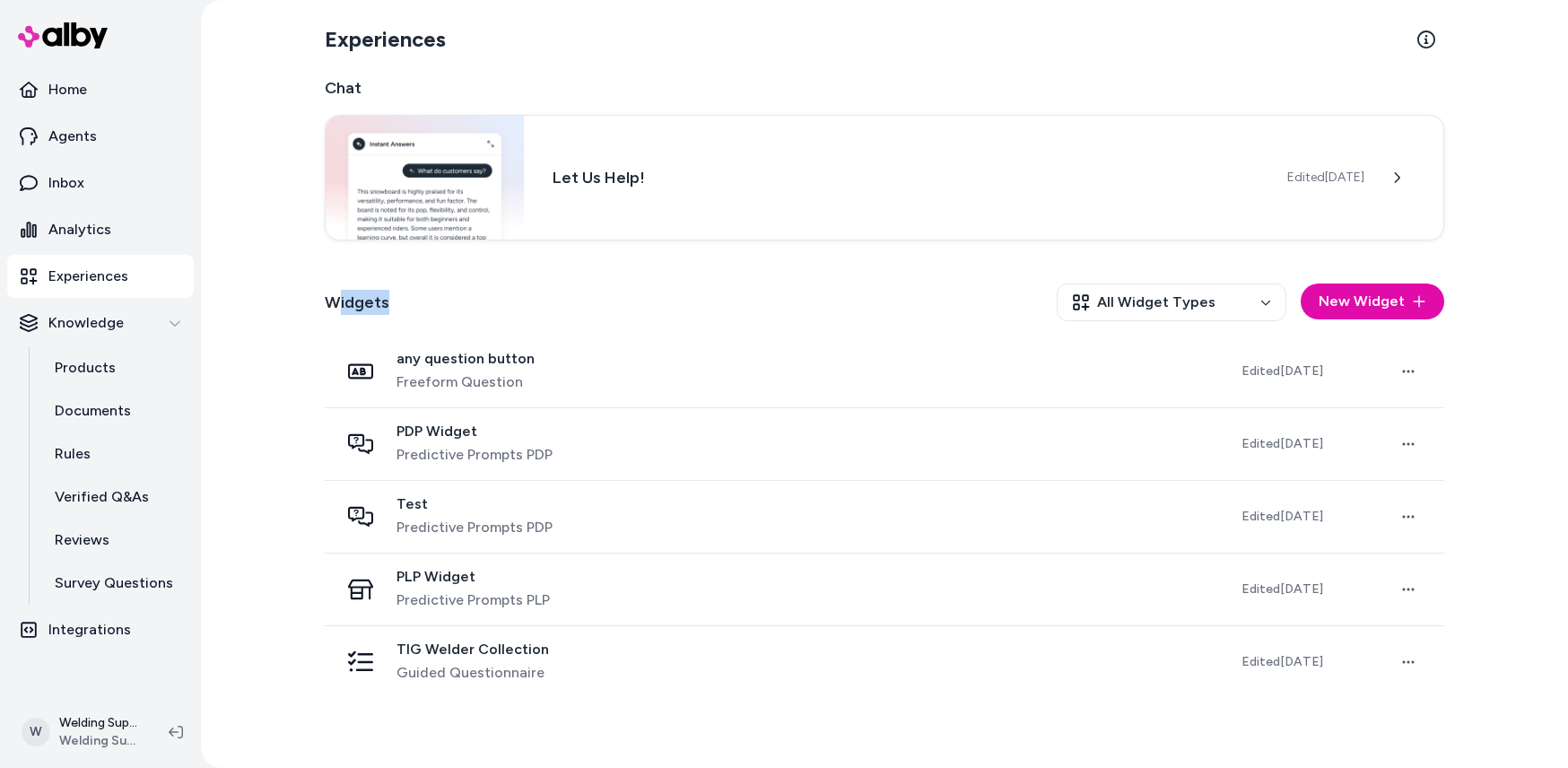
drag, startPoint x: 354, startPoint y: 311, endPoint x: 408, endPoint y: 310, distance: 54.0
click at [408, 310] on div "Widgets All Widget Types New Widget" at bounding box center [884, 301] width 1119 height 66
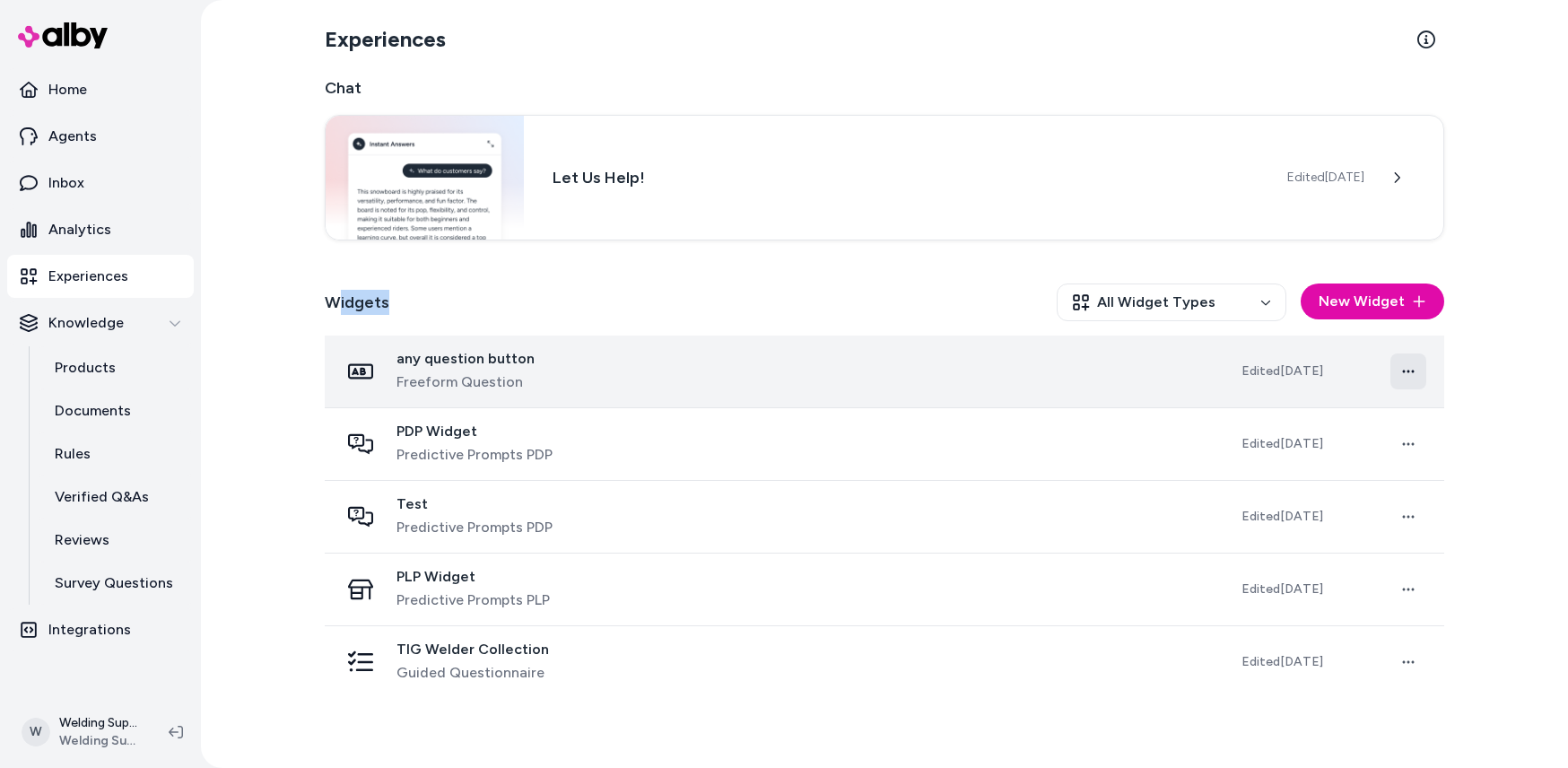
click at [1404, 370] on html "Home Agents Inbox Analytics Experiences Knowledge Products Documents Rules Veri…" at bounding box center [784, 384] width 1568 height 768
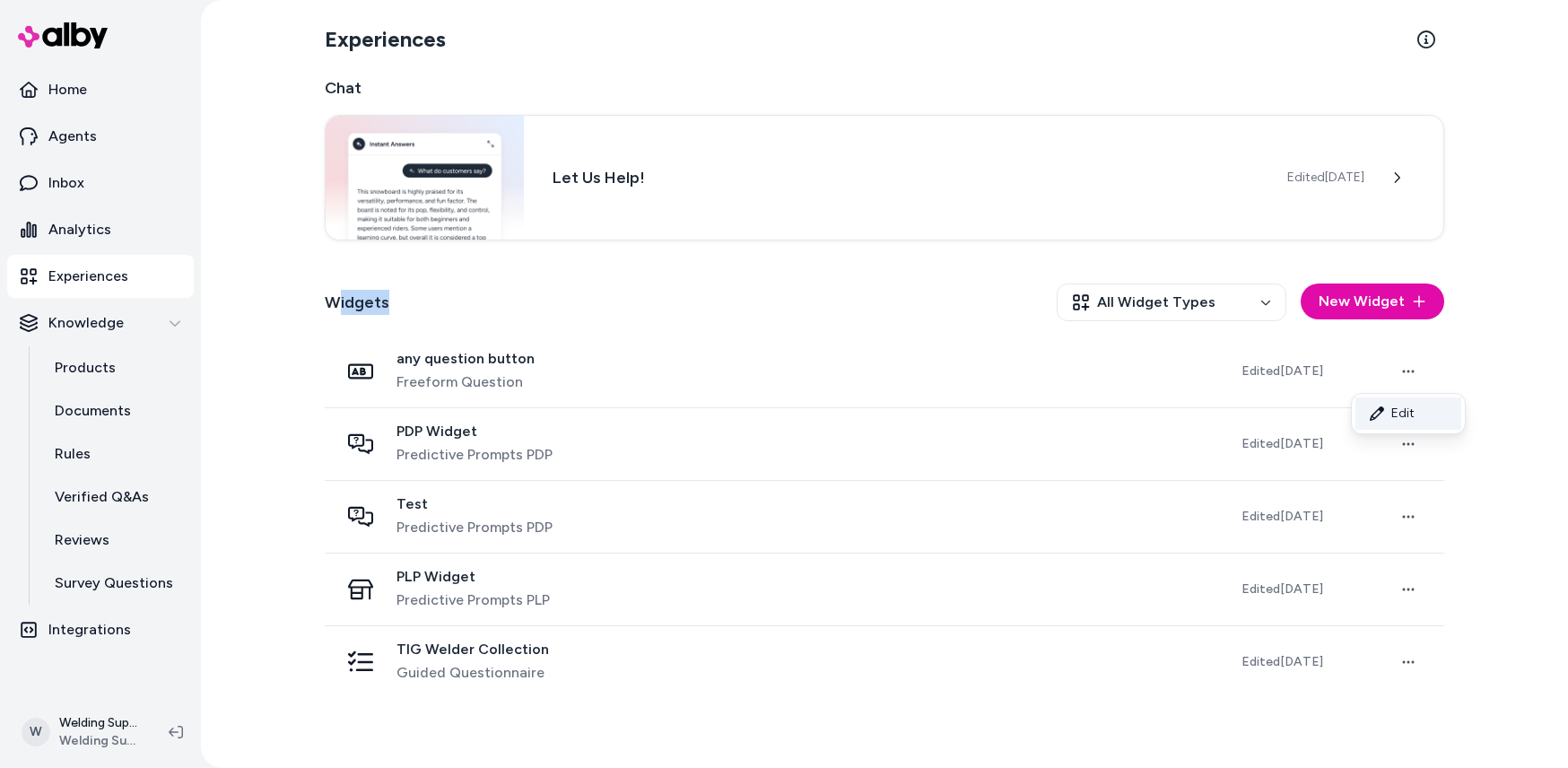
click at [1395, 415] on link "Edit" at bounding box center [1408, 413] width 106 height 33
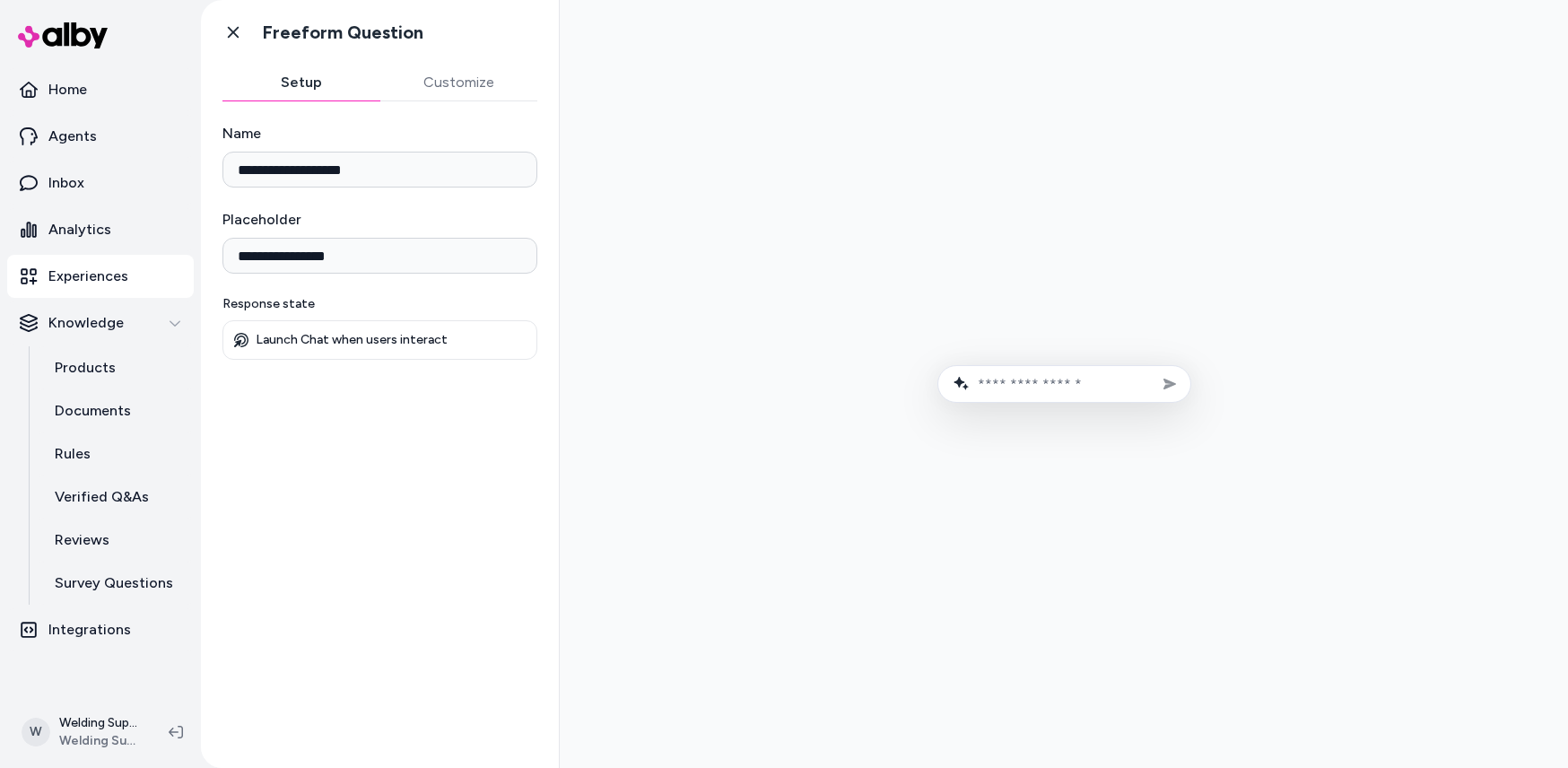
click at [298, 330] on div "Launch Chat when users interact" at bounding box center [379, 339] width 315 height 39
click at [343, 402] on div "**********" at bounding box center [379, 424] width 358 height 645
click at [334, 336] on p "Launch Chat when users interact" at bounding box center [351, 339] width 191 height 16
click at [339, 409] on div "**********" at bounding box center [379, 424] width 358 height 645
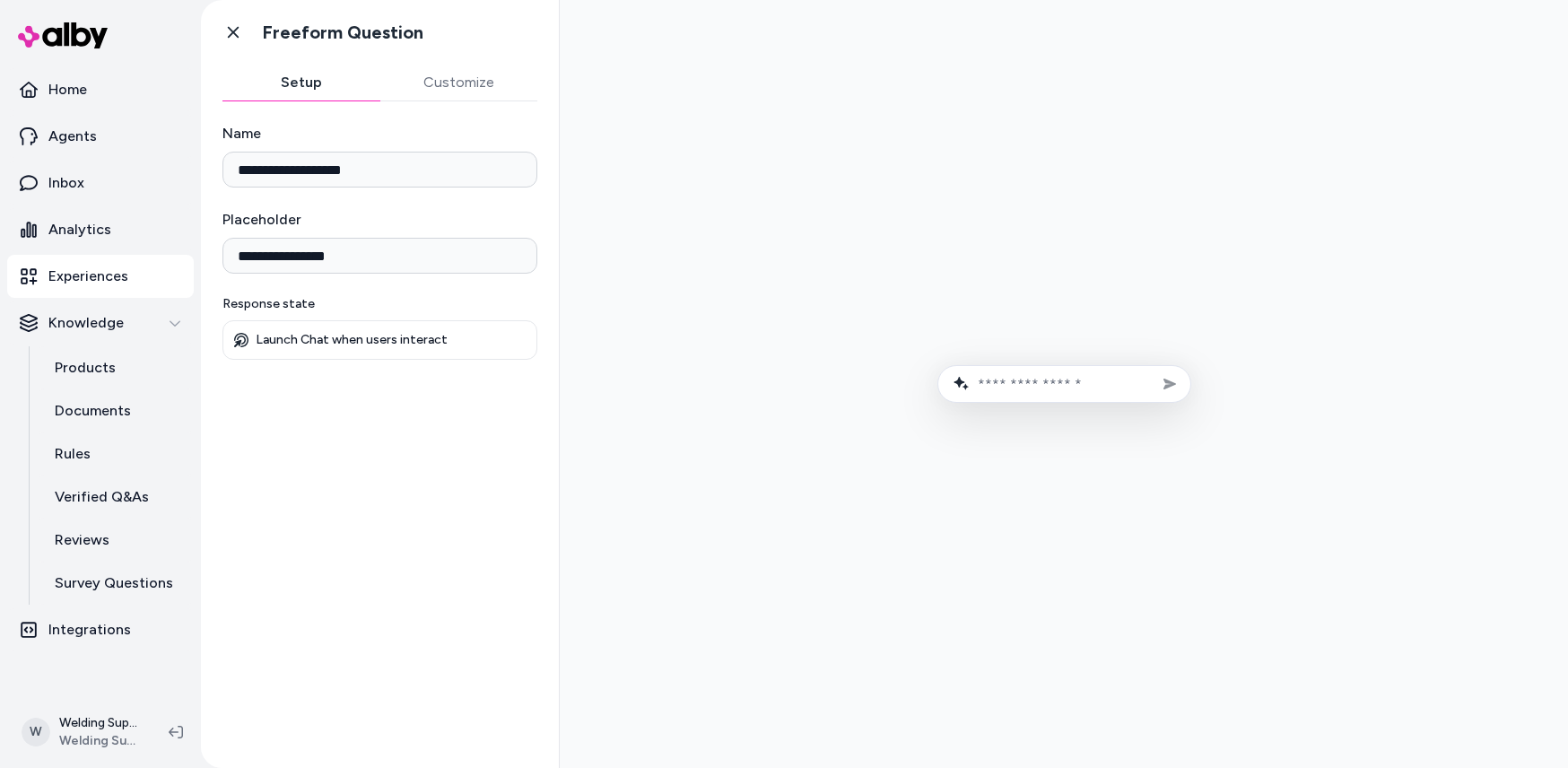
click at [464, 76] on button "Customize" at bounding box center [459, 82] width 158 height 36
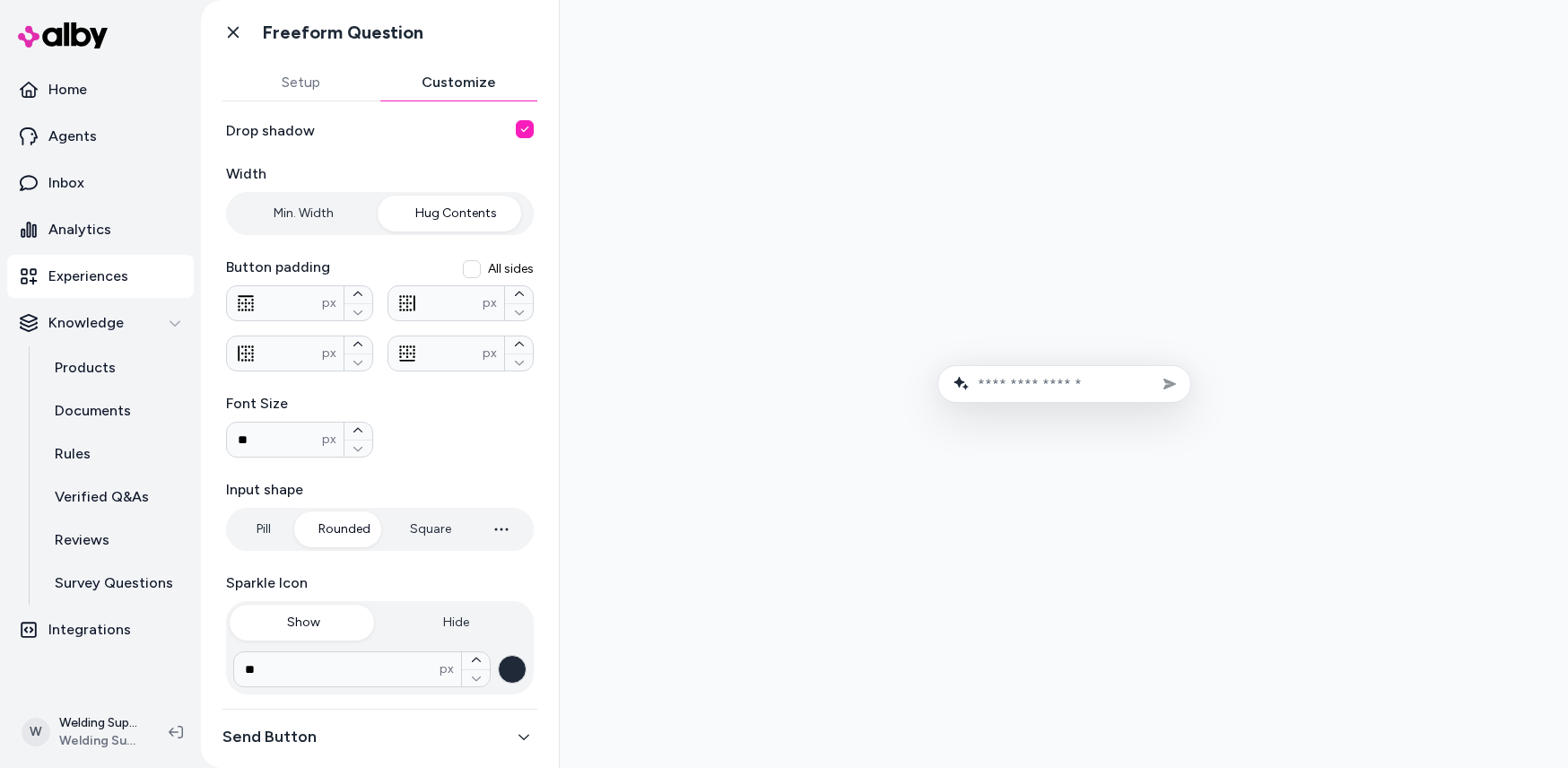
scroll to position [240, 0]
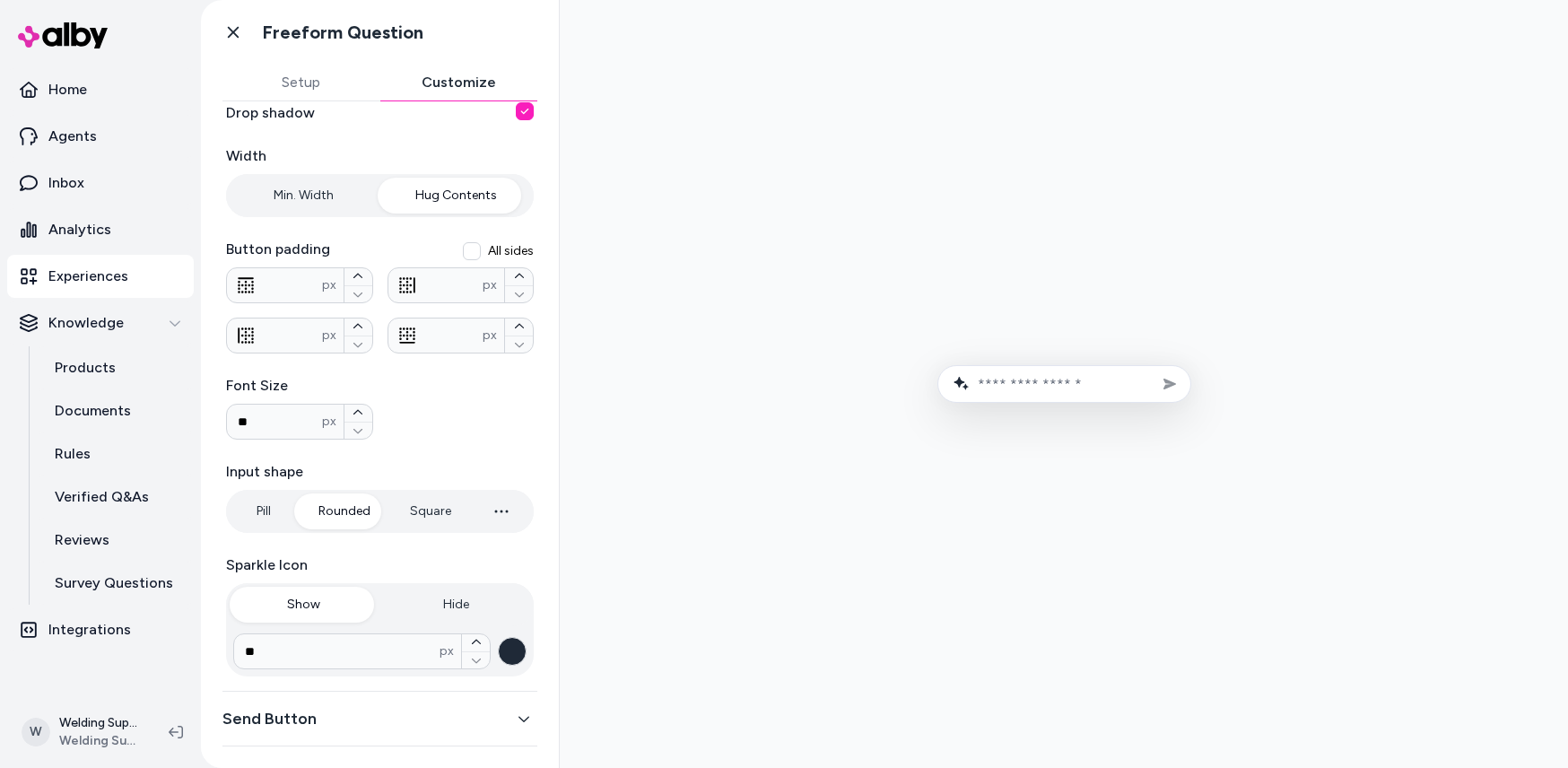
click at [455, 715] on button "Send Button" at bounding box center [379, 718] width 315 height 25
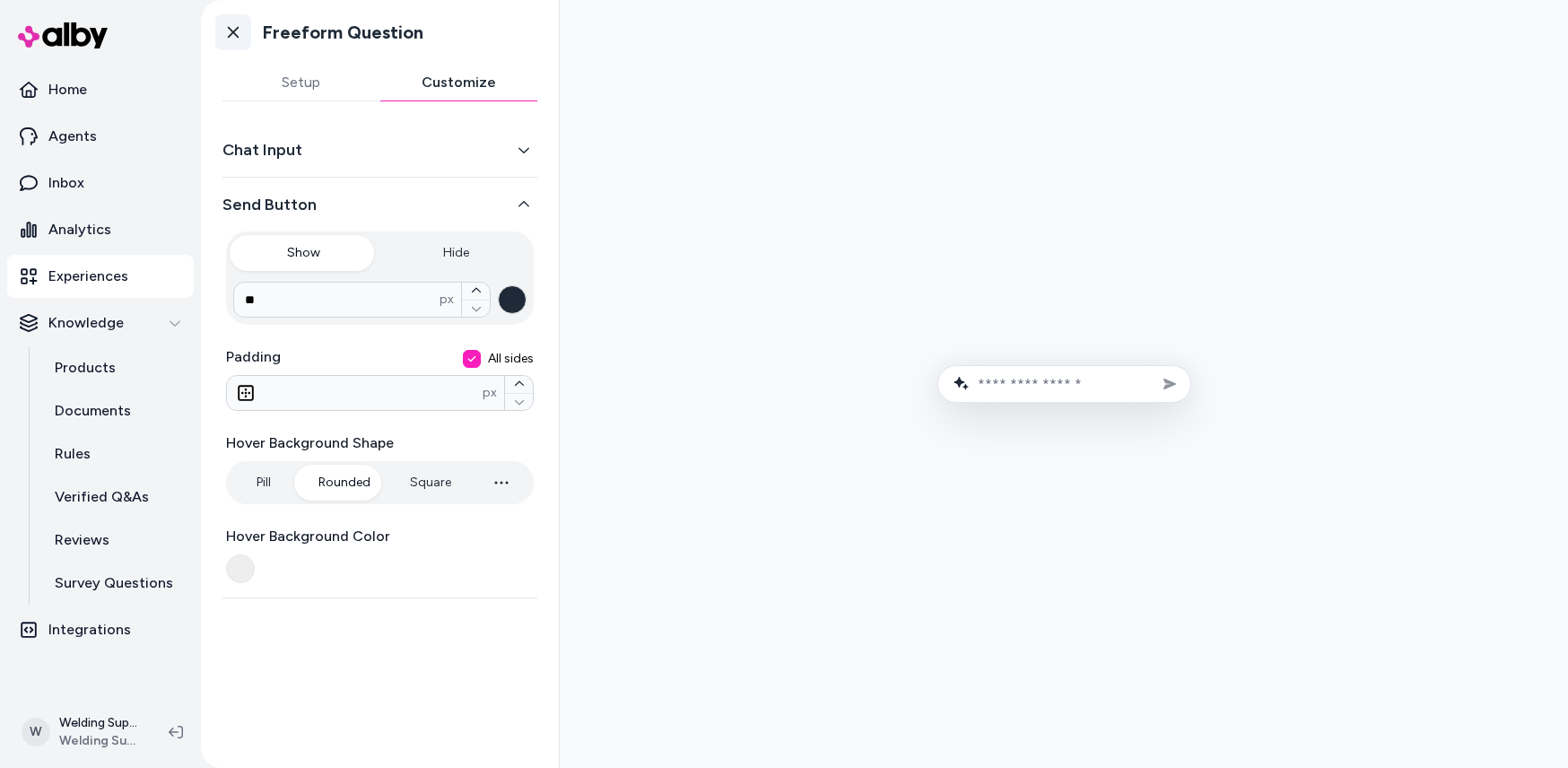
click at [242, 38] on icon at bounding box center [232, 32] width 18 height 18
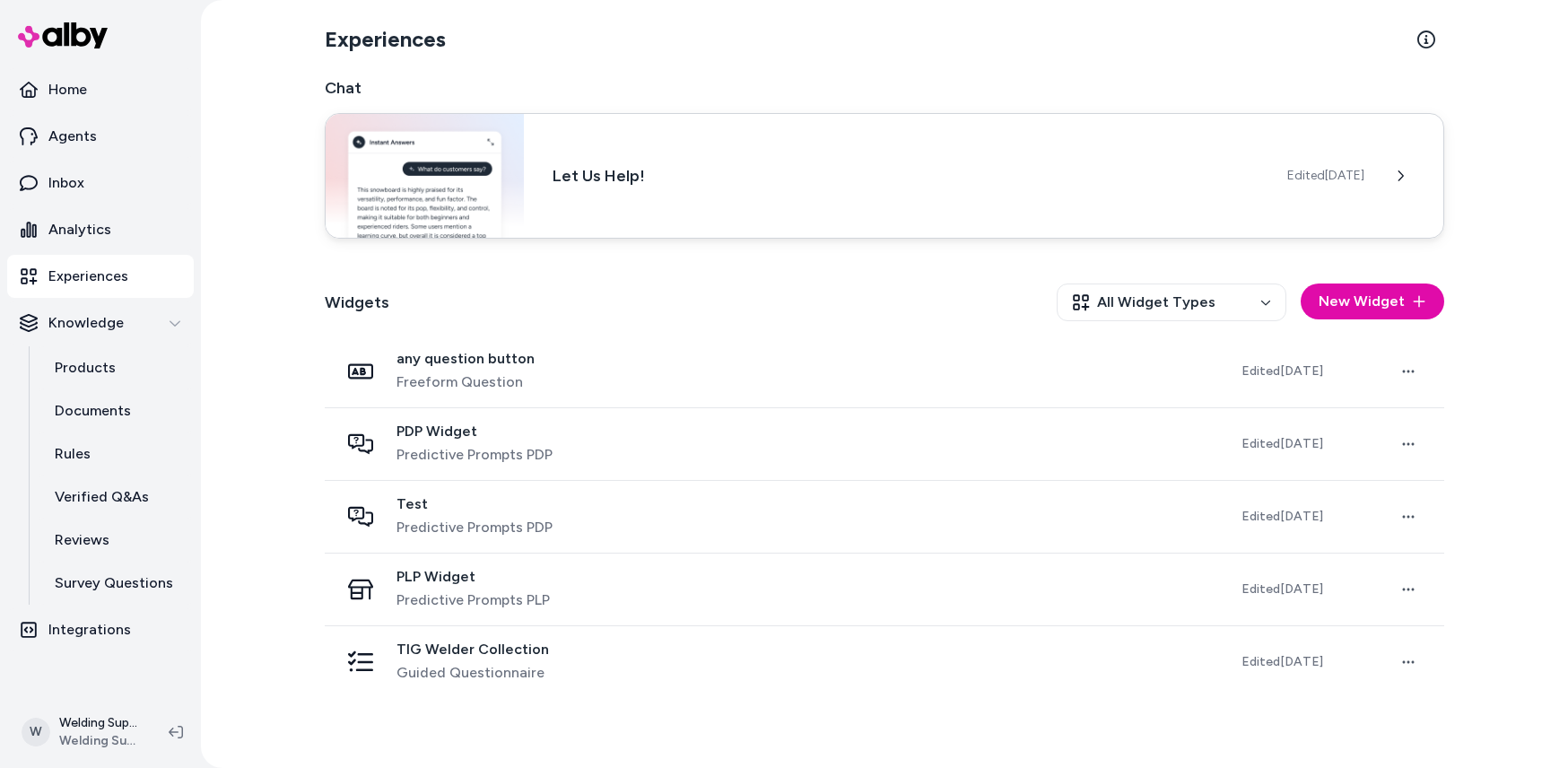
click at [547, 166] on div "Let Us Help! Edited [DATE]" at bounding box center [884, 176] width 1119 height 126
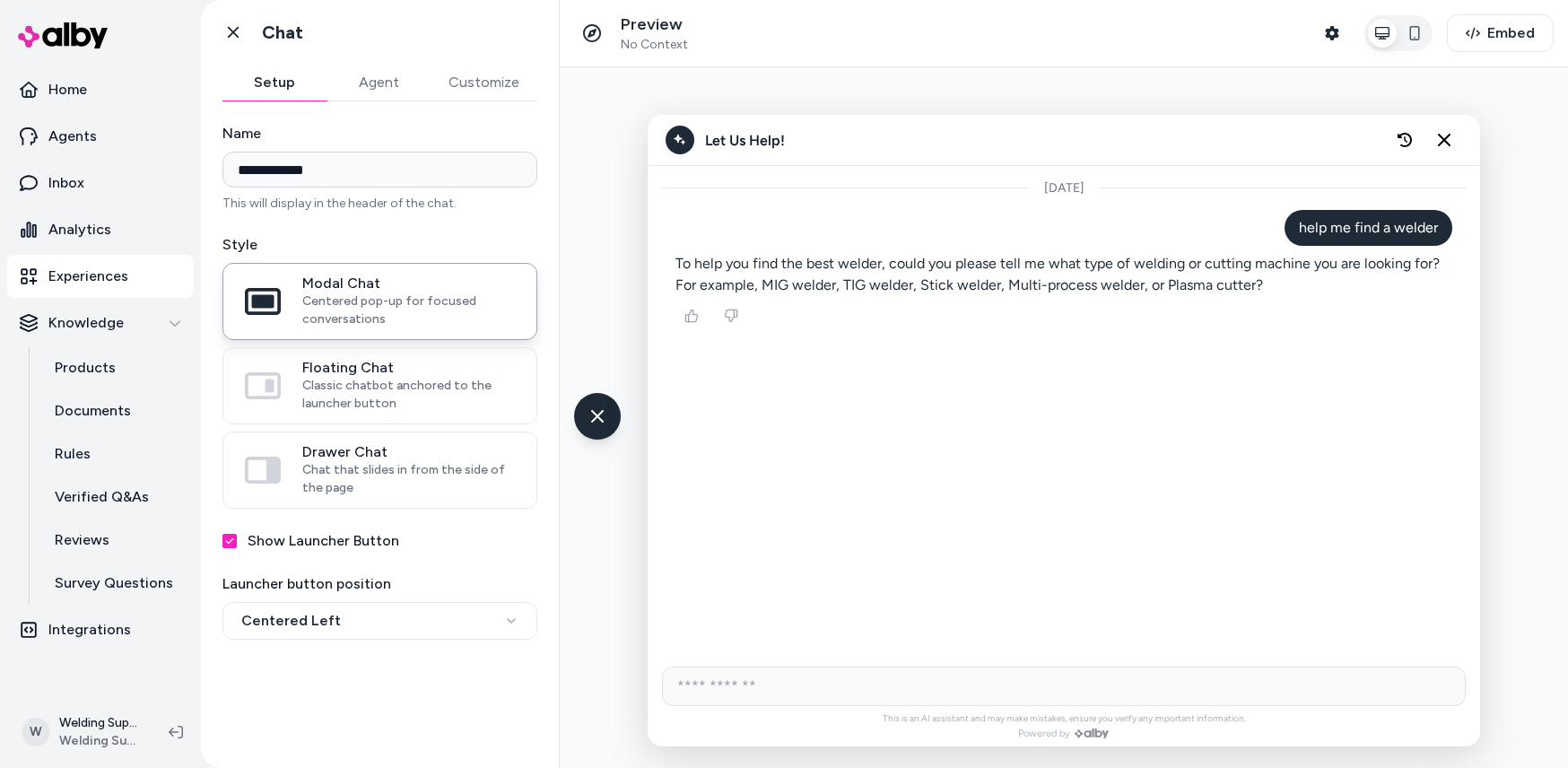
click at [470, 88] on button "Customize" at bounding box center [483, 82] width 107 height 36
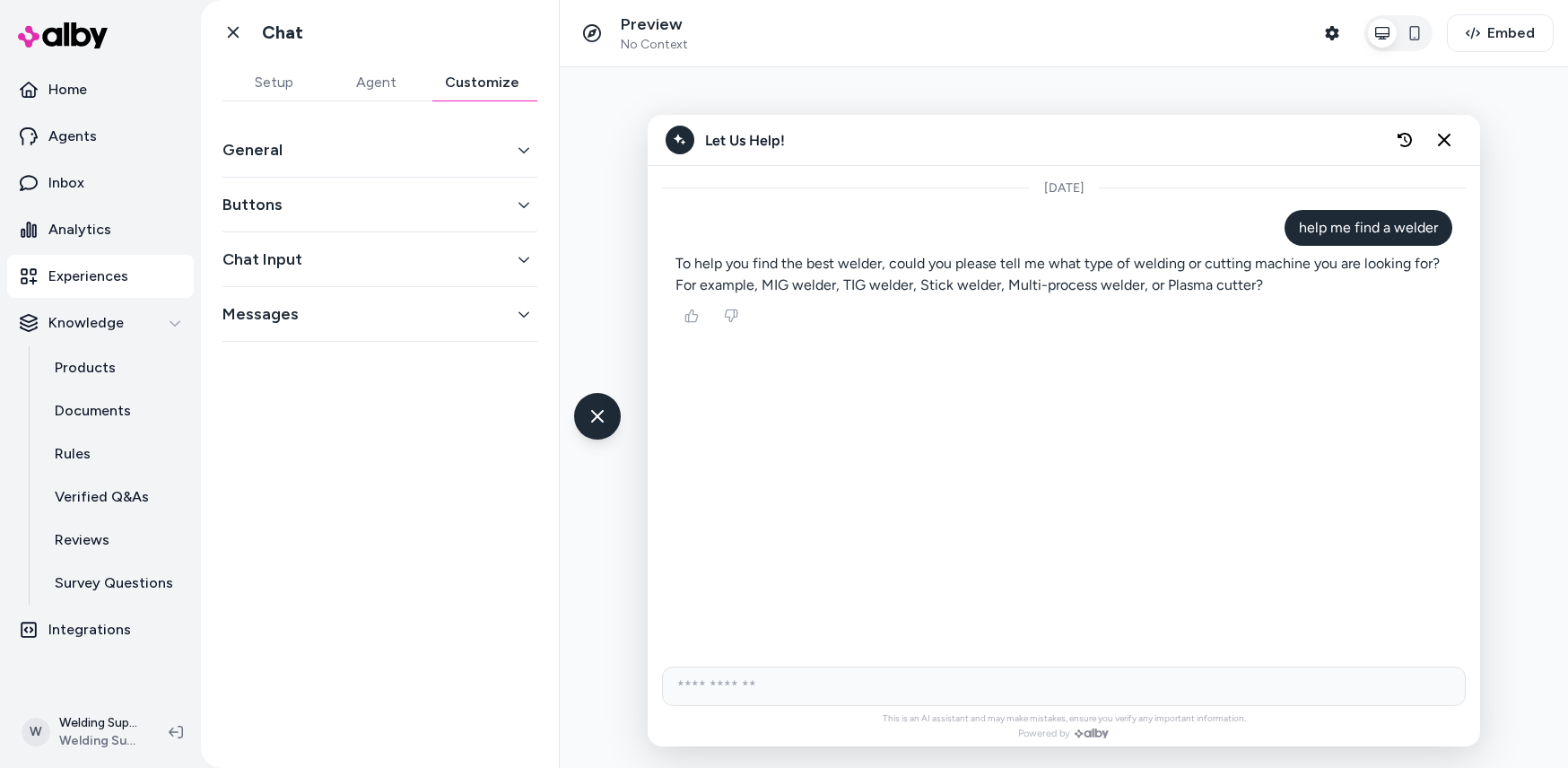
click at [520, 307] on button "Messages" at bounding box center [379, 313] width 315 height 25
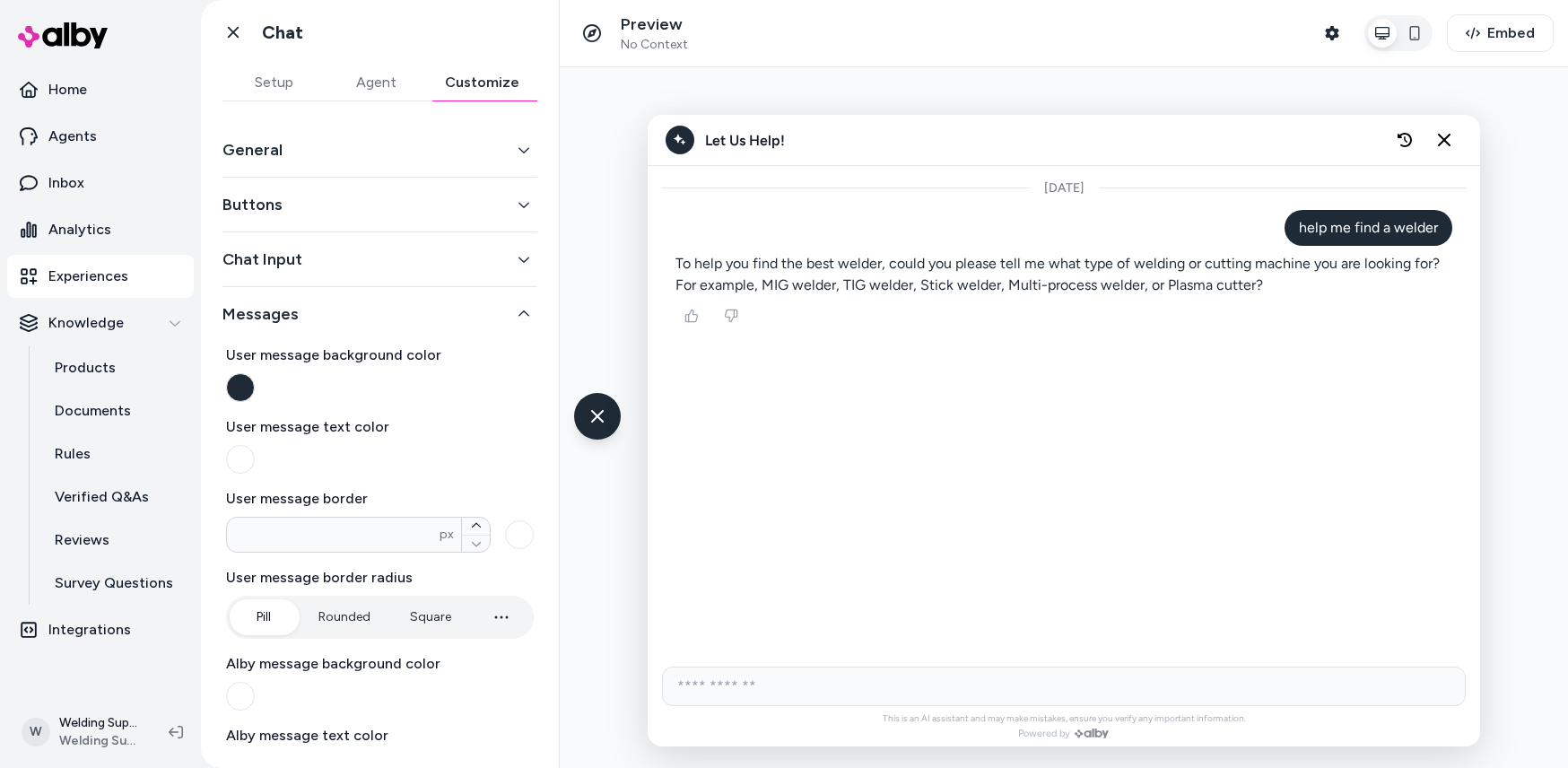
click at [516, 158] on button "General" at bounding box center [379, 150] width 315 height 25
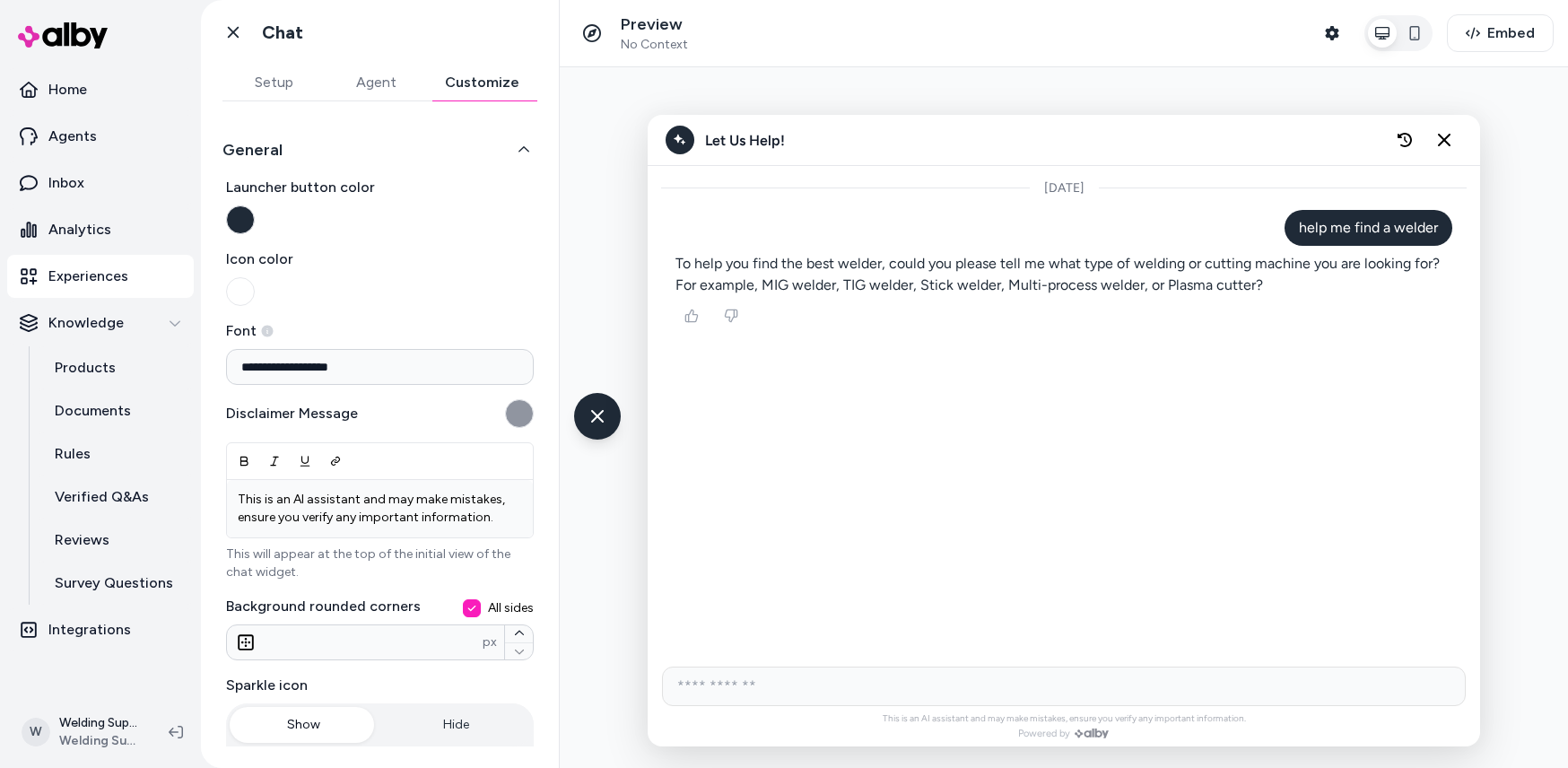
click at [286, 83] on button "Setup" at bounding box center [273, 82] width 102 height 36
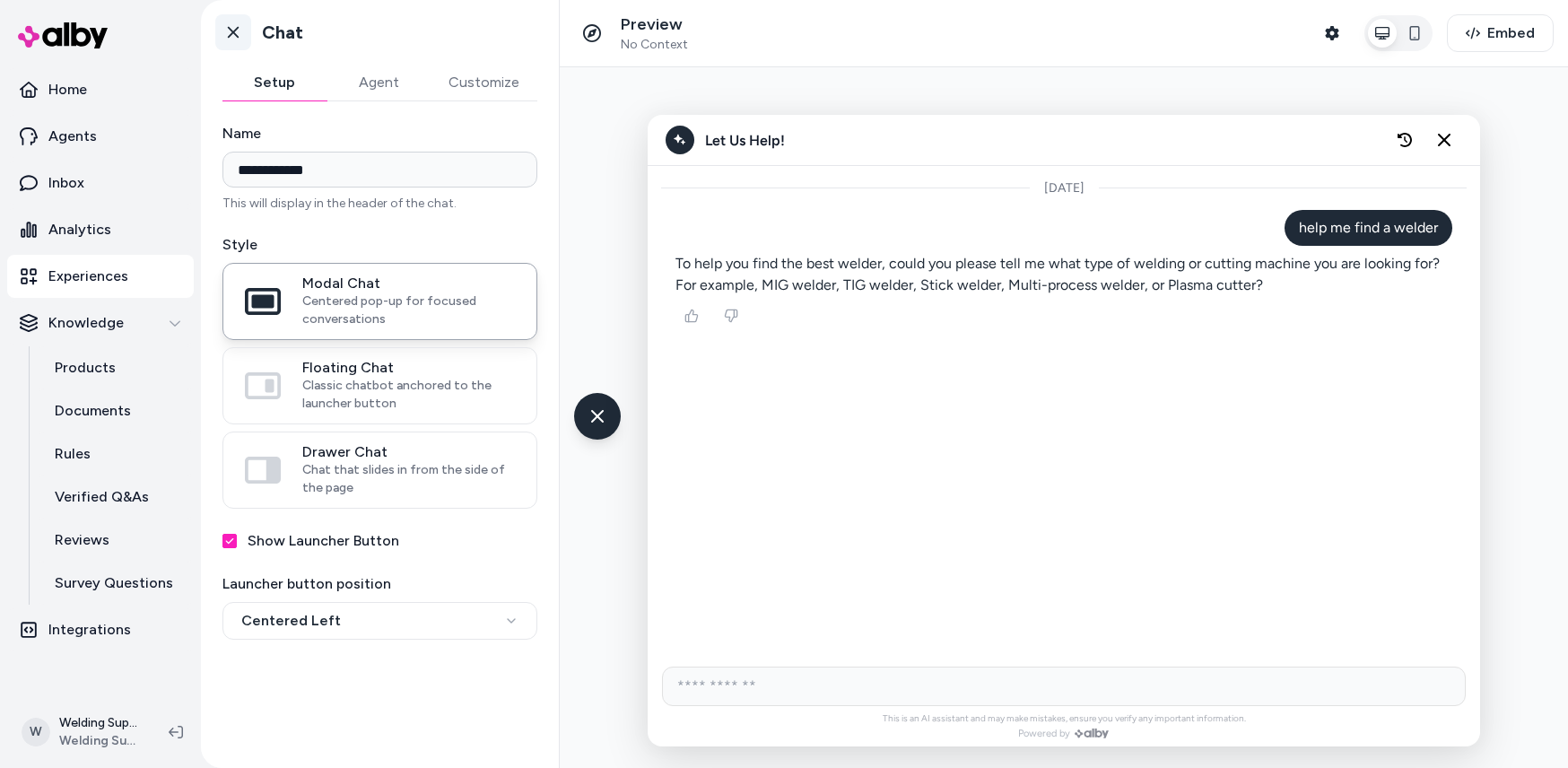
click at [232, 39] on icon at bounding box center [232, 32] width 18 height 18
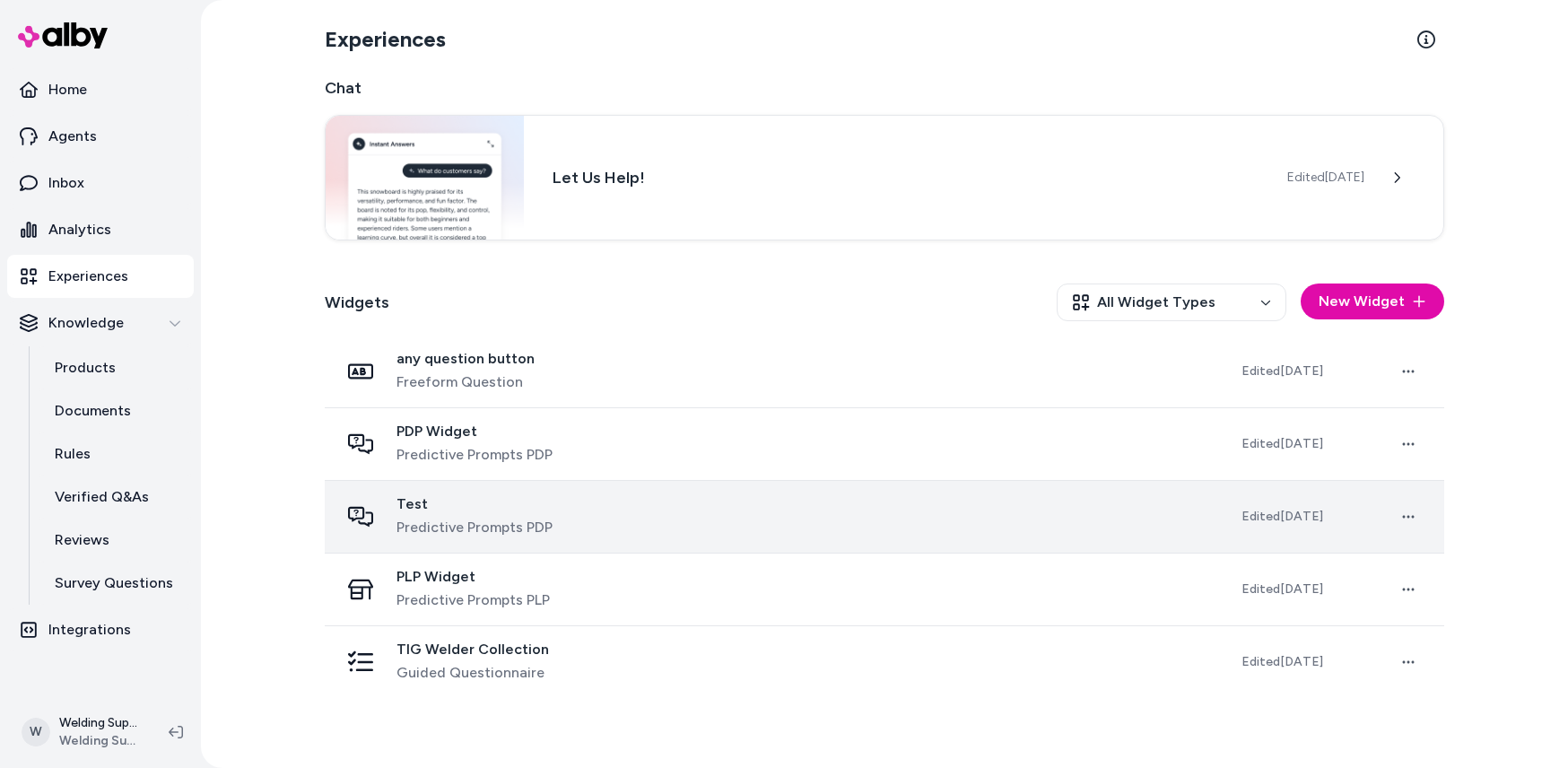
click at [581, 518] on div "Test Predictive Prompts PDP" at bounding box center [776, 517] width 874 height 43
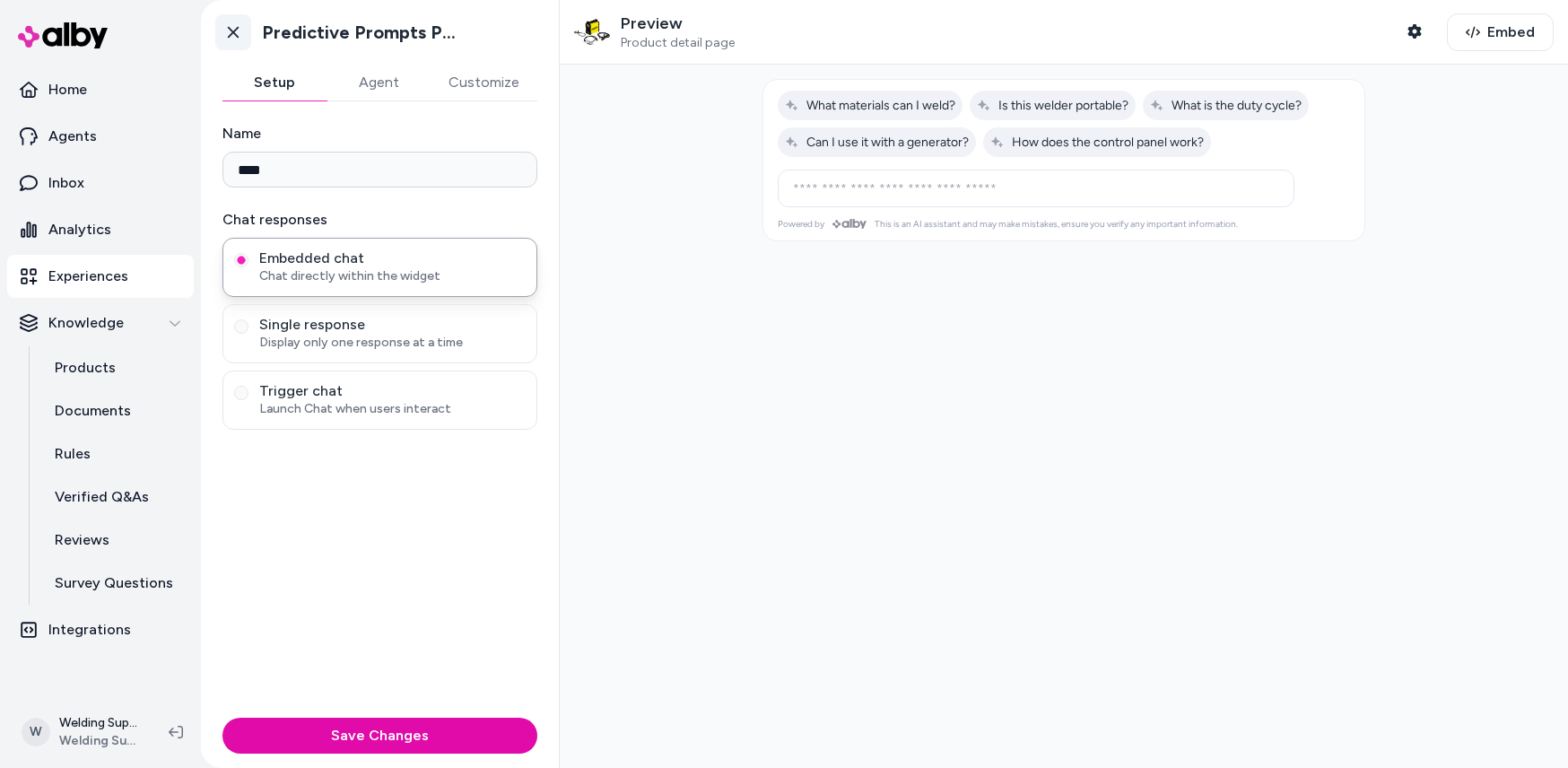
click at [231, 38] on icon at bounding box center [232, 32] width 18 height 18
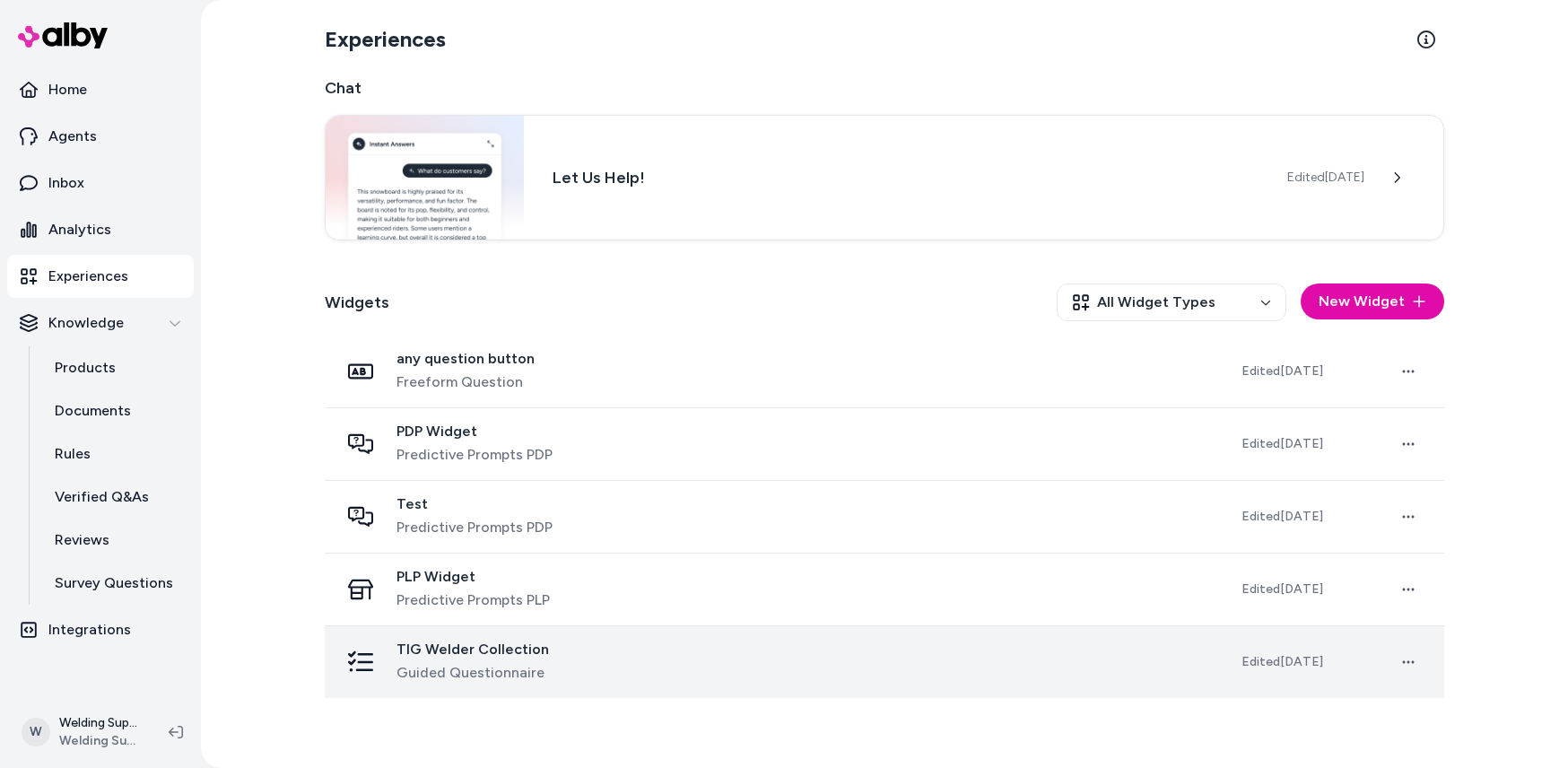
click at [489, 647] on span "TIG Welder Collection" at bounding box center [472, 649] width 152 height 18
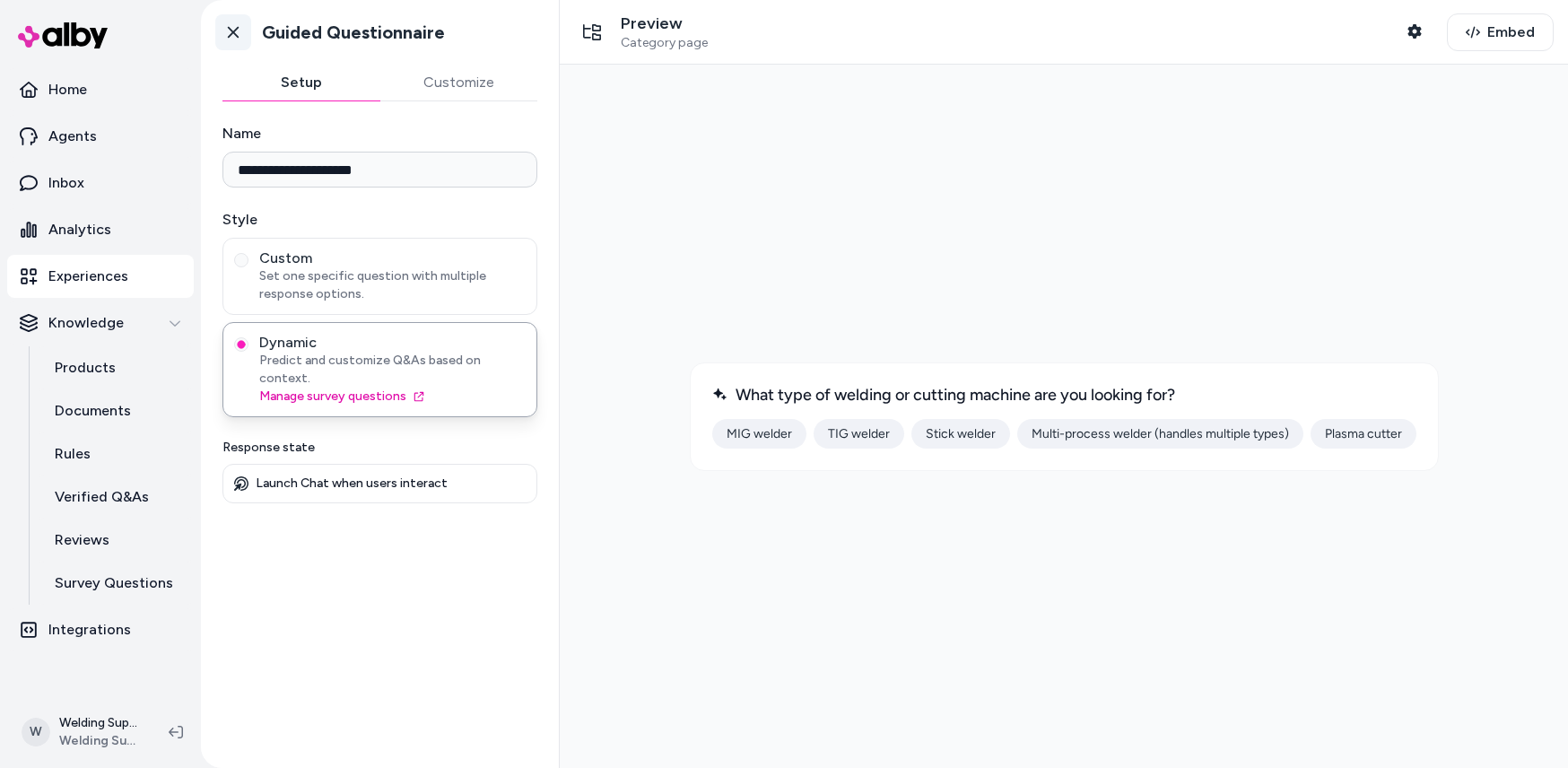
click at [237, 33] on icon at bounding box center [232, 32] width 18 height 18
